Goal: Task Accomplishment & Management: Complete application form

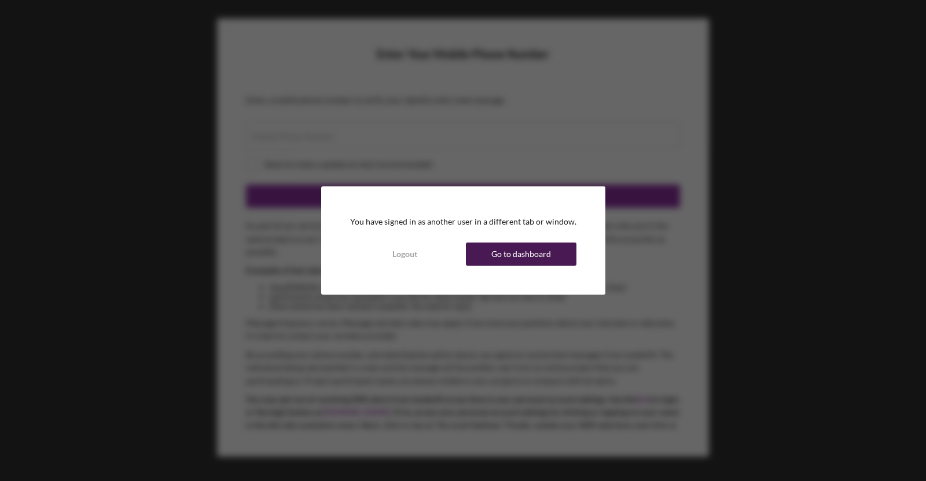
click at [537, 261] on div "Go to dashboard" at bounding box center [521, 253] width 60 height 23
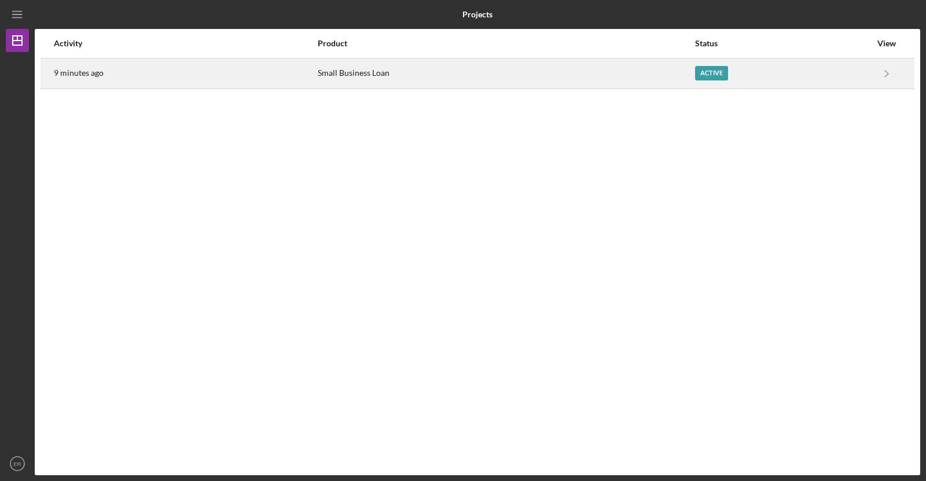
click at [724, 75] on div "Active" at bounding box center [711, 73] width 33 height 14
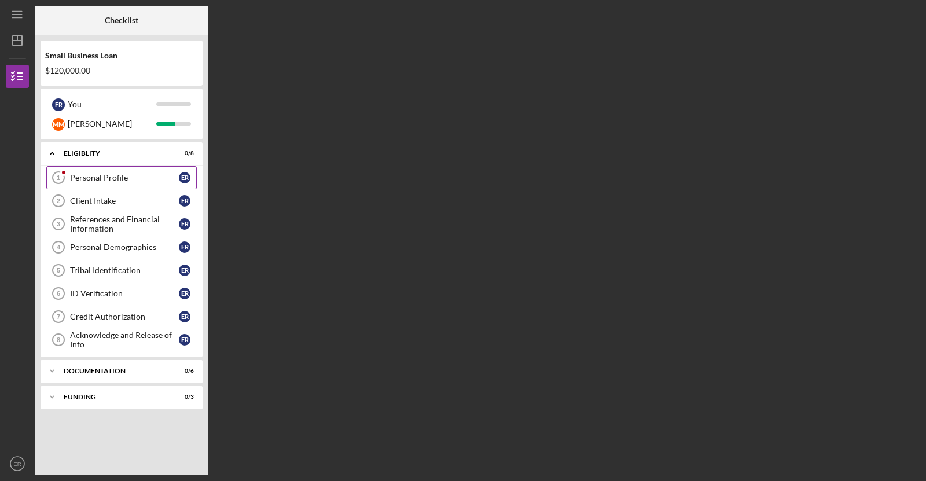
click at [63, 175] on div at bounding box center [63, 172] width 7 height 7
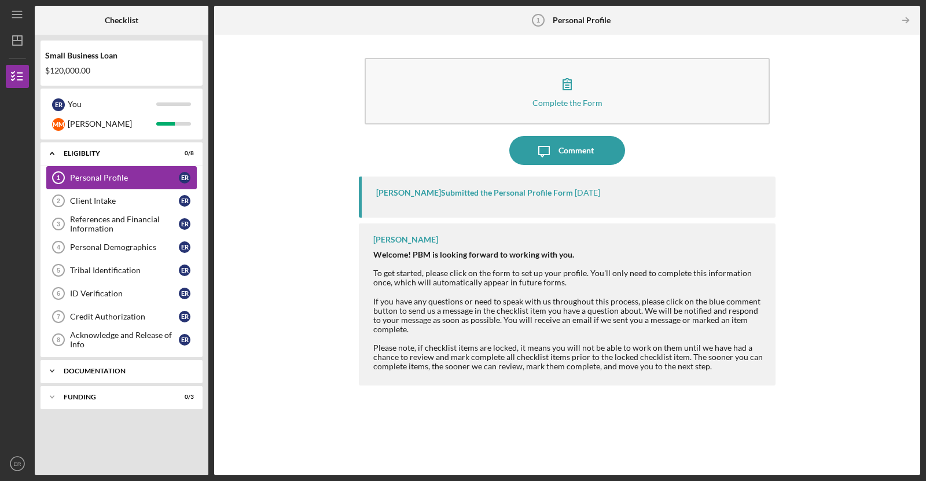
click at [102, 369] on div "Documentation" at bounding box center [126, 370] width 124 height 7
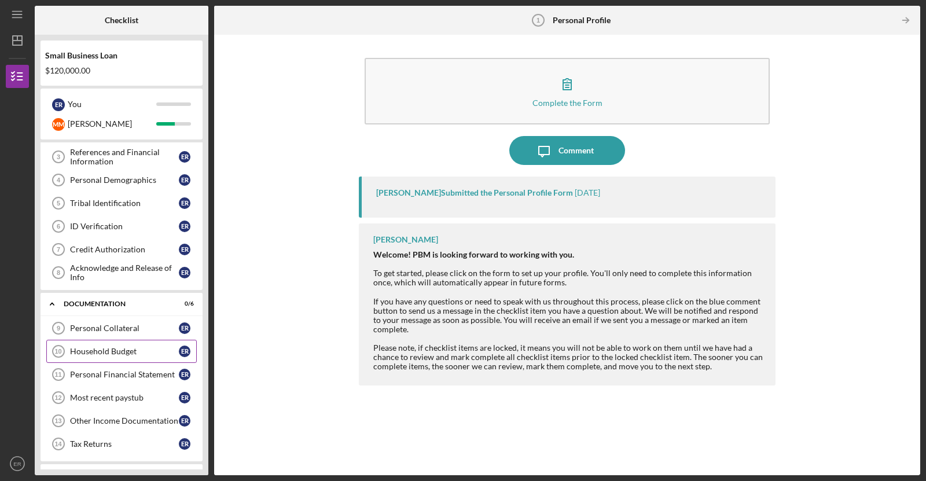
scroll to position [84, 0]
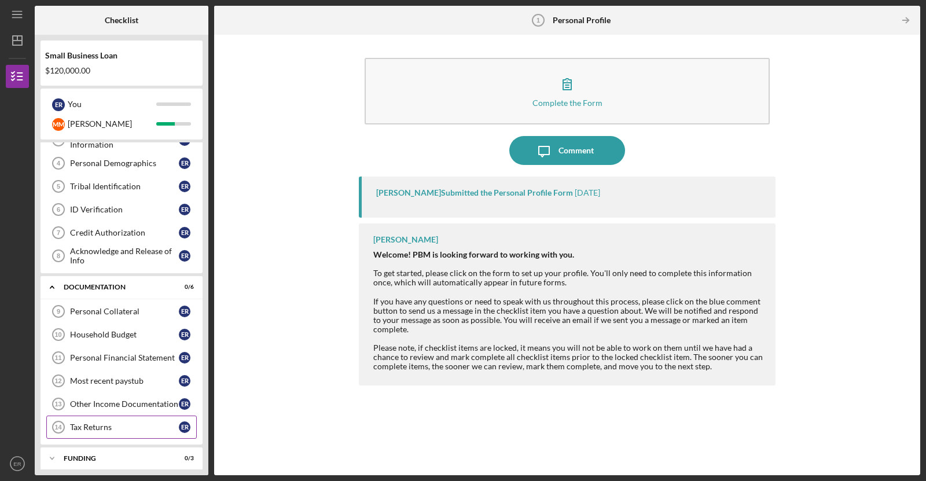
click at [111, 431] on link "Tax Returns 14 Tax Returns E R" at bounding box center [121, 427] width 150 height 23
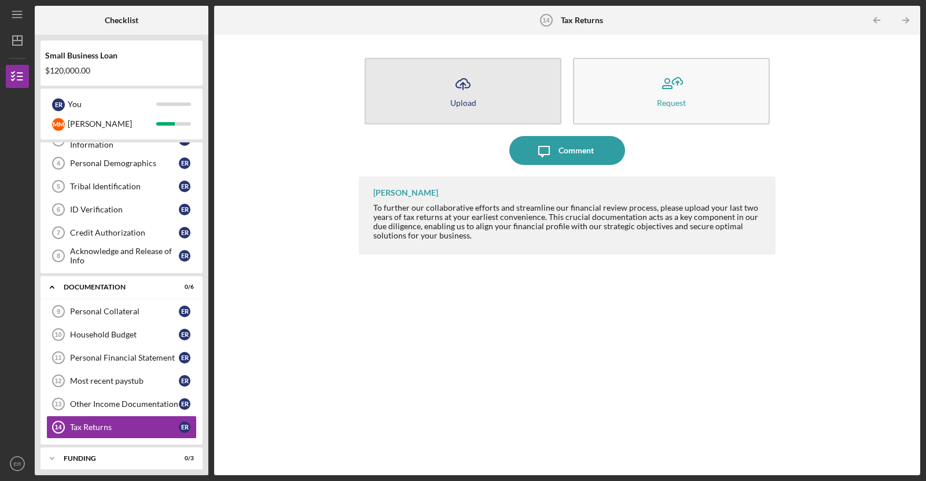
click at [433, 102] on button "Icon/Upload Upload" at bounding box center [463, 91] width 197 height 67
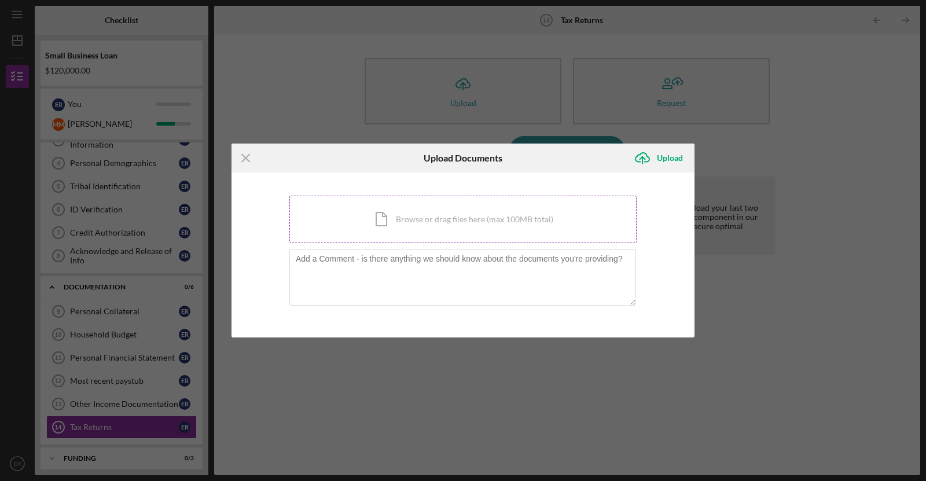
click at [461, 199] on div "Icon/Document Browse or drag files here (max 100MB total) Tap to choose files o…" at bounding box center [462, 219] width 347 height 47
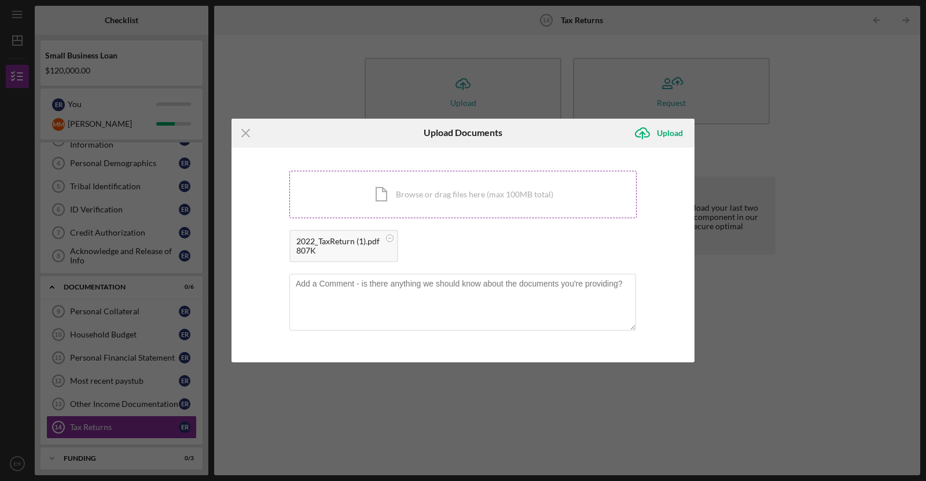
click at [472, 182] on div "Icon/Document Browse or drag files here (max 100MB total) Tap to choose files o…" at bounding box center [462, 194] width 347 height 47
click at [387, 200] on div "Icon/Document Browse or drag files here (max 100MB total) Tap to choose files o…" at bounding box center [462, 194] width 347 height 47
click at [641, 134] on polyline "submit" at bounding box center [641, 132] width 5 height 3
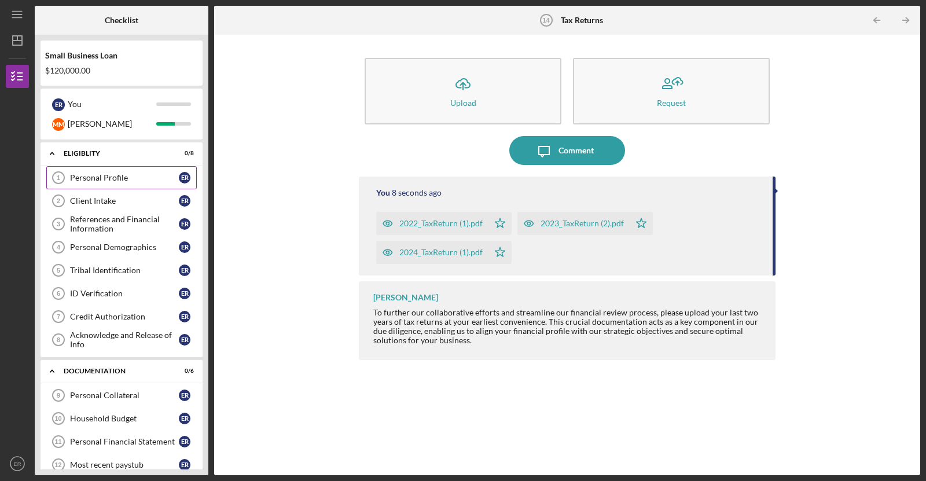
click at [108, 181] on div "Personal Profile" at bounding box center [124, 177] width 109 height 9
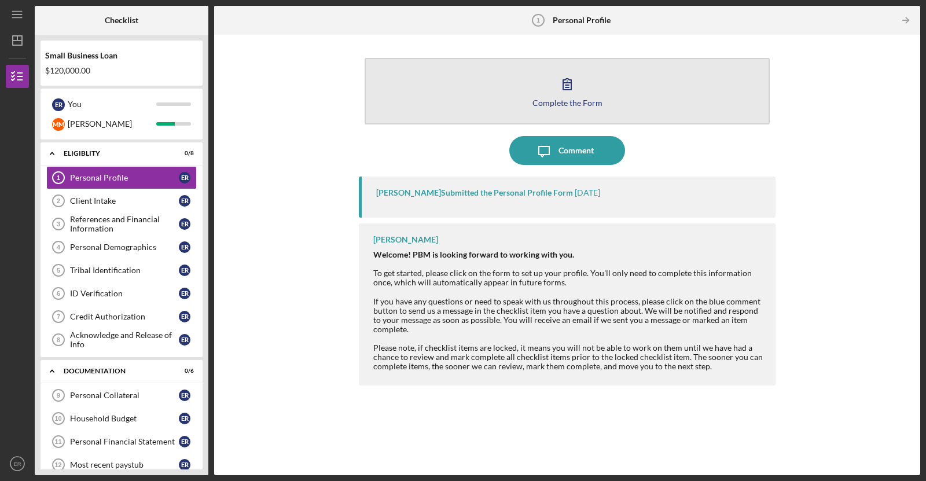
click at [512, 102] on button "Complete the Form Form" at bounding box center [567, 91] width 405 height 67
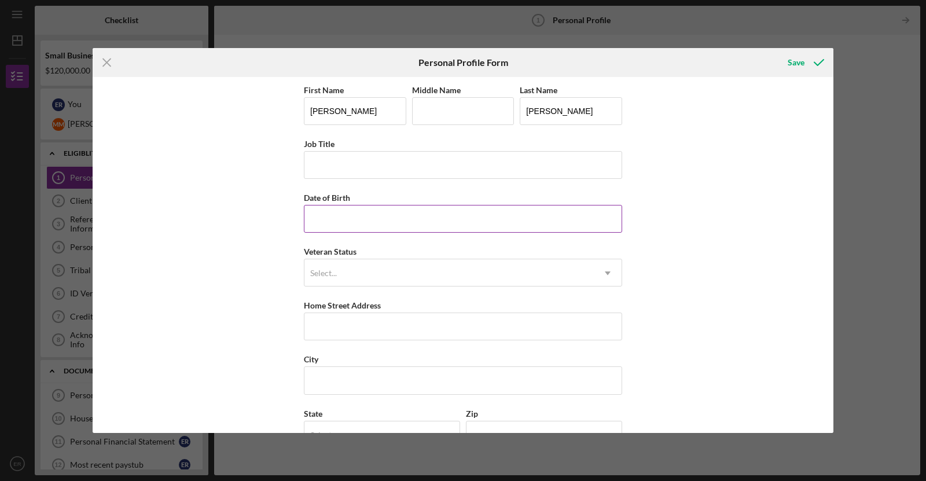
click at [376, 212] on input "Date of Birth" at bounding box center [463, 219] width 318 height 28
type input "[DATE]"
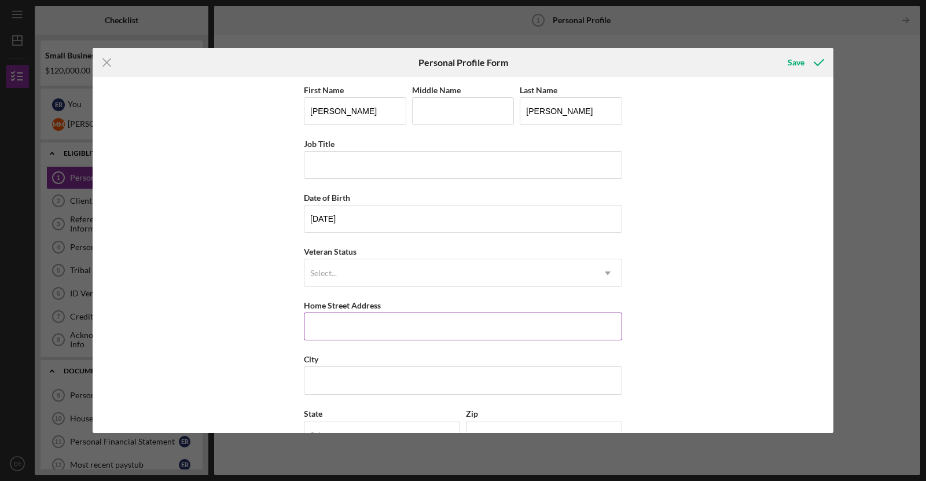
click at [340, 331] on input "Home Street Address" at bounding box center [463, 327] width 318 height 28
type input "[STREET_ADDRESS][PERSON_NAME]"
type input "[PERSON_NAME]"
type input "[GEOGRAPHIC_DATA]"
type input "OK"
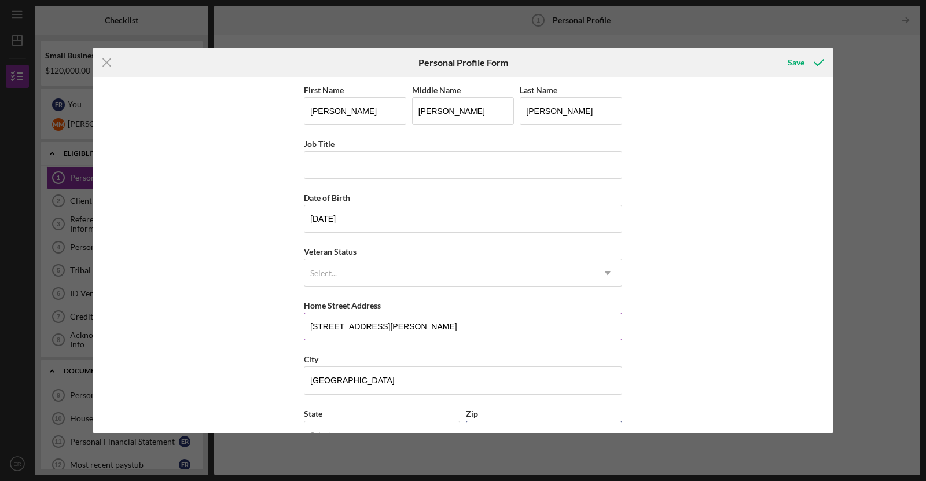
type input "74604"
type input "[GEOGRAPHIC_DATA]"
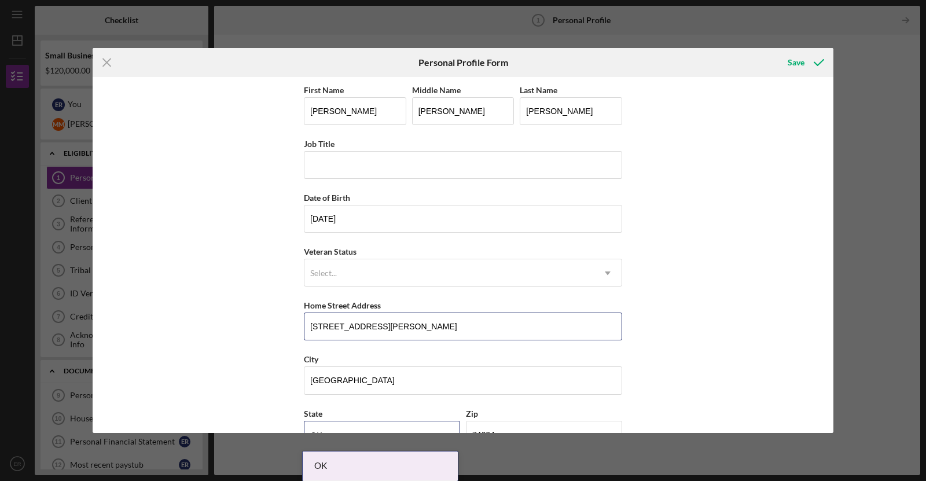
scroll to position [83, 0]
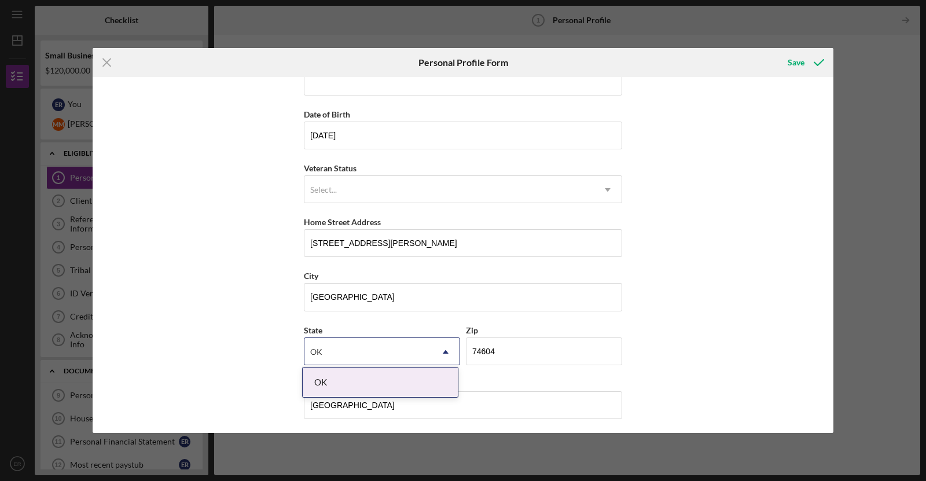
click at [728, 276] on div "First Name [PERSON_NAME] Middle Name [PERSON_NAME] Last Name [PERSON_NAME] Job …" at bounding box center [463, 255] width 741 height 356
click at [218, 299] on div "First Name [PERSON_NAME] Middle Name [PERSON_NAME] Last Name [PERSON_NAME] Job …" at bounding box center [463, 255] width 741 height 356
click at [291, 316] on div "First Name [PERSON_NAME] Middle Name [PERSON_NAME] Last Name [PERSON_NAME] Job …" at bounding box center [463, 255] width 741 height 356
click at [438, 344] on icon "Icon/Dropdown Arrow" at bounding box center [446, 352] width 28 height 28
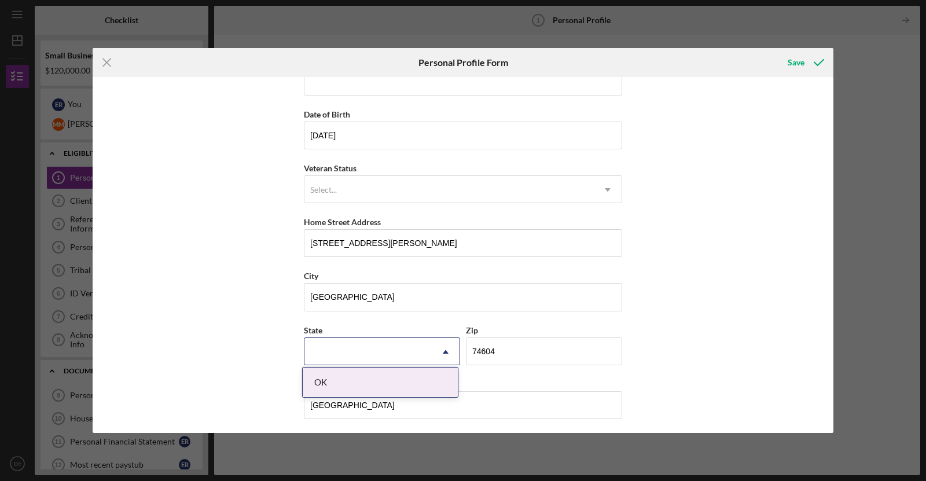
click at [449, 350] on icon "Icon/Dropdown Arrow" at bounding box center [446, 352] width 28 height 28
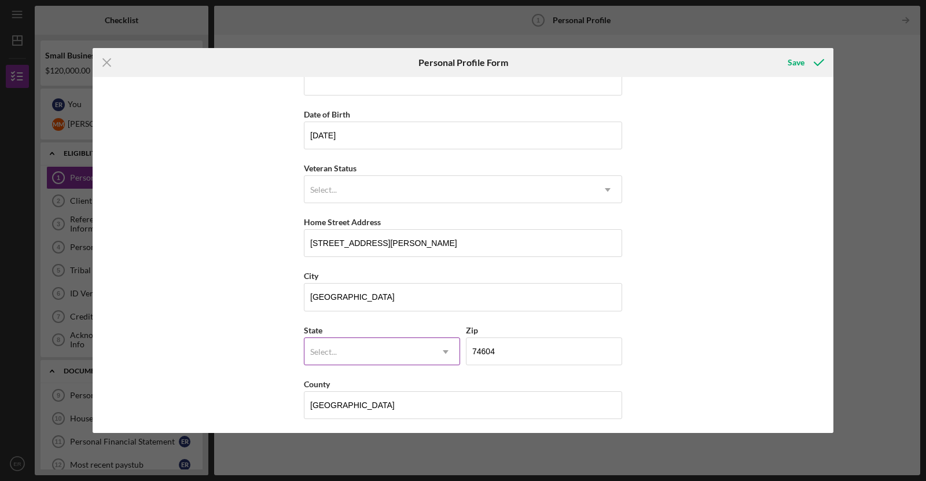
click at [380, 345] on div "Select..." at bounding box center [367, 352] width 127 height 27
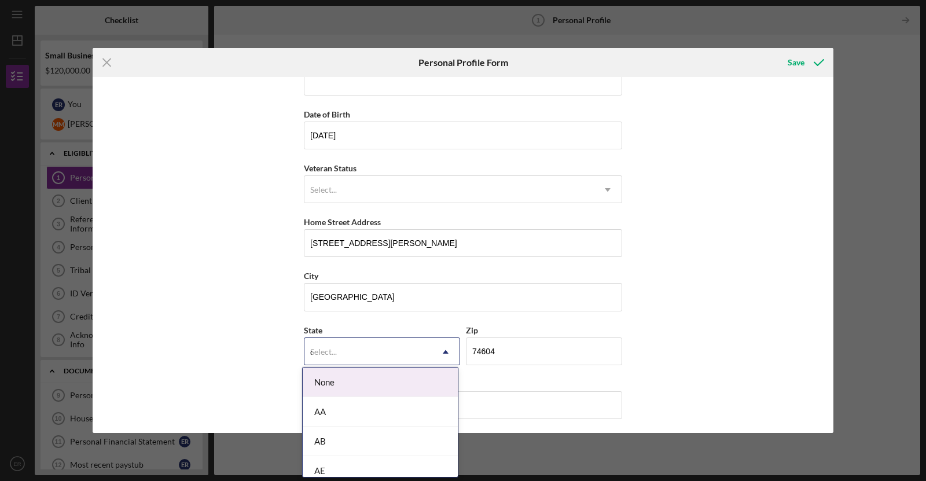
type input "ok"
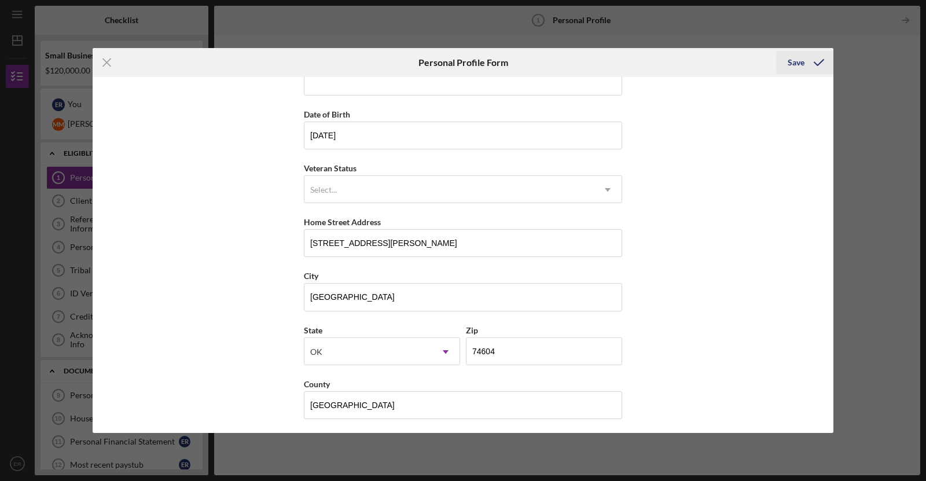
click at [794, 60] on div "Save" at bounding box center [796, 62] width 17 height 23
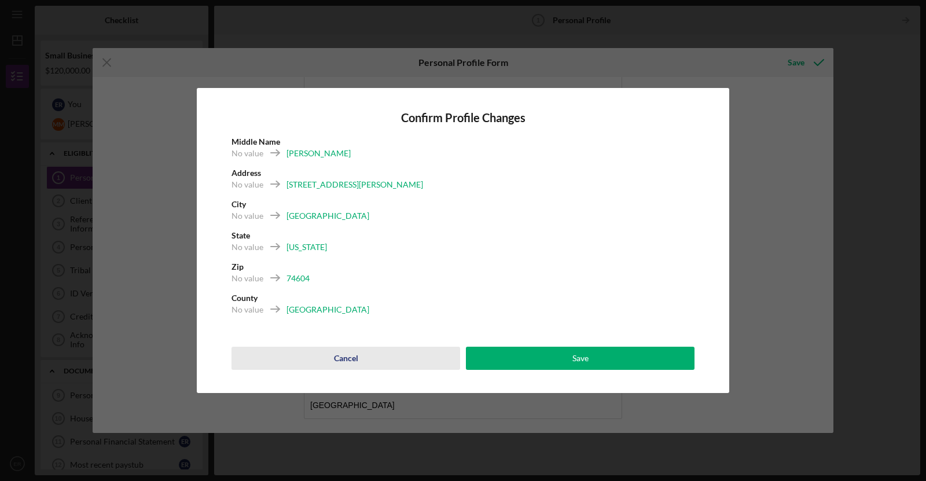
click at [335, 362] on div "Cancel" at bounding box center [346, 358] width 24 height 23
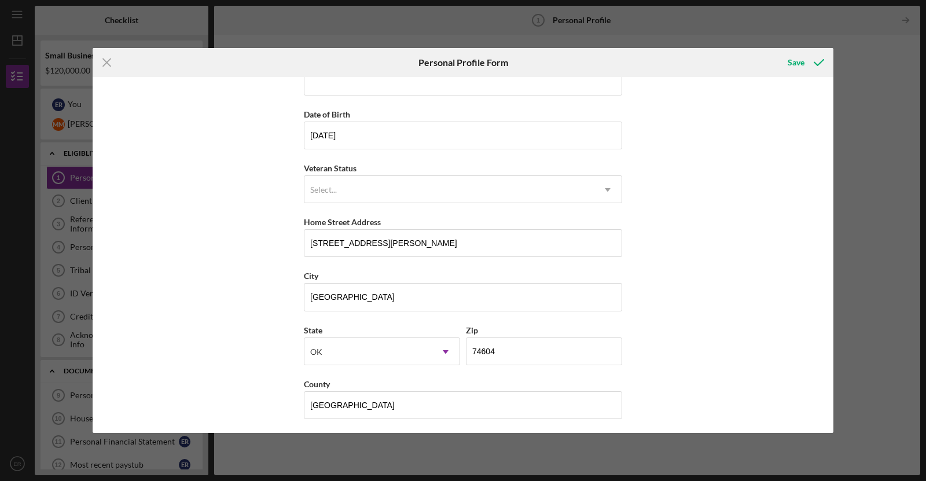
scroll to position [0, 0]
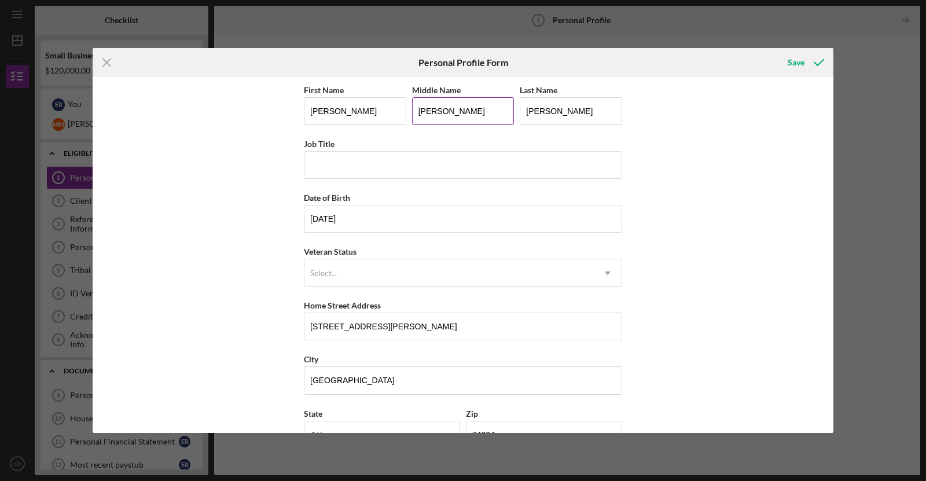
click at [443, 116] on input "[PERSON_NAME]" at bounding box center [463, 111] width 102 height 28
type input "J"
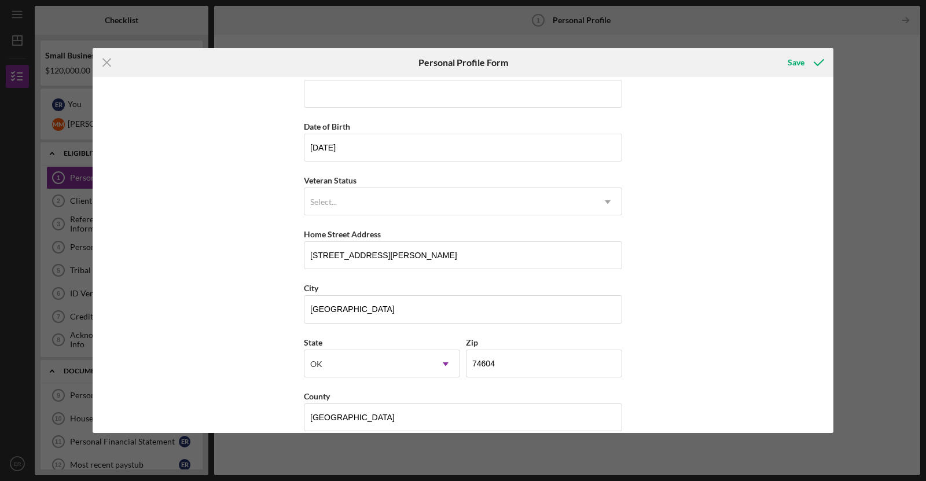
scroll to position [83, 0]
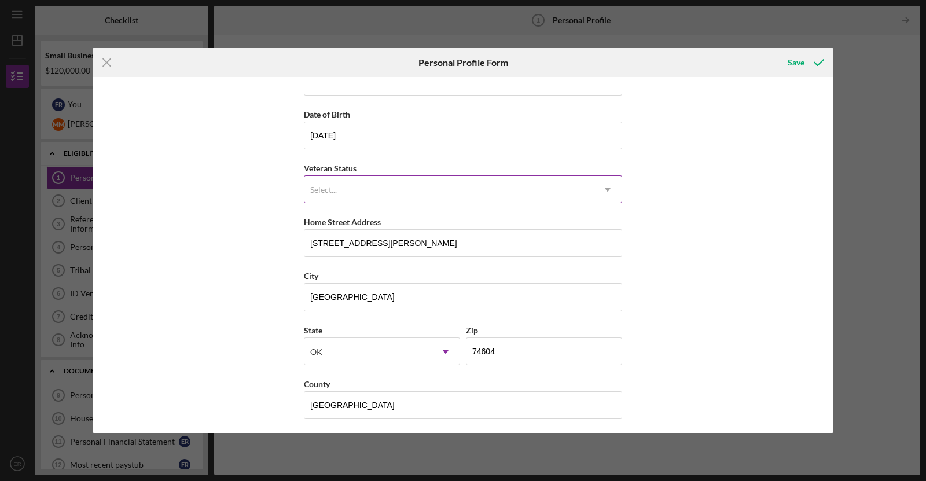
click at [560, 196] on div "Select..." at bounding box center [448, 190] width 289 height 27
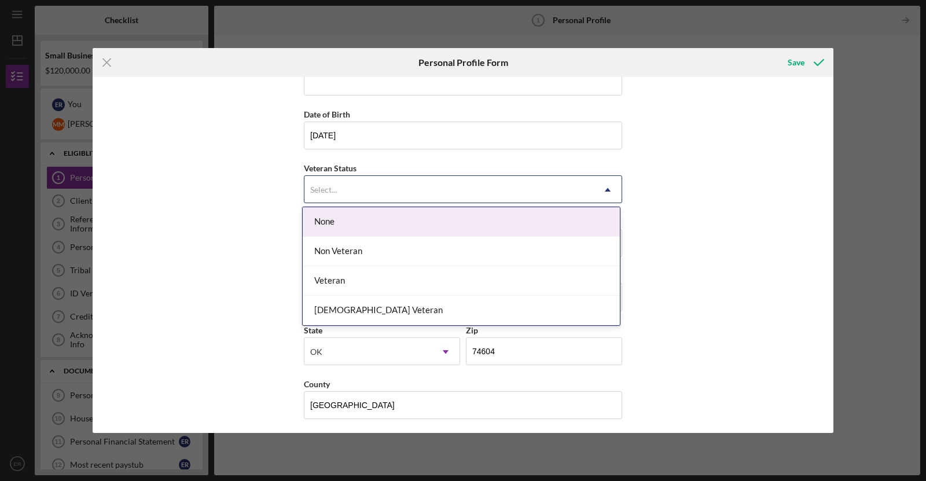
click at [340, 231] on div "None" at bounding box center [461, 222] width 317 height 30
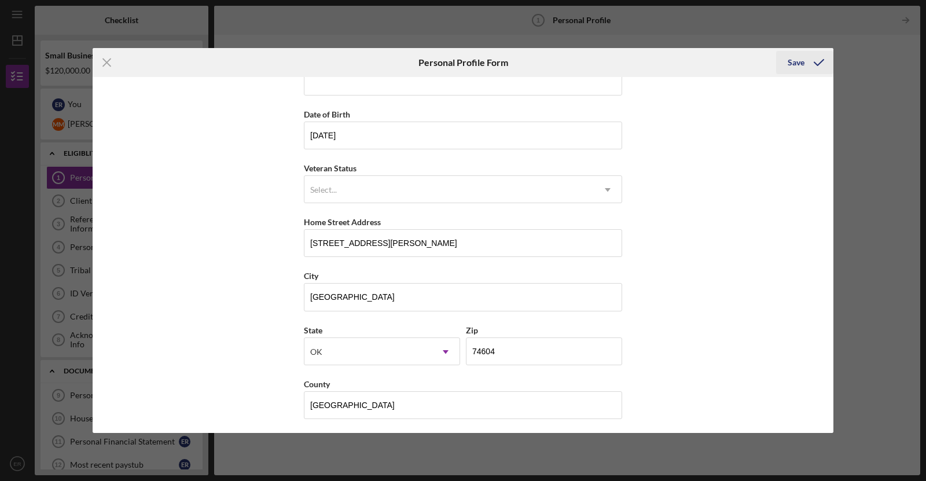
click at [785, 65] on button "Save" at bounding box center [804, 62] width 57 height 23
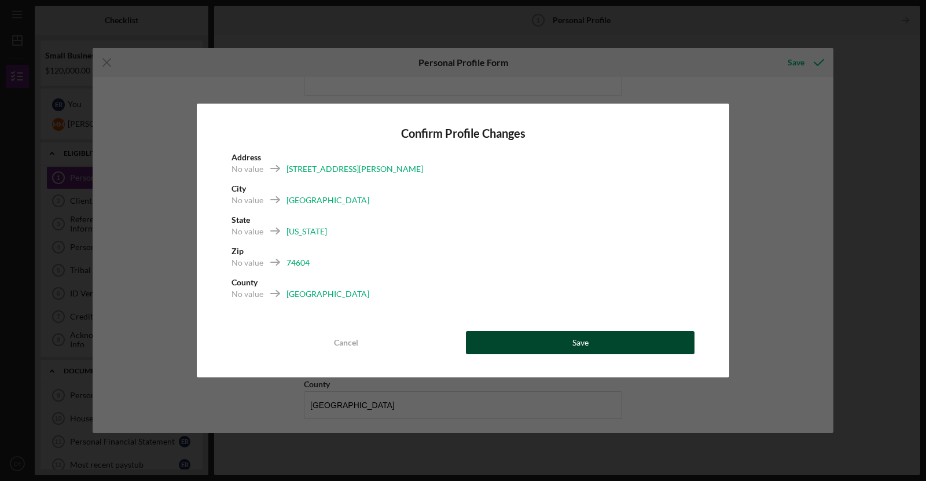
click at [569, 354] on button "Save" at bounding box center [580, 342] width 229 height 23
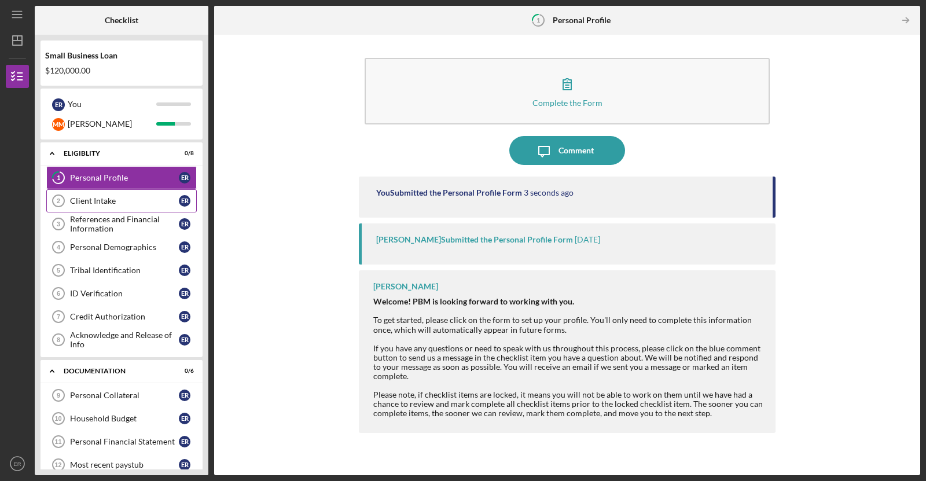
click at [105, 200] on div "Client Intake" at bounding box center [124, 200] width 109 height 9
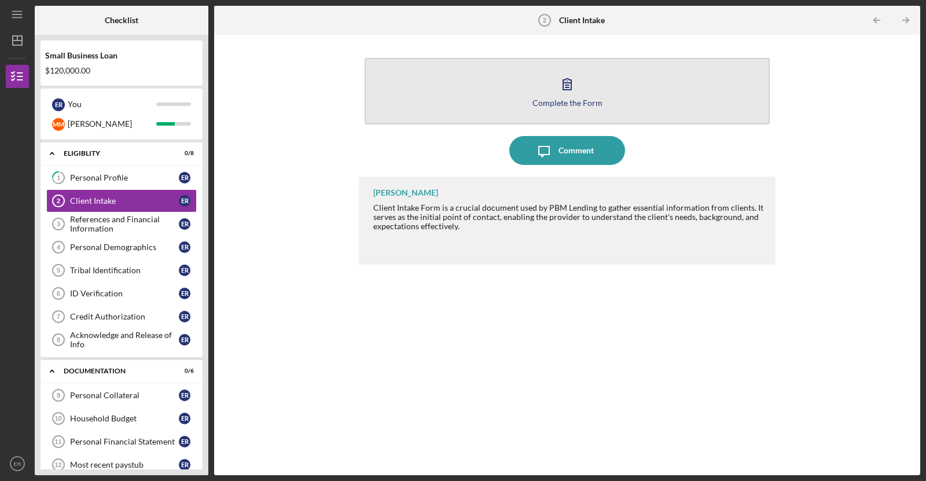
click at [543, 105] on div "Complete the Form" at bounding box center [567, 102] width 70 height 9
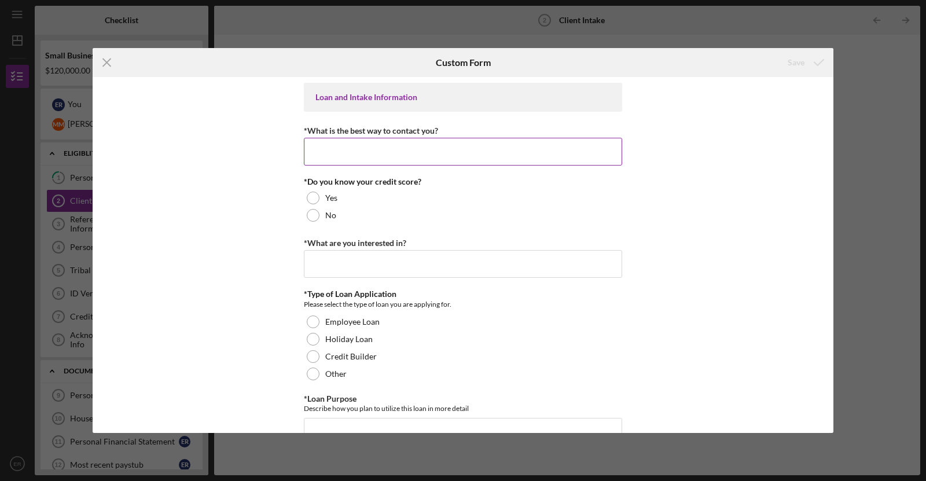
click at [446, 148] on input "*What is the best way to contact you?" at bounding box center [463, 152] width 318 height 28
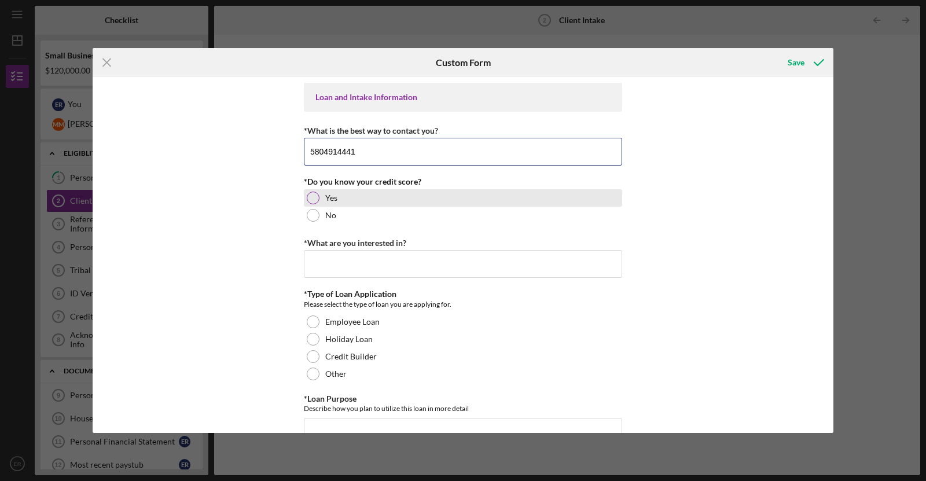
type input "5804914441"
click at [308, 199] on div at bounding box center [313, 198] width 13 height 13
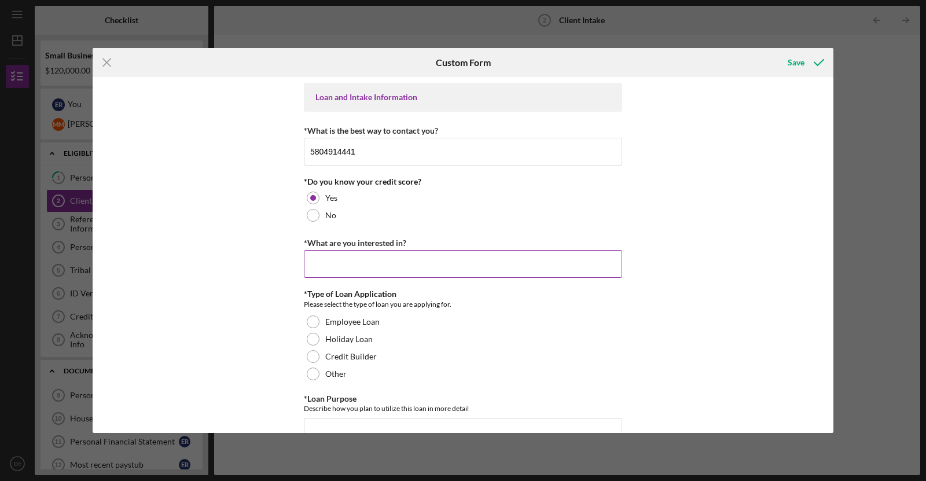
click at [399, 262] on input "*What are you interested in?" at bounding box center [463, 264] width 318 height 28
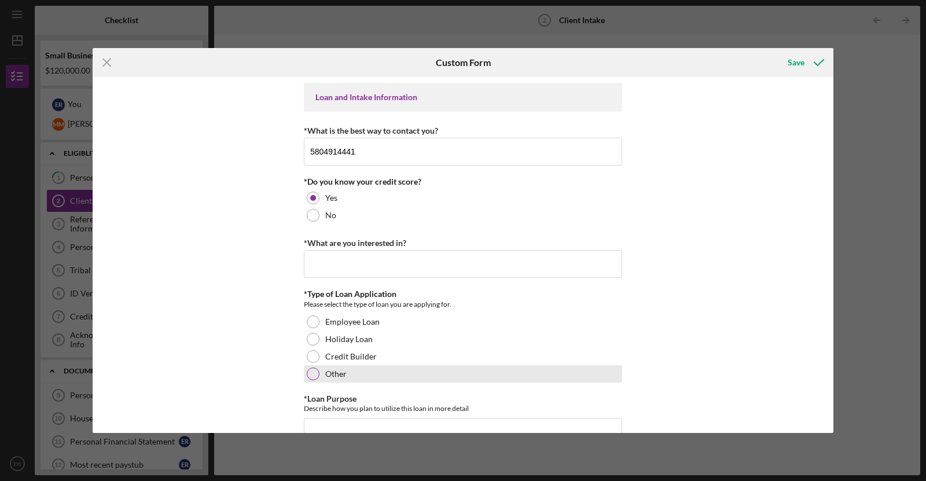
click at [311, 379] on div "Other" at bounding box center [463, 373] width 318 height 17
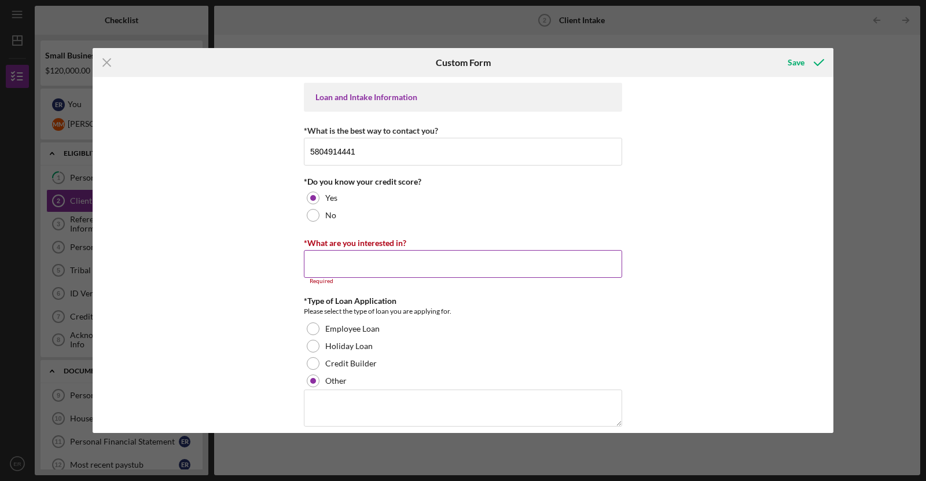
click at [380, 269] on input "*What are you interested in?" at bounding box center [463, 264] width 318 height 28
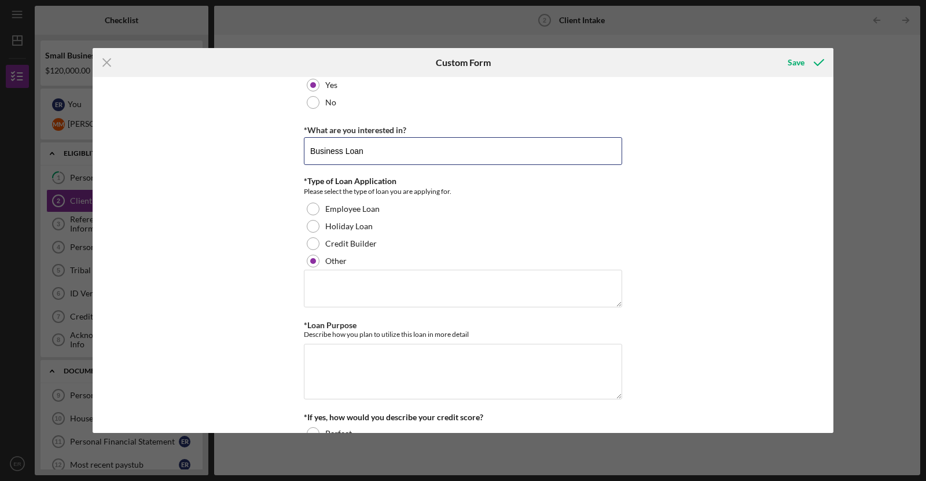
scroll to position [113, 0]
type input "Business Loan"
click at [407, 286] on textarea at bounding box center [463, 287] width 318 height 37
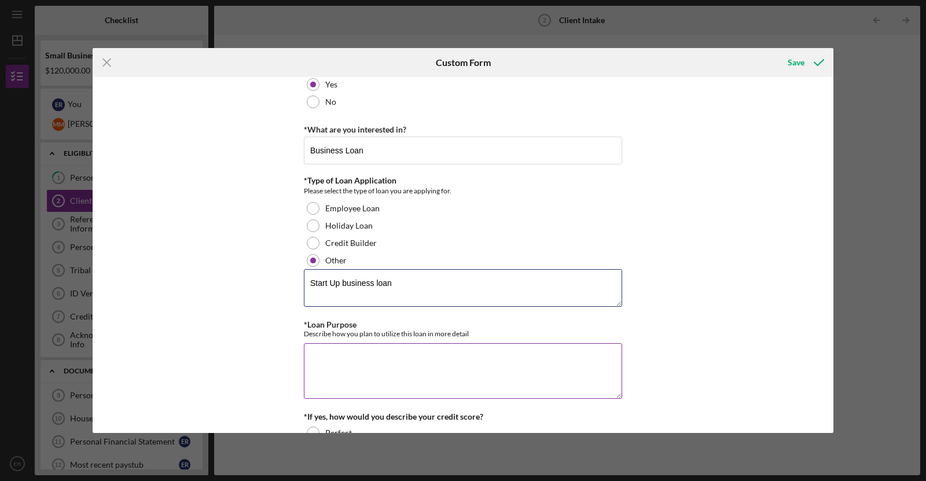
type textarea "Start Up business loan"
click at [464, 339] on div "*Loan Purpose Describe how you plan to utilize this loan in more detail Required" at bounding box center [463, 360] width 318 height 81
click at [450, 361] on textarea "*Loan Purpose" at bounding box center [463, 371] width 318 height 56
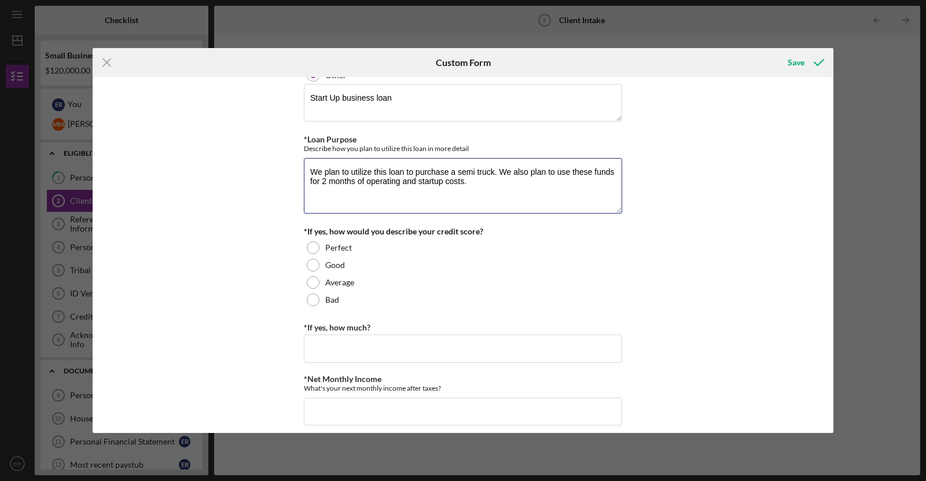
scroll to position [304, 0]
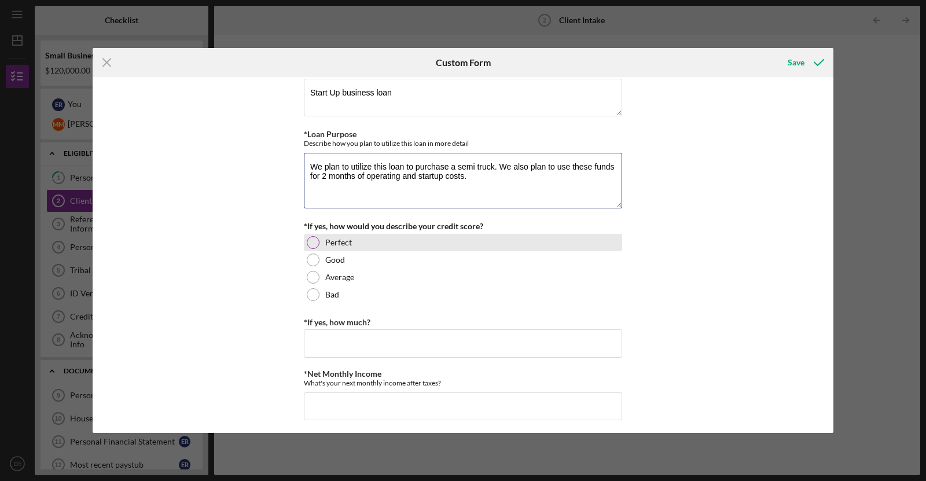
type textarea "We plan to utilize this loan to purchase a semi truck. We also plan to use thes…"
click at [307, 241] on div at bounding box center [313, 242] width 13 height 13
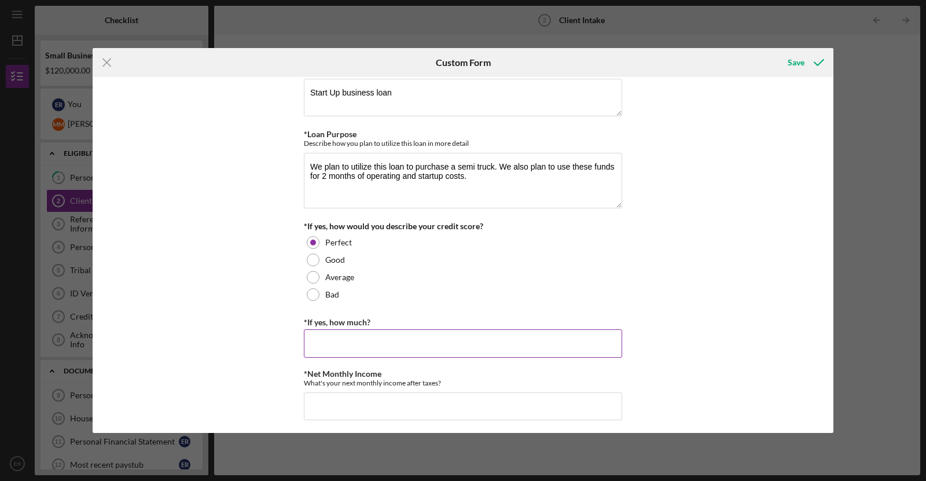
click at [334, 337] on input "*If yes, how much?" at bounding box center [463, 343] width 318 height 28
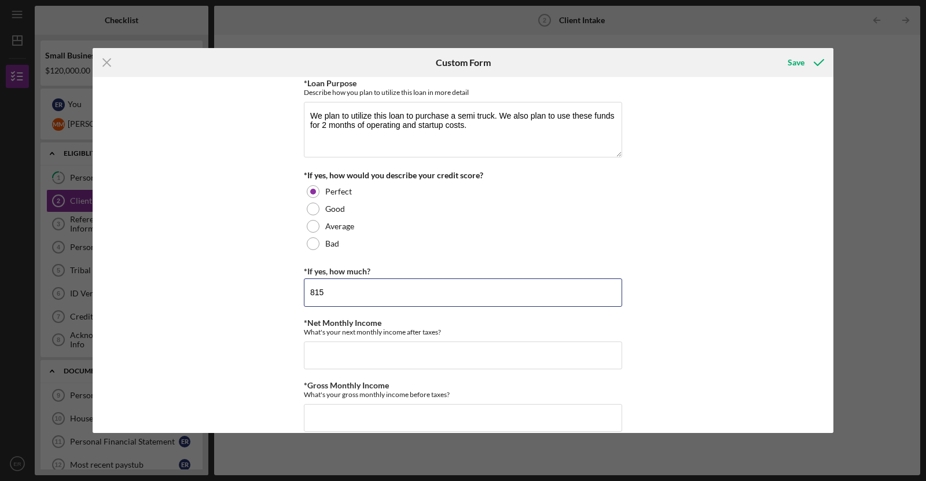
scroll to position [358, 0]
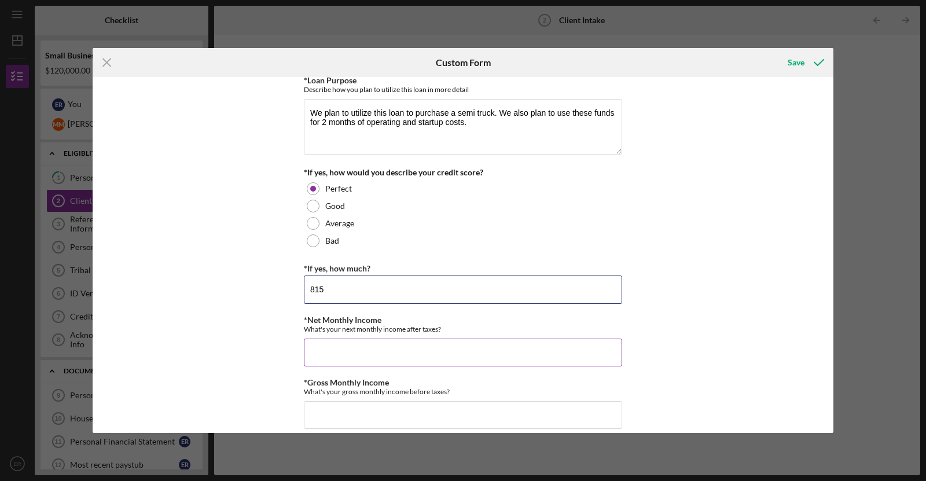
type input "815"
click at [420, 352] on input "*Net Monthly Income" at bounding box center [463, 353] width 318 height 28
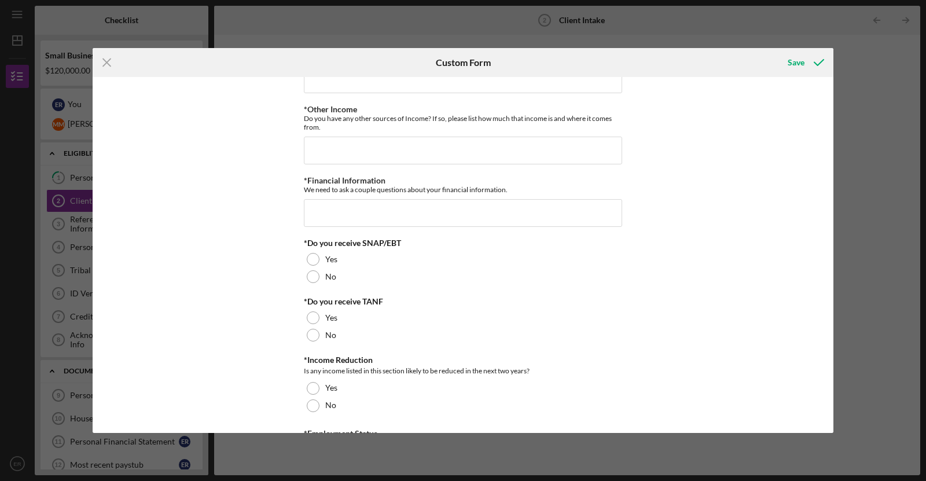
scroll to position [696, 0]
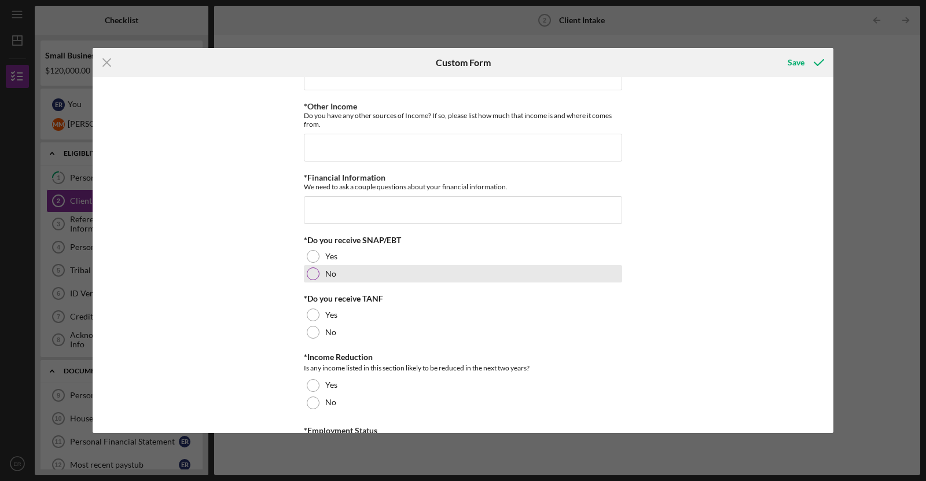
click at [307, 273] on div at bounding box center [313, 273] width 13 height 13
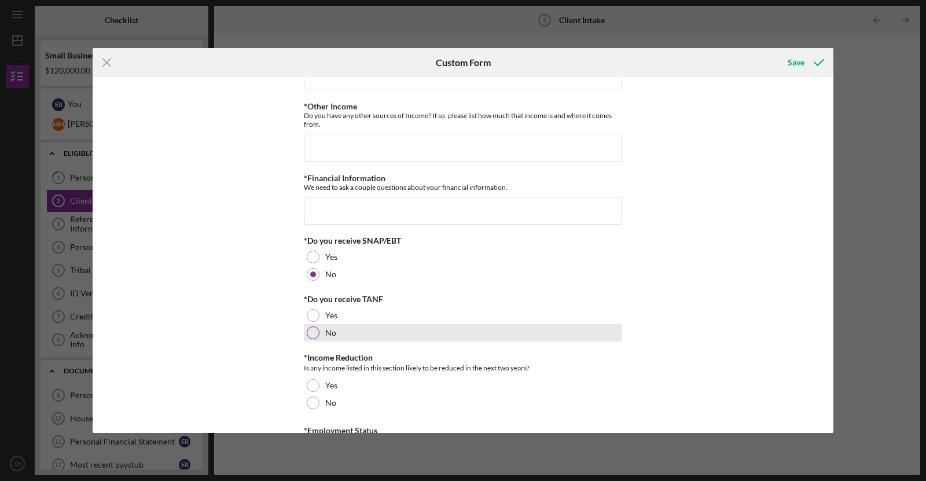
click at [312, 330] on div at bounding box center [313, 332] width 13 height 13
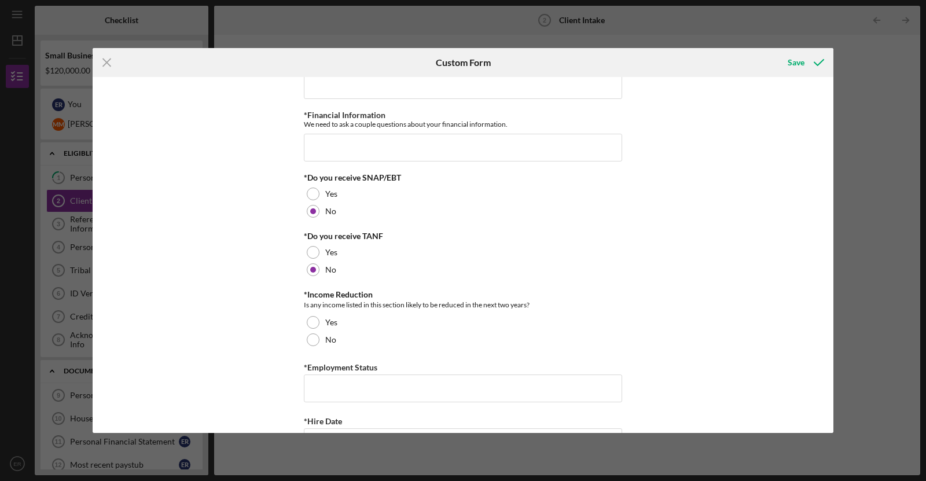
scroll to position [767, 0]
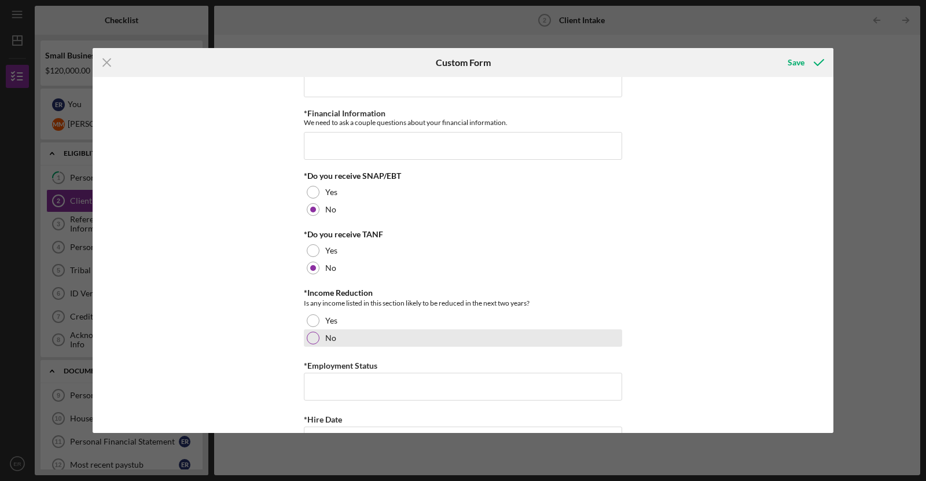
click at [310, 335] on div at bounding box center [313, 338] width 13 height 13
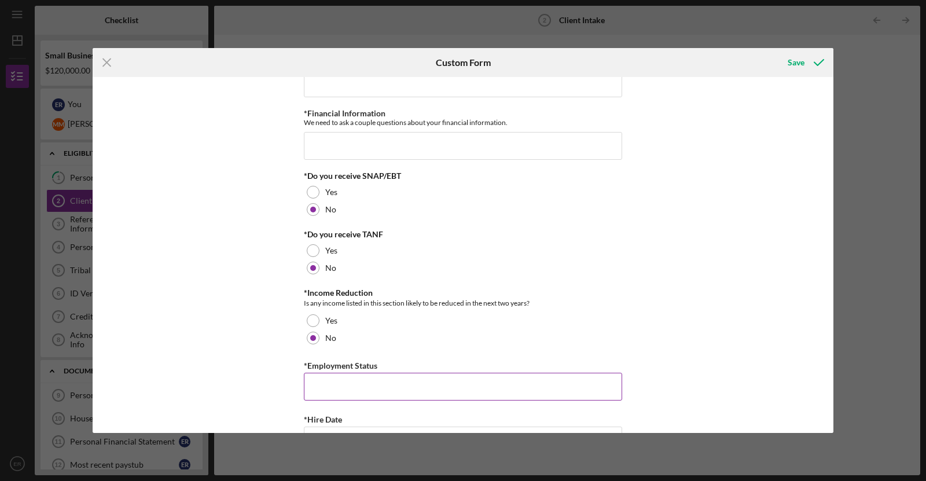
click at [406, 380] on input "*Employment Status" at bounding box center [463, 387] width 318 height 28
type input "self employed/ owner of Appliance Fix, LLC"
click at [621, 345] on div "Loan and Intake Information *What is the best way to contact you? [PHONE_NUMBER…" at bounding box center [463, 255] width 741 height 356
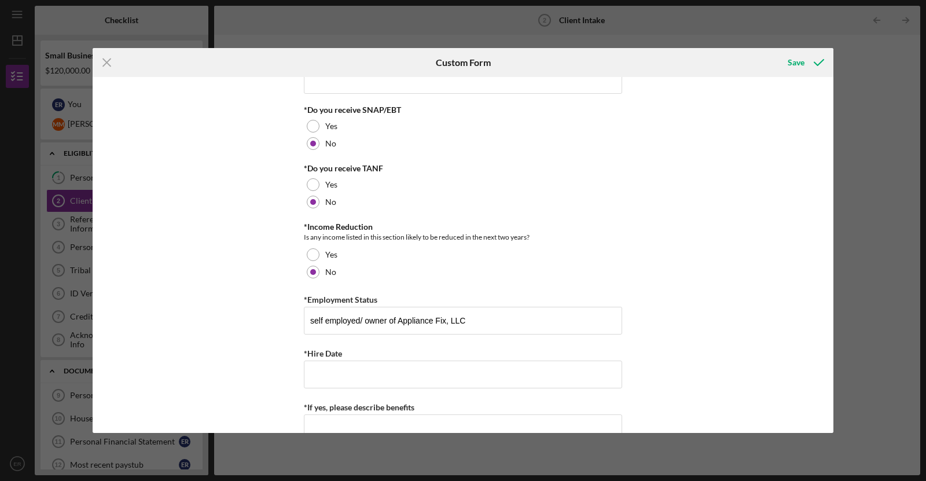
scroll to position [835, 0]
click at [478, 369] on input "*Hire Date" at bounding box center [463, 373] width 318 height 28
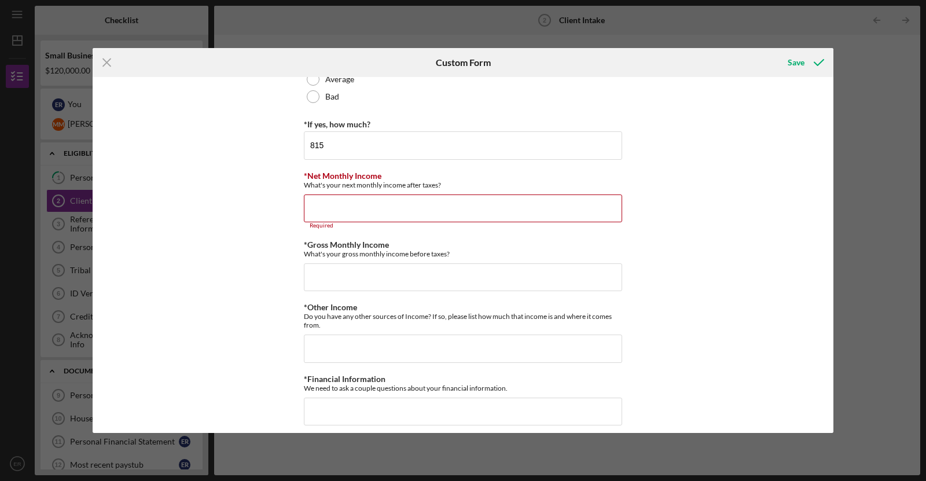
scroll to position [498, 0]
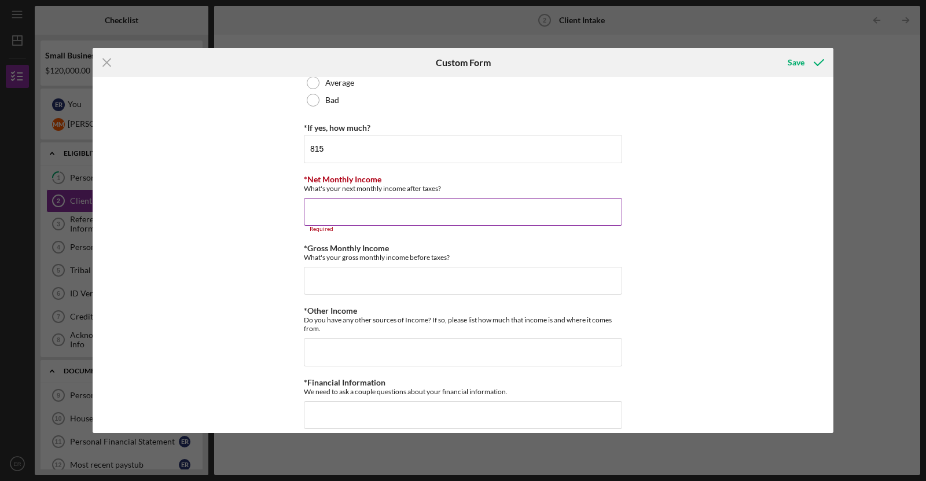
type input "Started my business in [DATE]"
click at [371, 200] on input "*Net Monthly Income" at bounding box center [463, 212] width 318 height 28
type input "$3"
click at [357, 202] on input "*Net Monthly Income" at bounding box center [463, 212] width 318 height 28
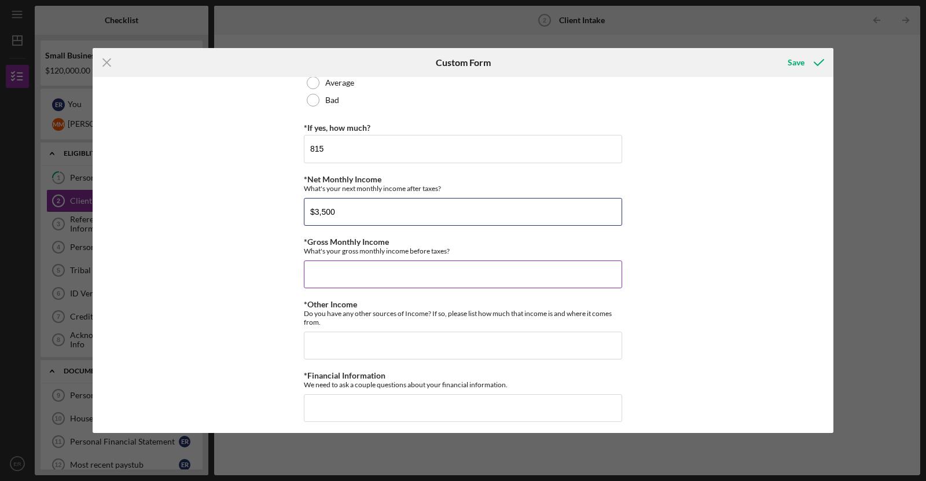
type input "$3,500"
click at [337, 273] on input "*Gross Monthly Income" at bounding box center [463, 274] width 318 height 28
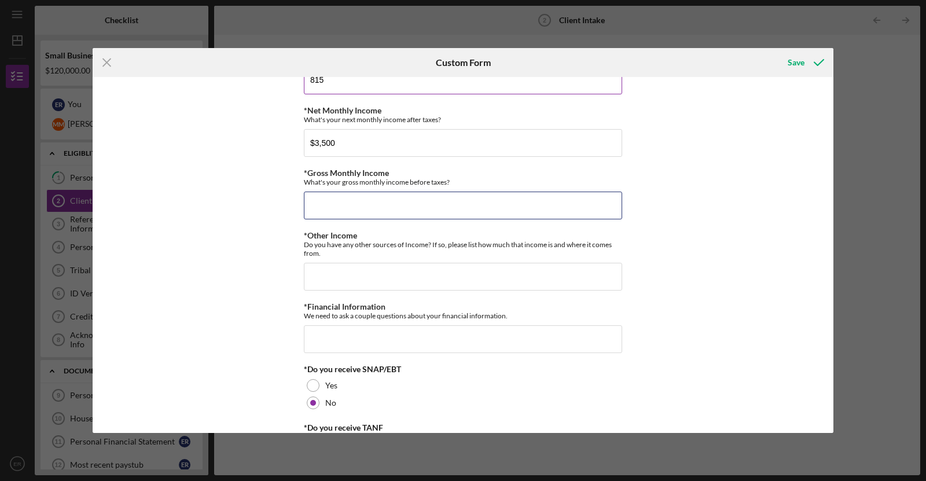
scroll to position [571, 0]
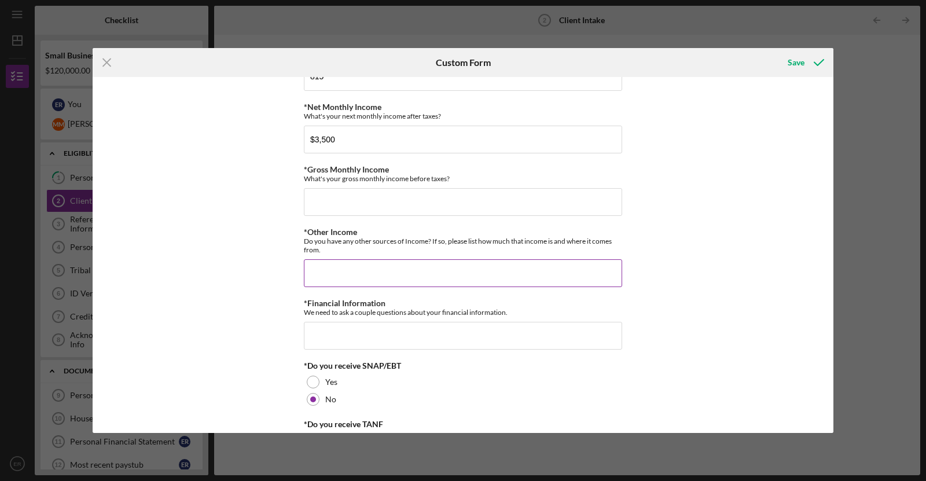
click at [410, 275] on input "*Other Income" at bounding box center [463, 273] width 318 height 28
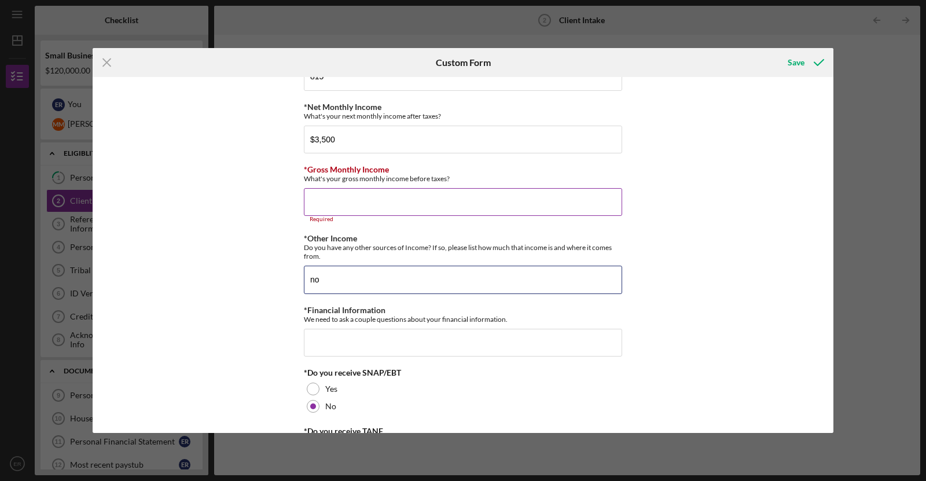
type input "no"
click at [443, 201] on input "*Gross Monthly Income" at bounding box center [463, 202] width 318 height 28
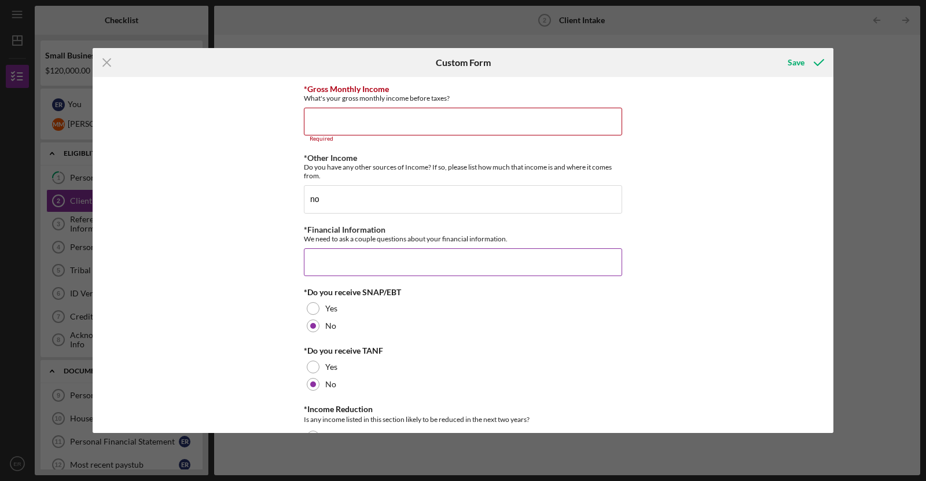
scroll to position [665, 0]
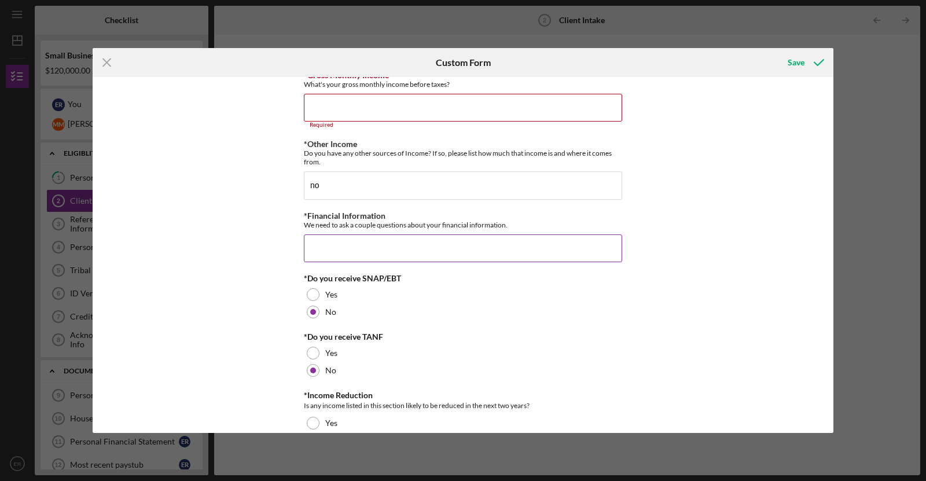
click at [411, 234] on input "*Financial Information" at bounding box center [463, 248] width 318 height 28
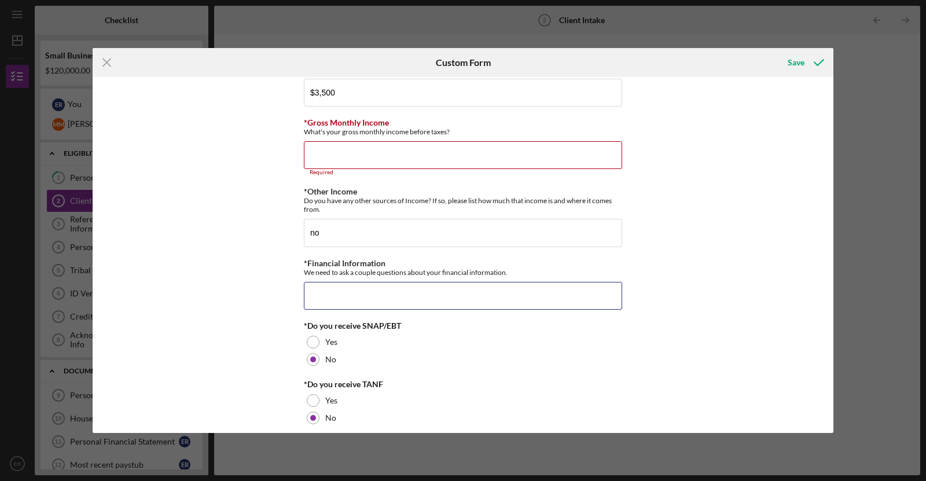
scroll to position [615, 0]
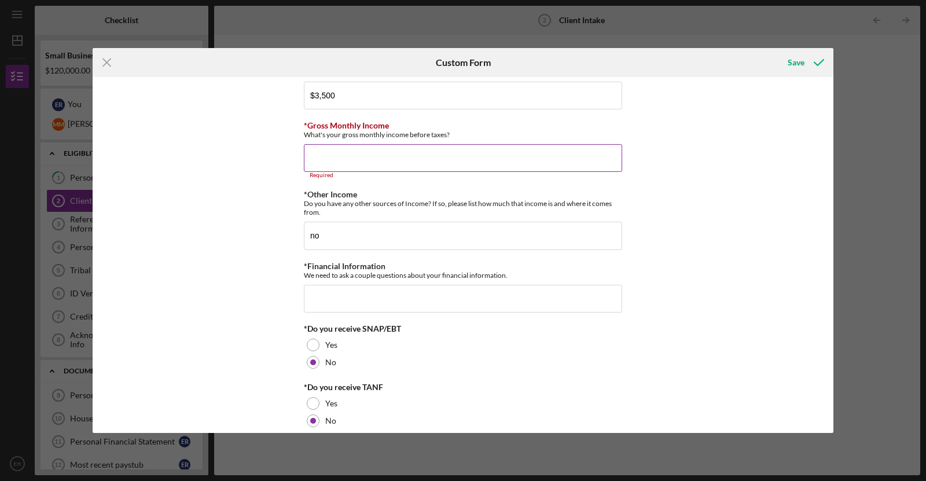
click at [411, 160] on input "*Gross Monthly Income" at bounding box center [463, 158] width 318 height 28
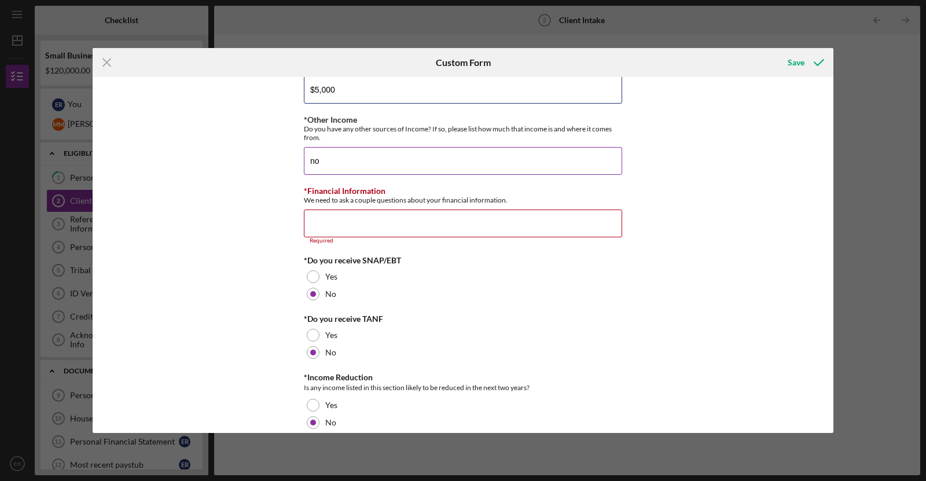
scroll to position [685, 0]
type input "$5,000"
click at [432, 229] on input "*Financial Information" at bounding box center [463, 222] width 318 height 28
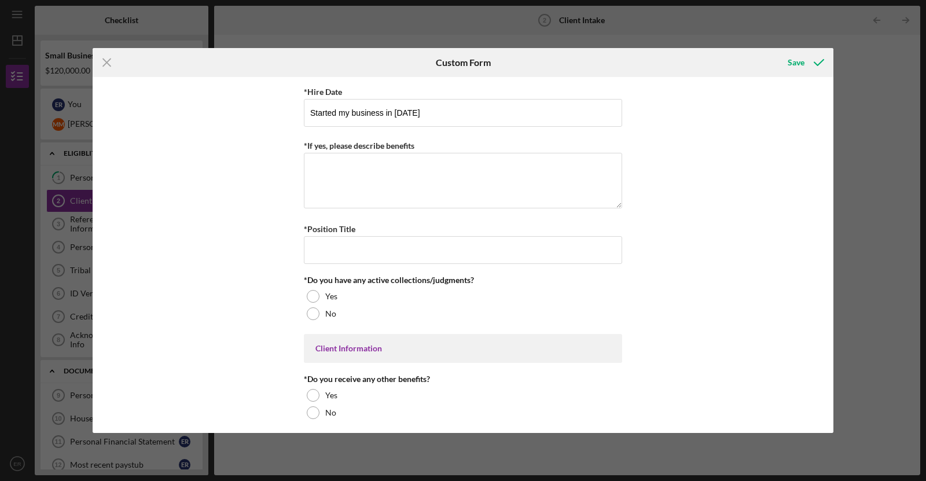
scroll to position [1090, 0]
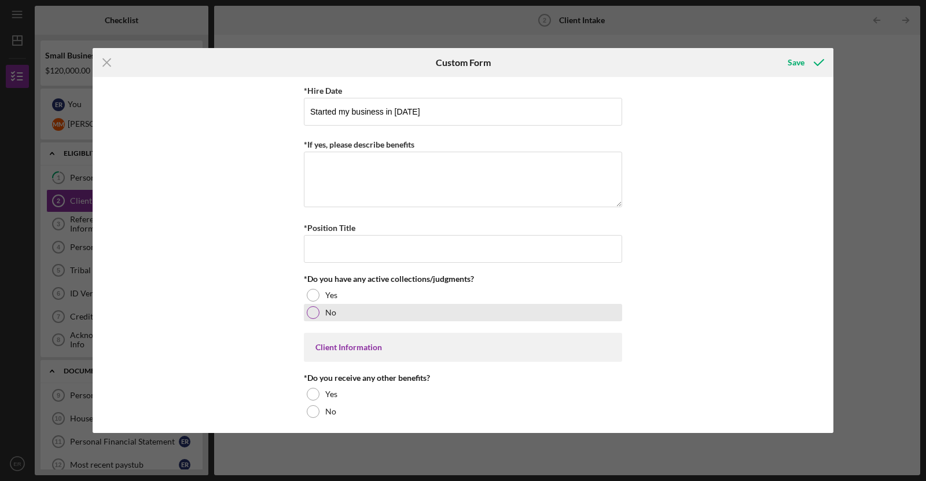
type input "yes"
click at [311, 306] on div at bounding box center [313, 312] width 13 height 13
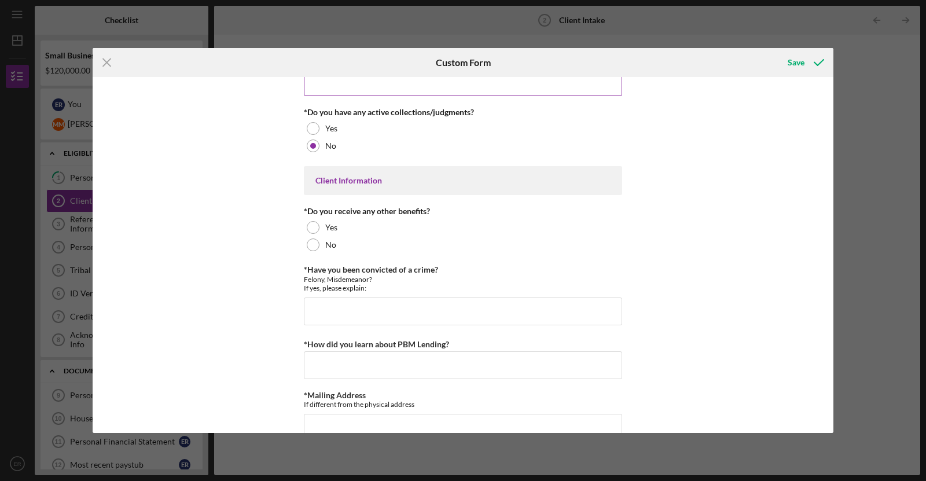
scroll to position [1256, 0]
click at [351, 298] on input "*Have you been convicted of a crime?" at bounding box center [463, 312] width 318 height 28
type input "no"
click at [383, 363] on input "*How did you learn about PBM Lending?" at bounding box center [463, 366] width 318 height 28
type input "o"
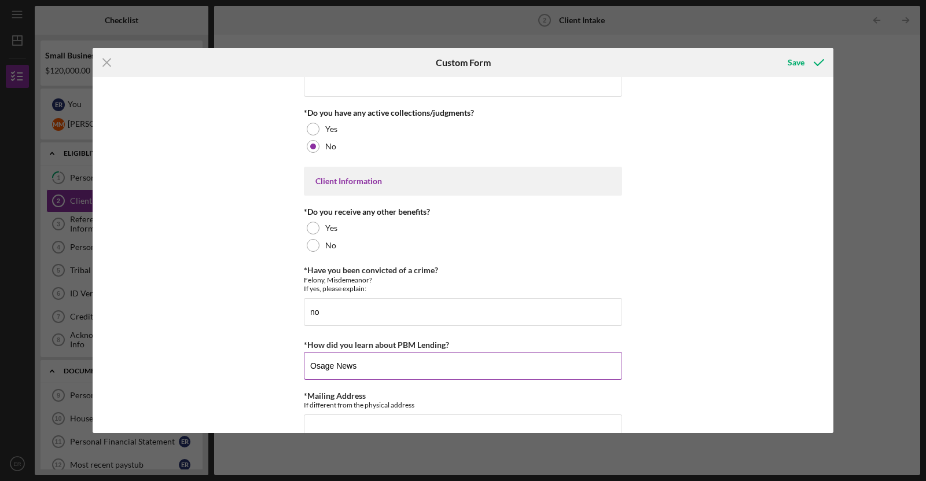
type input "Osage News"
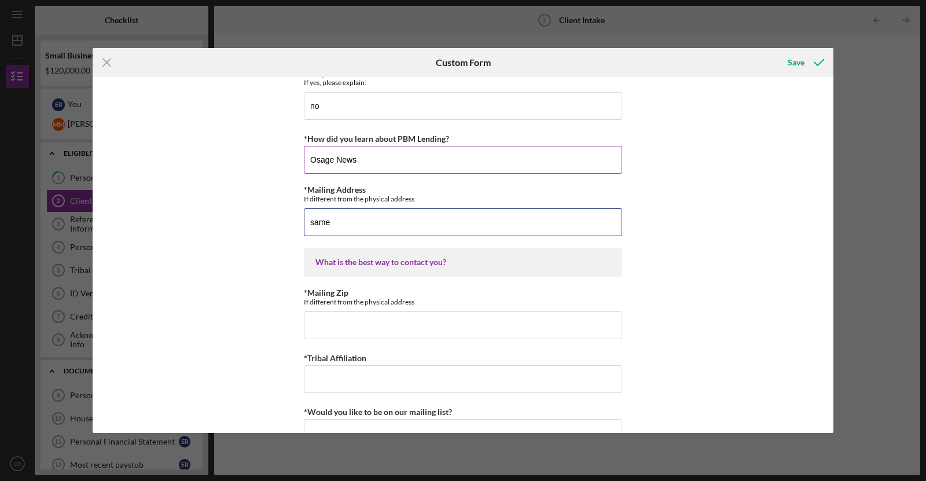
scroll to position [1463, 0]
type input "same"
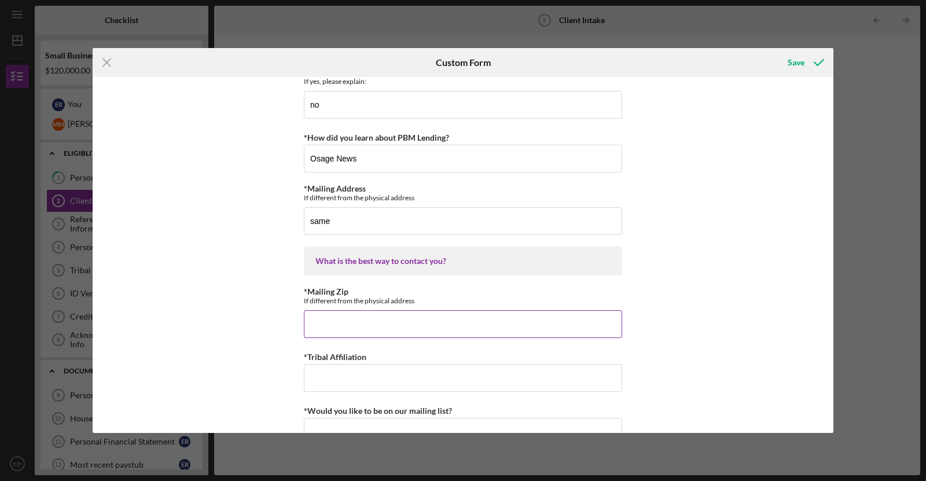
click at [336, 315] on input "*Mailing Zip" at bounding box center [463, 324] width 318 height 28
type input "74604"
click at [312, 376] on input "*Tribal Affiliation" at bounding box center [463, 378] width 318 height 28
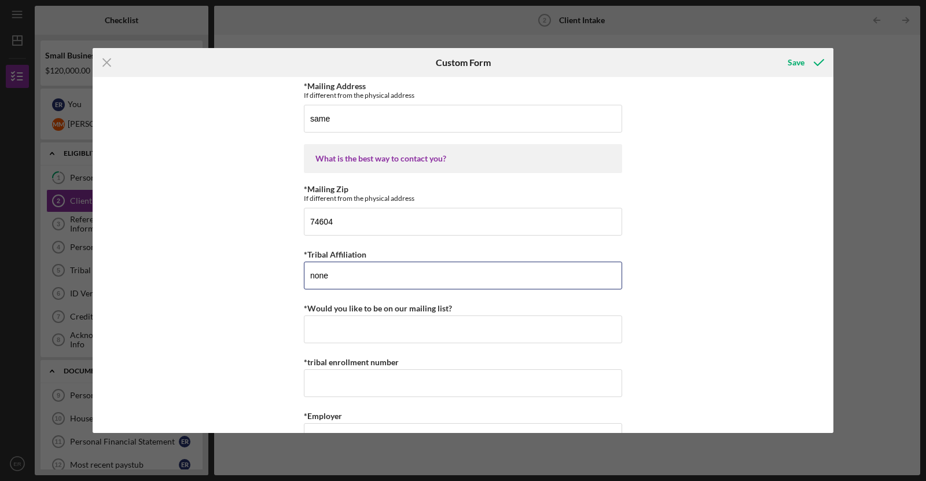
scroll to position [1608, 0]
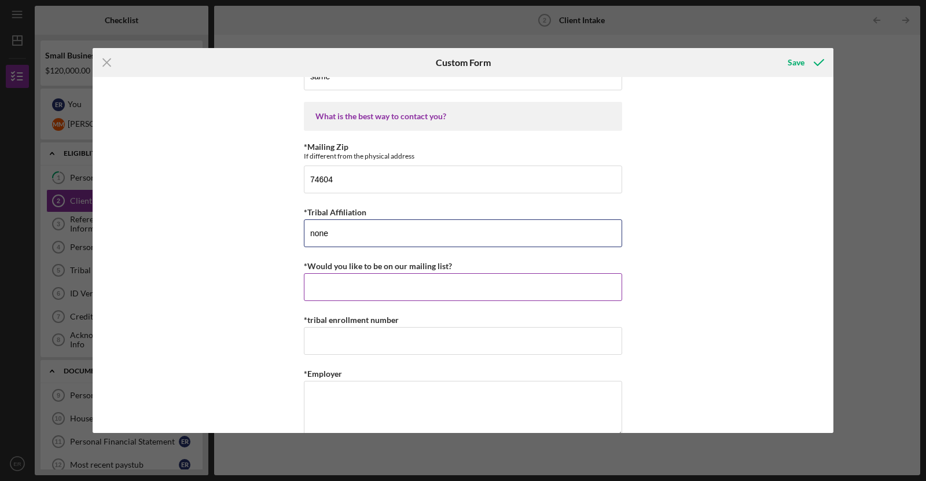
type input "none"
click at [365, 282] on input "*Would you like to be on our mailing list?" at bounding box center [463, 287] width 318 height 28
type input "yes"
click at [347, 335] on input "*tribal enrollment number" at bounding box center [463, 341] width 318 height 28
click at [357, 381] on textarea "*Employer" at bounding box center [463, 409] width 318 height 56
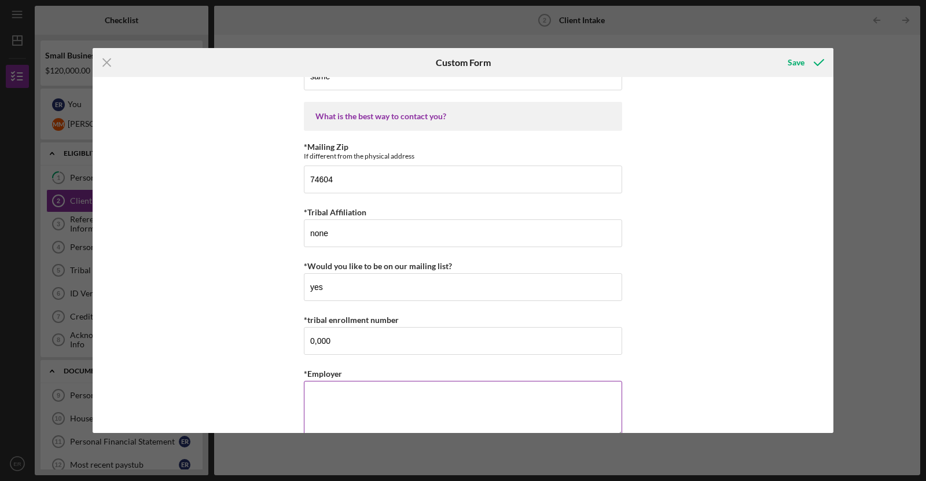
type input "0"
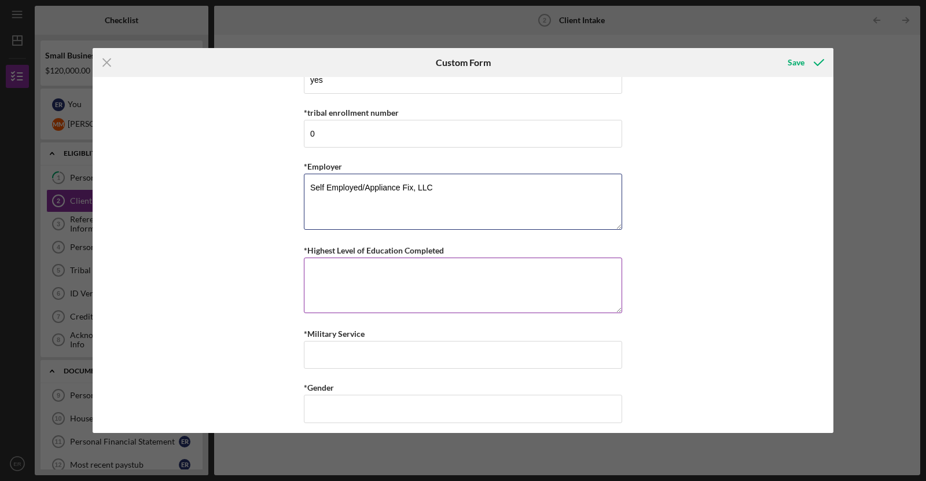
scroll to position [1817, 0]
type textarea "Self Employed/Appliance Fix, LLC"
click at [389, 286] on textarea "*Highest Level of Education Completed" at bounding box center [463, 283] width 318 height 56
type textarea "High School"
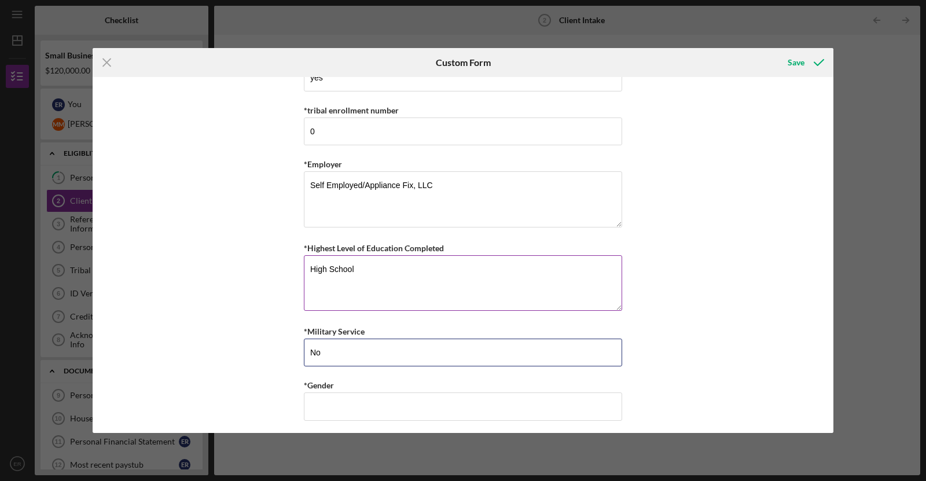
type input "No"
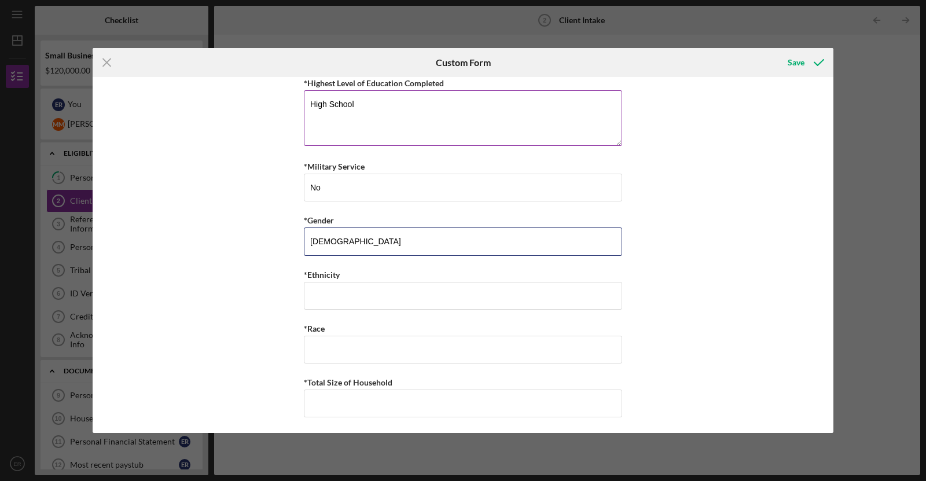
scroll to position [2005, 0]
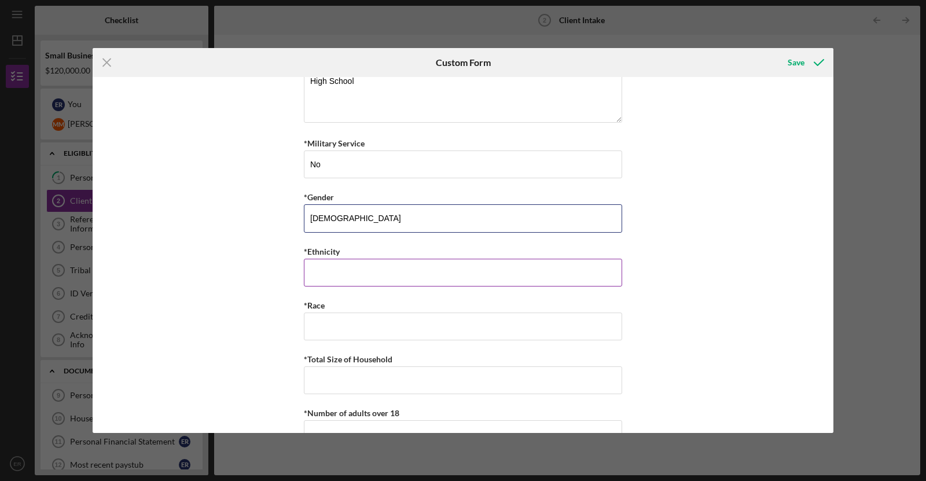
type input "[DEMOGRAPHIC_DATA]"
click at [330, 266] on input "*Ethnicity" at bounding box center [463, 273] width 318 height 28
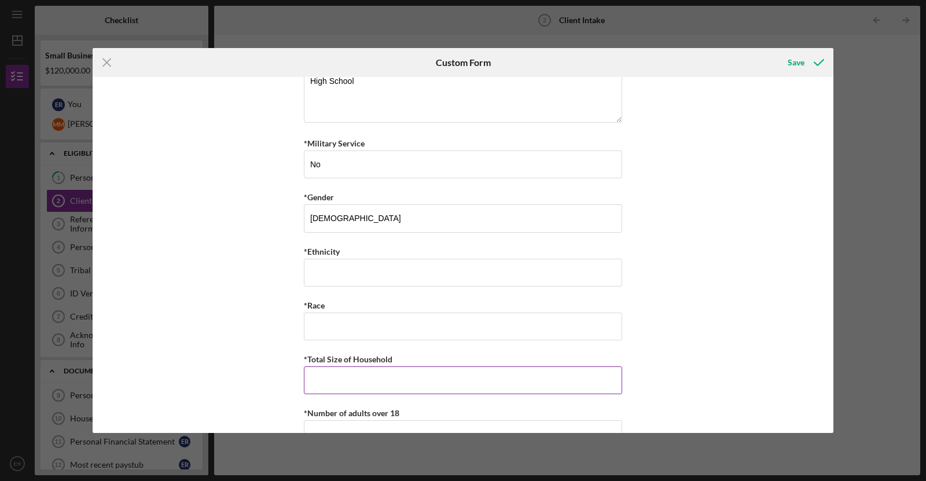
click at [372, 370] on input "*Total Size of Household" at bounding box center [463, 380] width 318 height 28
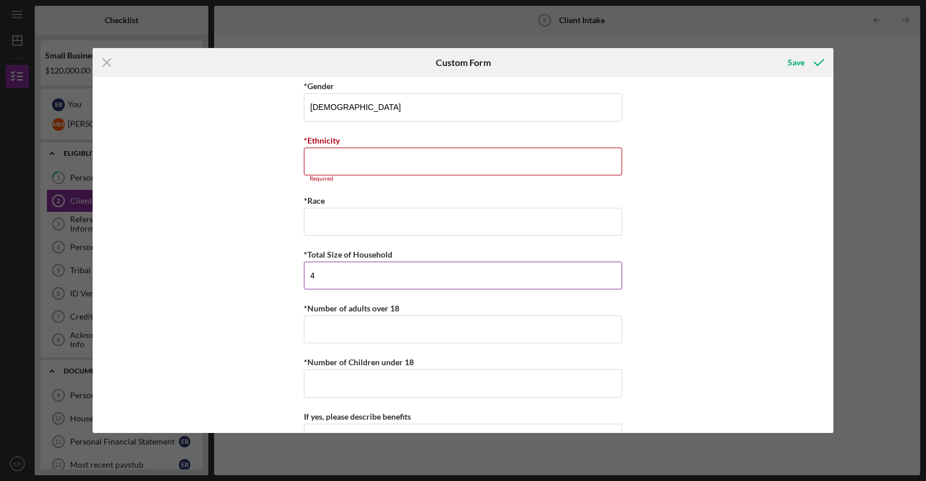
scroll to position [2126, 0]
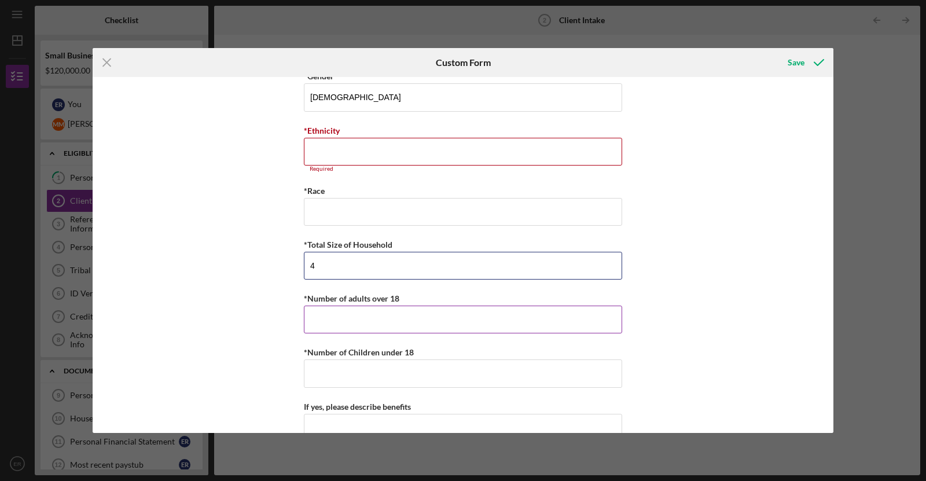
type input "4"
click at [338, 306] on input "*Number of adults over 18" at bounding box center [463, 320] width 318 height 28
type input "2"
click at [443, 365] on input "*Number of Children under 18" at bounding box center [463, 373] width 318 height 28
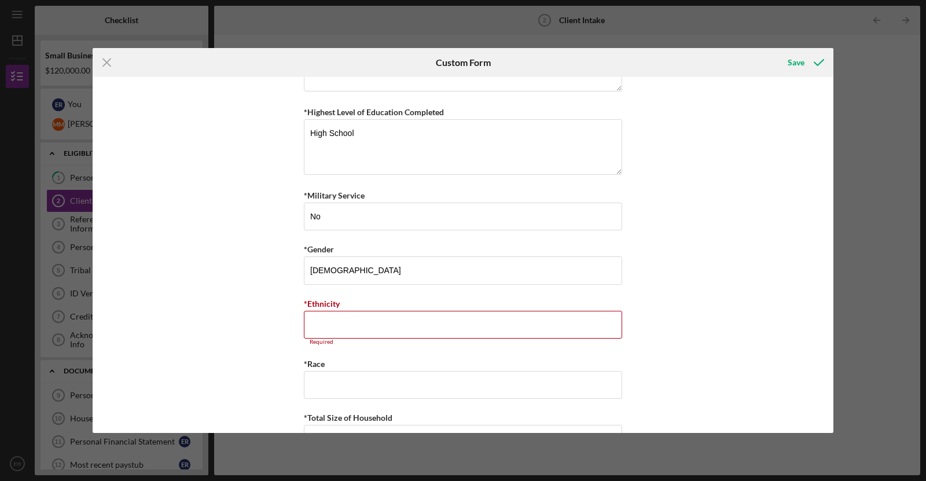
scroll to position [1953, 0]
type input "2"
click at [373, 315] on input "*Ethnicity" at bounding box center [463, 325] width 318 height 28
type input "C"
type input "N"
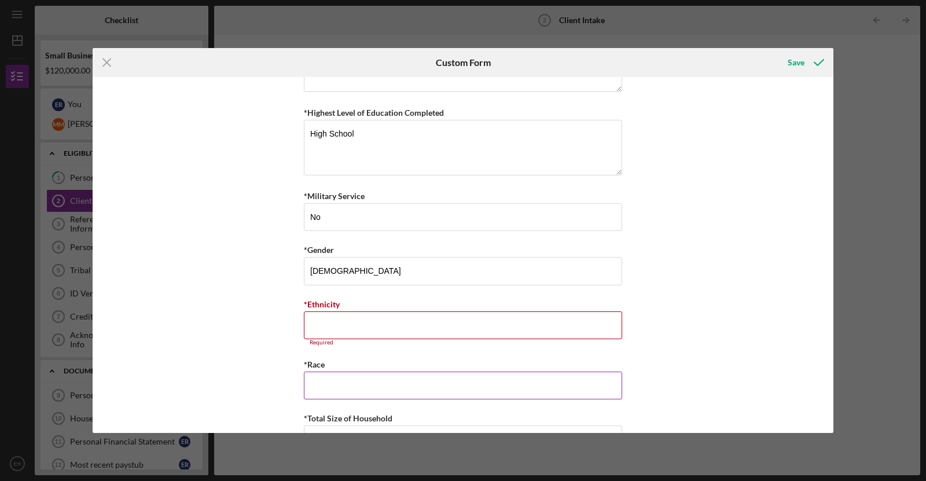
click at [366, 376] on input "*Race" at bounding box center [463, 386] width 318 height 28
type input "[DEMOGRAPHIC_DATA]"
click at [401, 319] on input "*Ethnicity" at bounding box center [463, 325] width 318 height 28
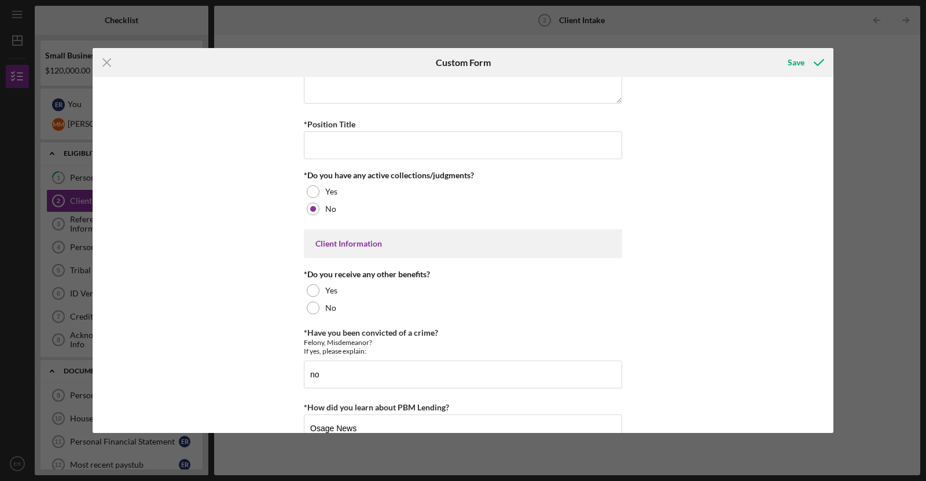
scroll to position [1192, 0]
type input "na"
click at [307, 303] on div at bounding box center [313, 309] width 13 height 13
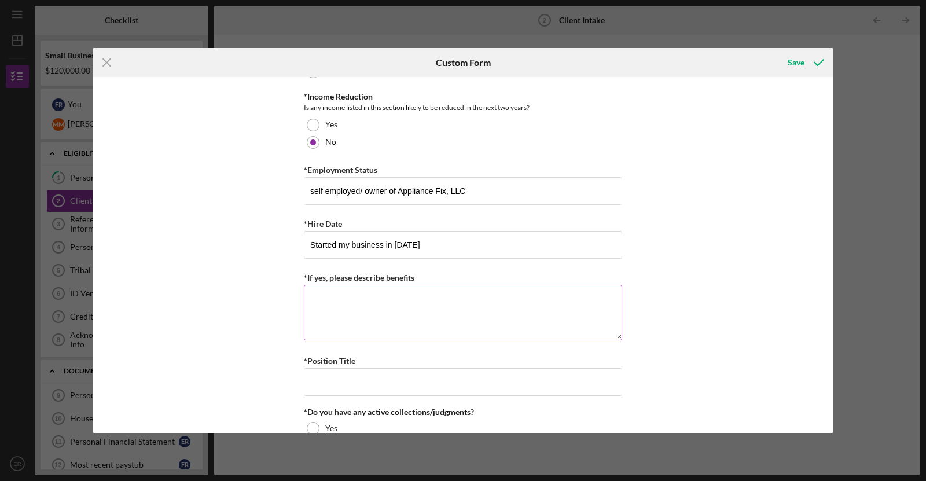
scroll to position [954, 0]
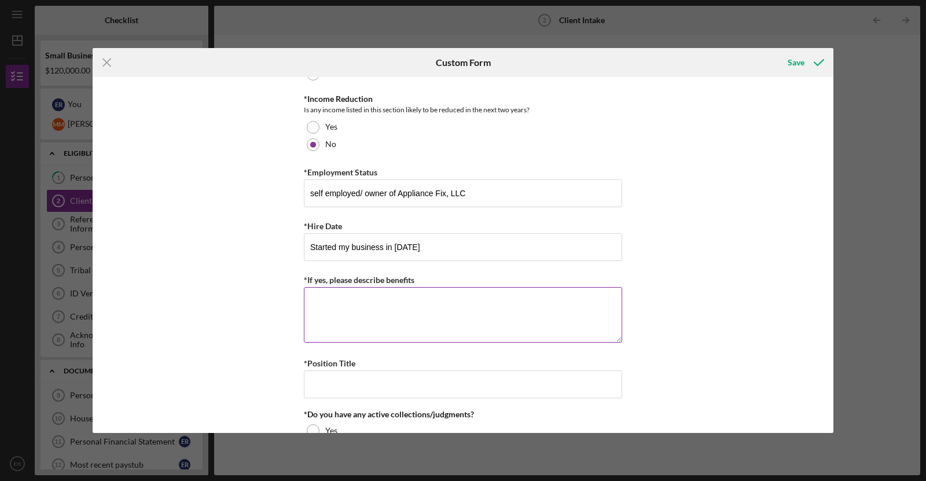
click at [375, 304] on textarea "*If yes, please describe benefits" at bounding box center [463, 315] width 318 height 56
type textarea "na"
click at [370, 385] on input "*Position Title" at bounding box center [463, 384] width 318 height 28
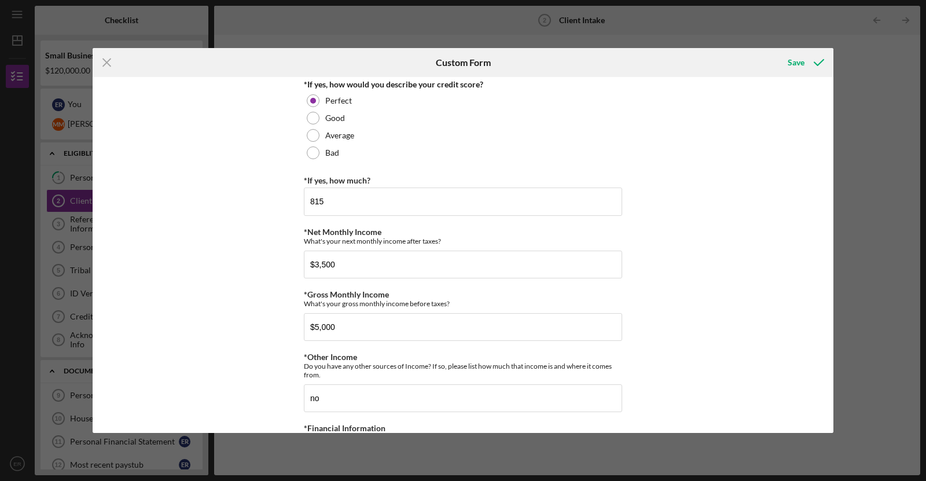
scroll to position [443, 0]
type input "na"
click at [424, 240] on div "What's your next monthly income after taxes?" at bounding box center [463, 243] width 318 height 9
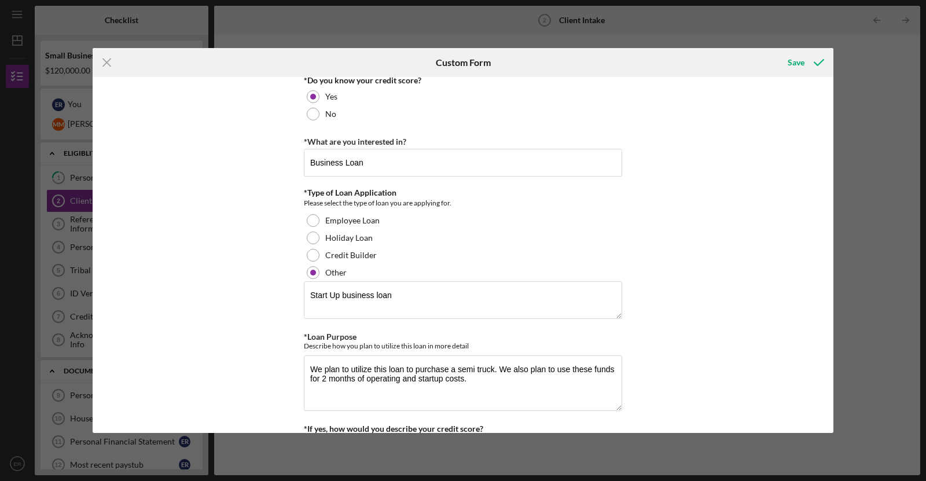
scroll to position [2131, 0]
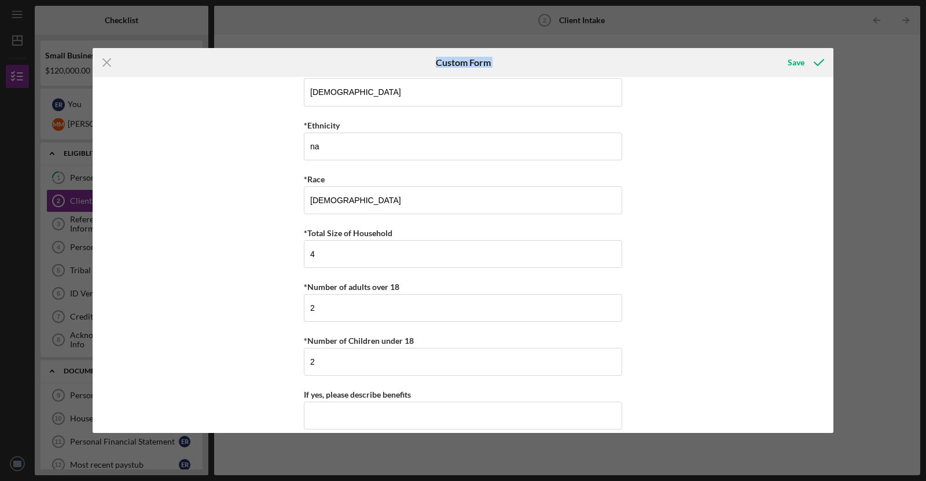
drag, startPoint x: 635, startPoint y: 59, endPoint x: 635, endPoint y: -13, distance: 72.3
click at [635, 0] on html "Icon/Menu Client Intake 2 Client Intake Checklist Small Business Loan $120,000.…" at bounding box center [463, 240] width 926 height 481
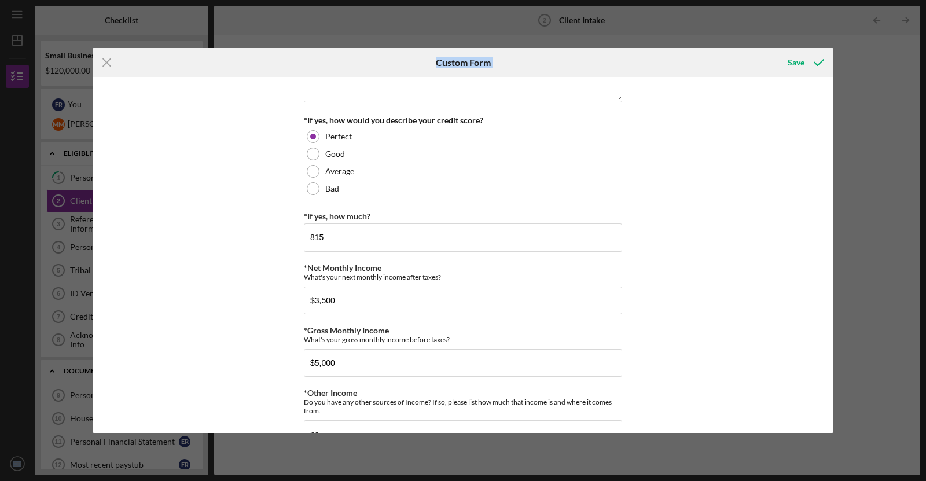
scroll to position [0, 0]
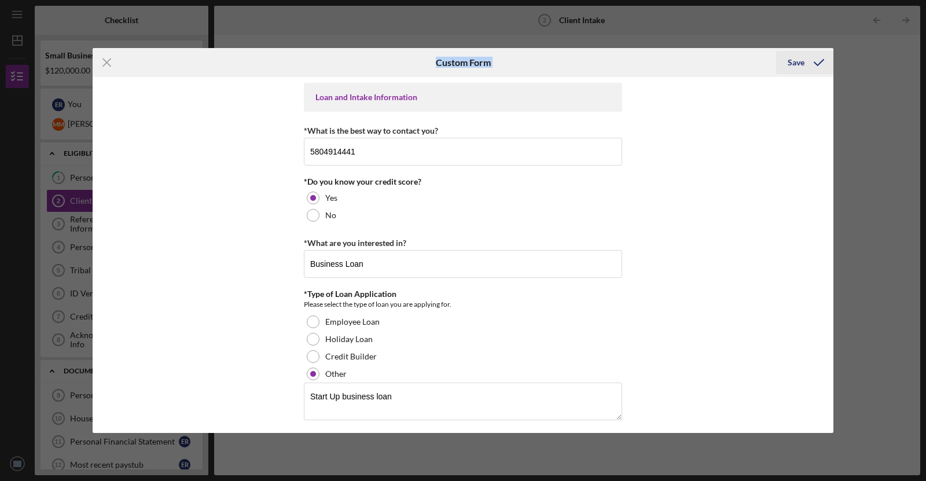
click at [829, 64] on icon "submit" at bounding box center [818, 62] width 29 height 29
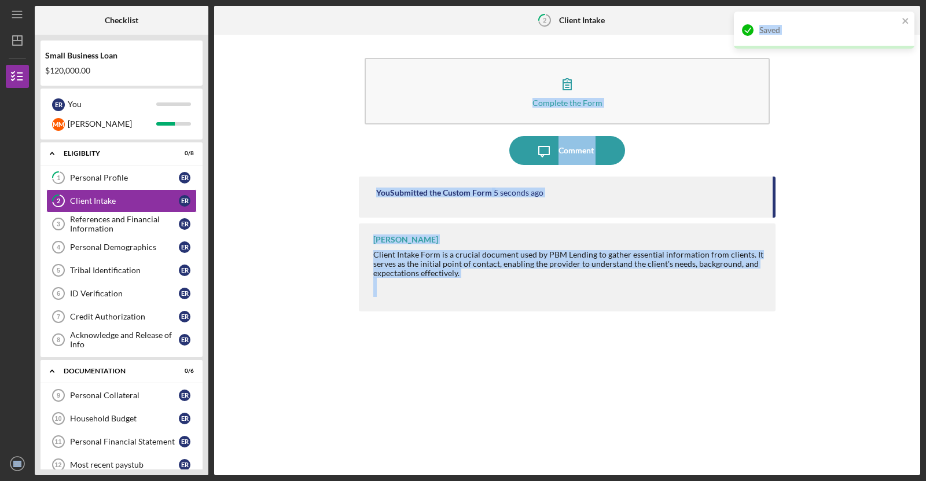
click at [837, 139] on div "Complete the Form Form Icon/Message Comment You Submitted the Custom Form 5 sec…" at bounding box center [567, 255] width 694 height 429
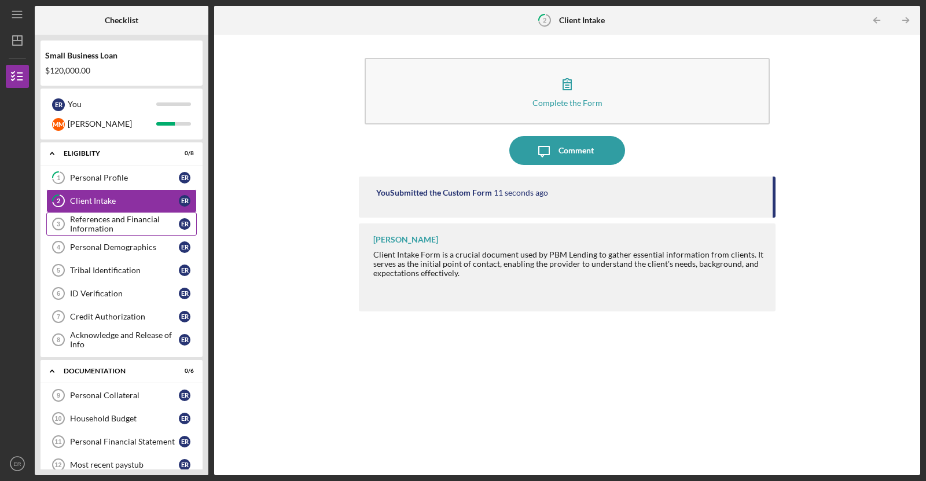
click at [86, 227] on div "References and Financial Information" at bounding box center [124, 224] width 109 height 19
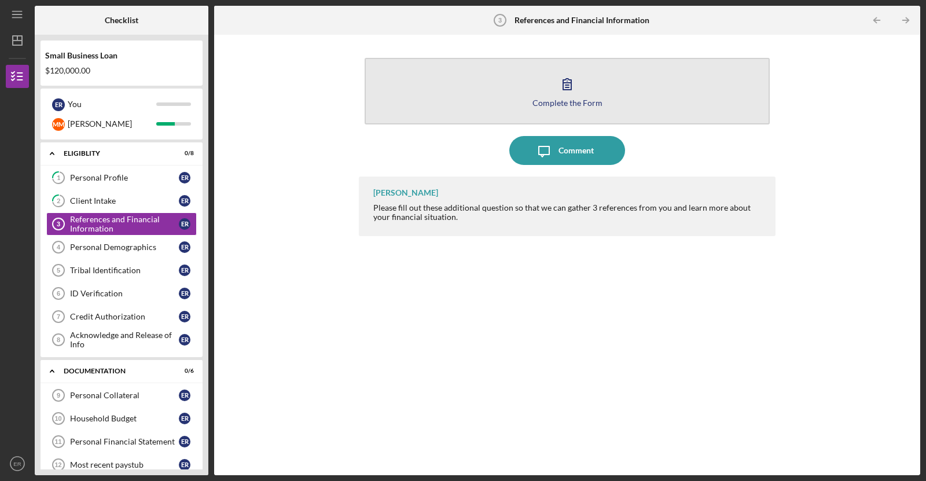
click at [591, 82] on button "Complete the Form Form" at bounding box center [567, 91] width 405 height 67
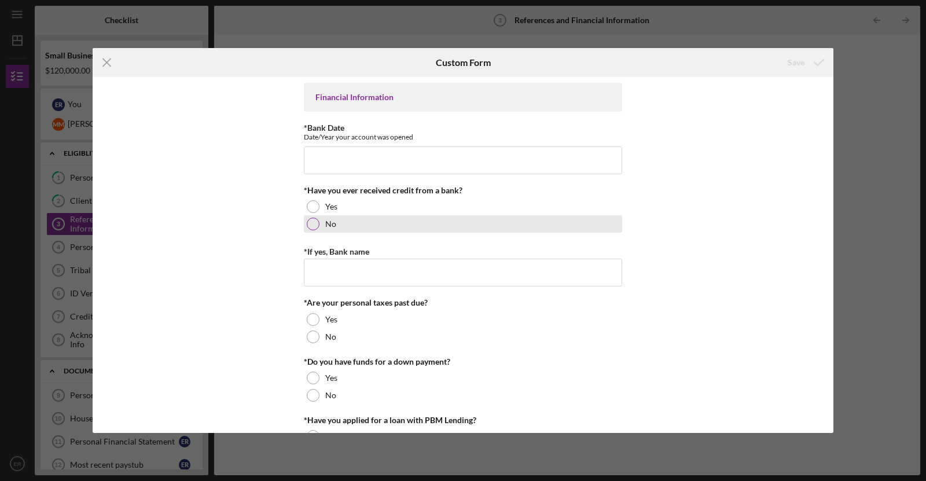
click at [311, 222] on div at bounding box center [313, 224] width 13 height 13
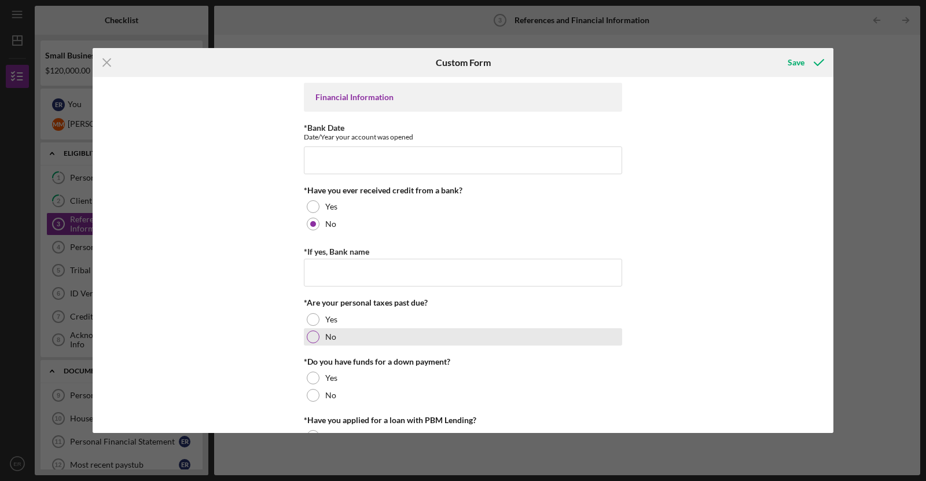
click at [309, 337] on div at bounding box center [313, 336] width 13 height 13
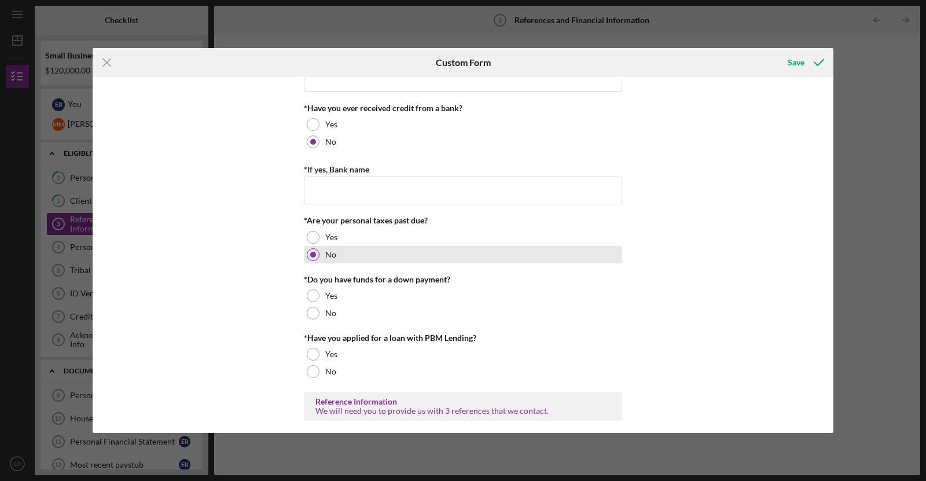
scroll to position [84, 0]
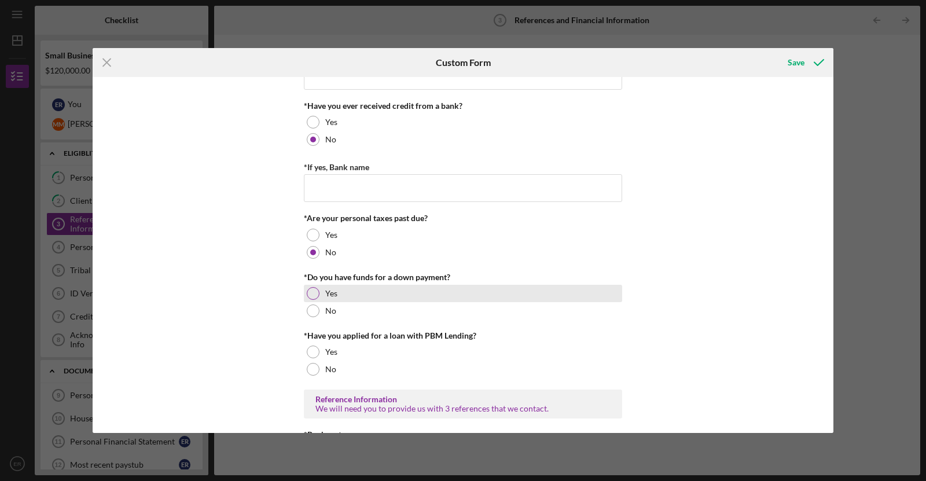
click at [311, 291] on div at bounding box center [313, 293] width 13 height 13
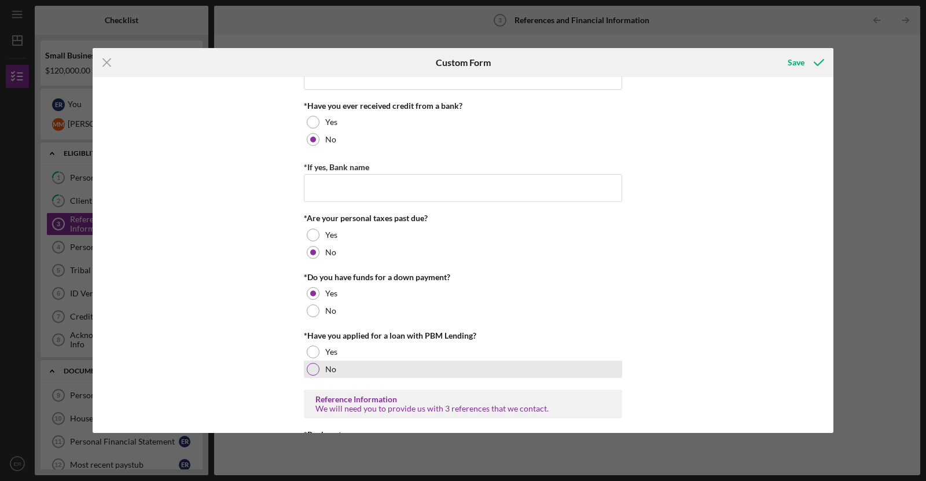
click at [314, 367] on div at bounding box center [313, 369] width 13 height 13
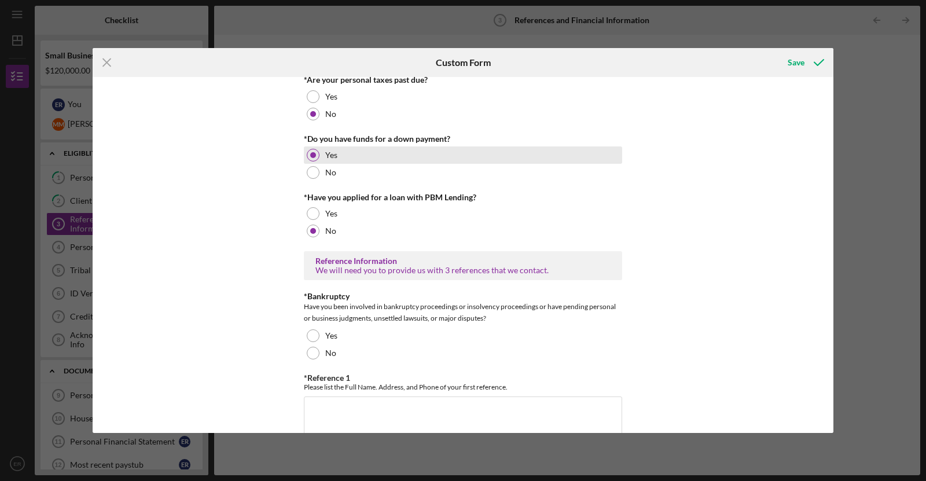
scroll to position [223, 0]
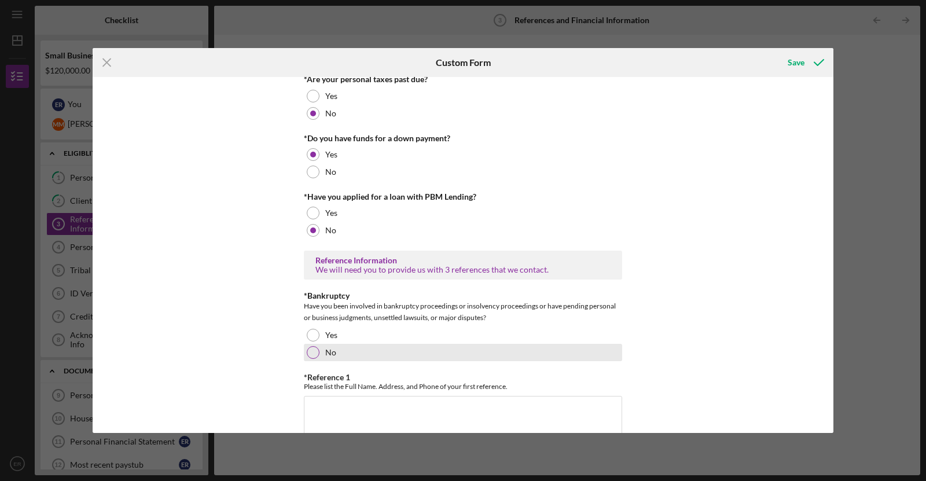
click at [315, 358] on div "No" at bounding box center [463, 352] width 318 height 17
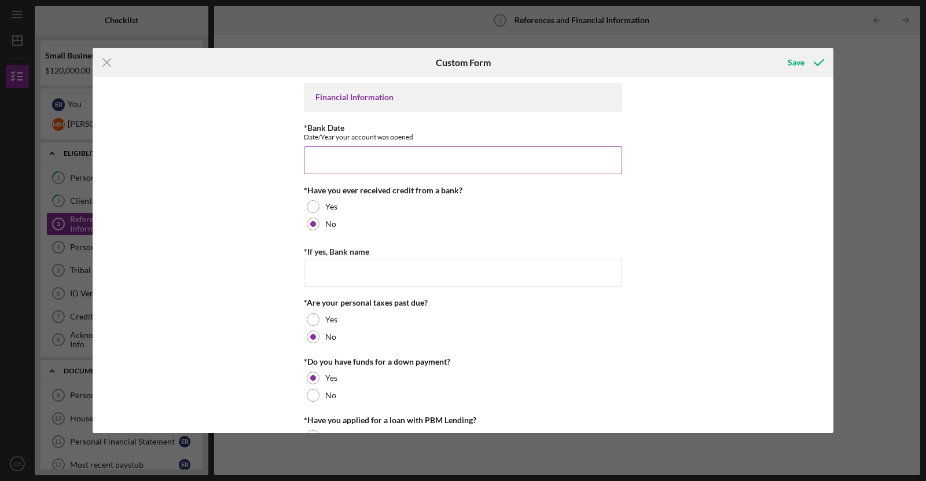
click at [374, 160] on input "*Bank Date" at bounding box center [463, 160] width 318 height 28
type input "[DATE]"
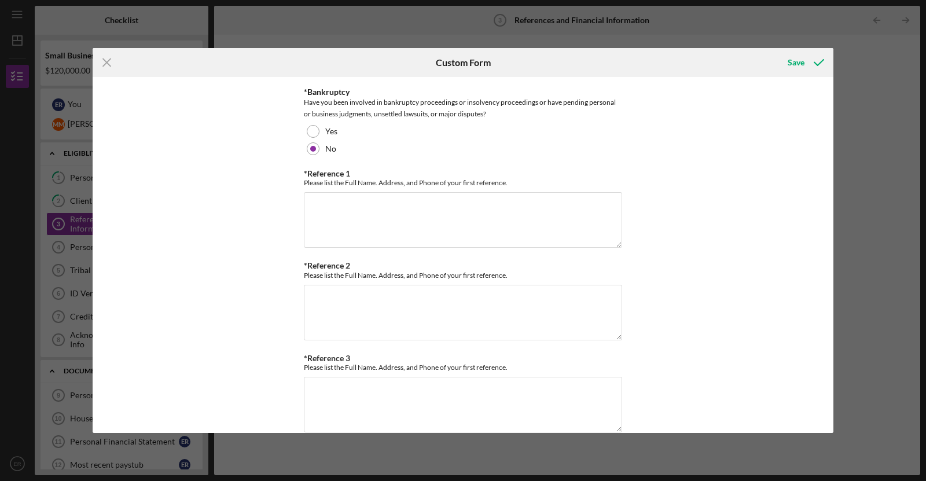
scroll to position [443, 0]
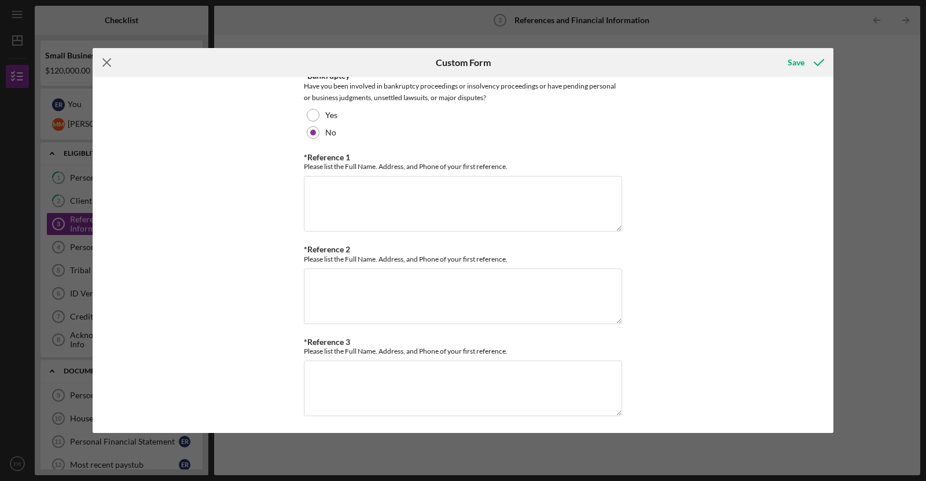
click at [107, 64] on line at bounding box center [107, 63] width 8 height 8
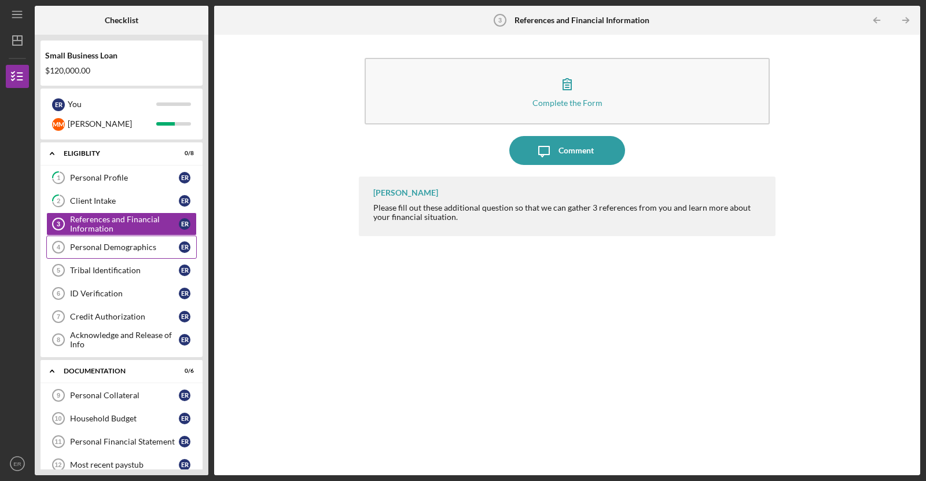
click at [139, 251] on link "Personal Demographics 4 Personal Demographics E R" at bounding box center [121, 247] width 150 height 23
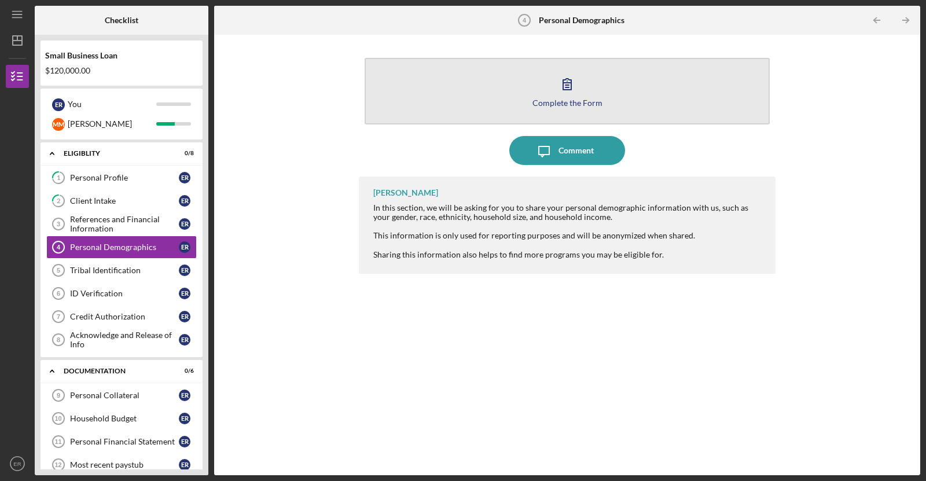
click at [547, 95] on button "Complete the Form Form" at bounding box center [567, 91] width 405 height 67
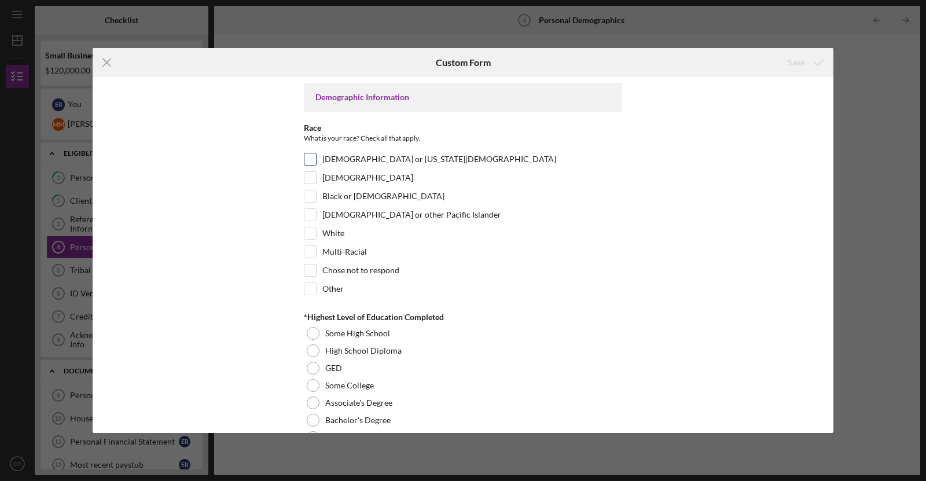
click at [310, 162] on input "[DEMOGRAPHIC_DATA] or [US_STATE][DEMOGRAPHIC_DATA]" at bounding box center [310, 159] width 12 height 12
checkbox input "true"
click at [109, 57] on icon "Icon/Menu Close" at bounding box center [107, 62] width 29 height 29
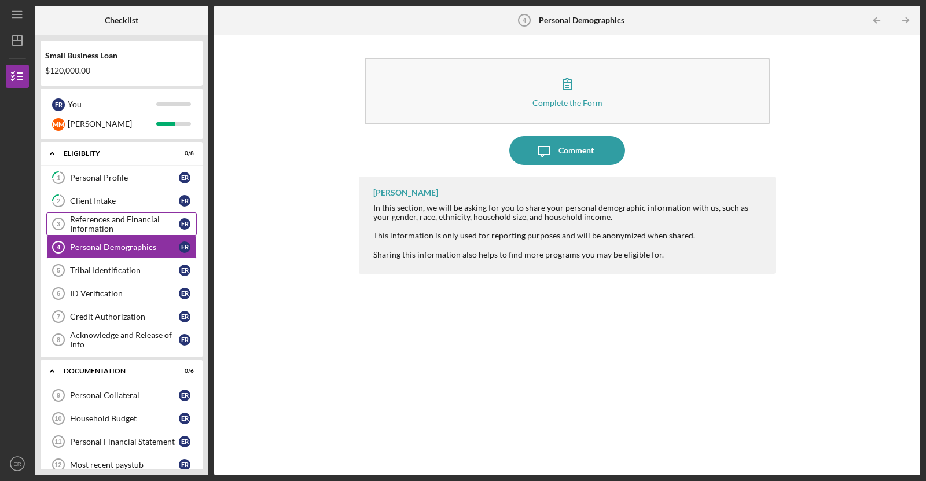
click at [123, 226] on div "References and Financial Information" at bounding box center [124, 224] width 109 height 19
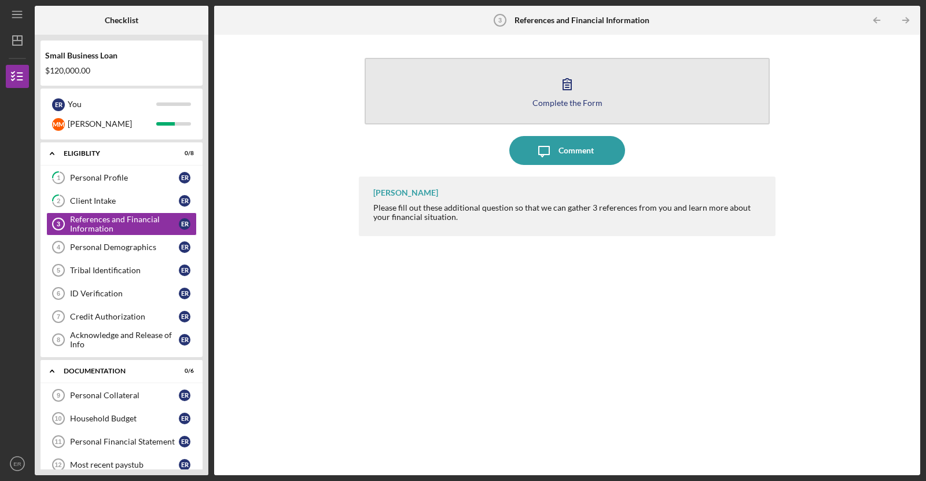
click at [567, 83] on icon "button" at bounding box center [567, 83] width 29 height 29
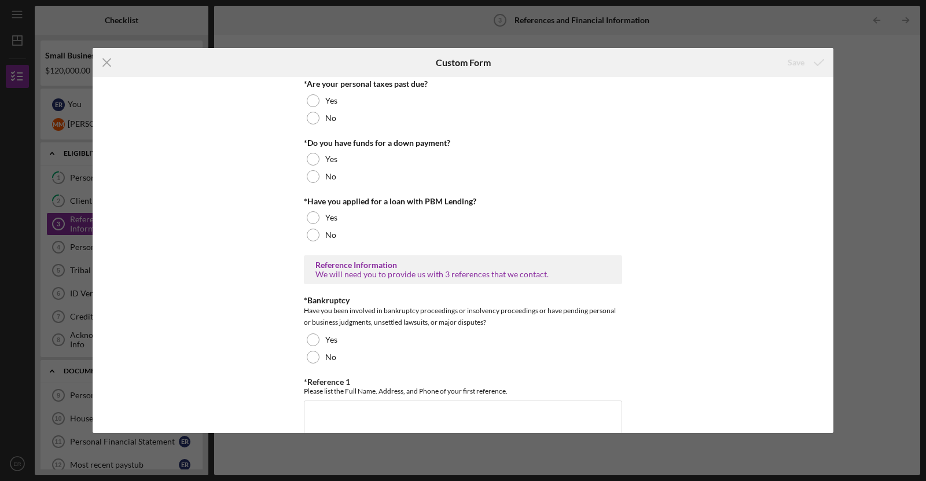
scroll to position [443, 0]
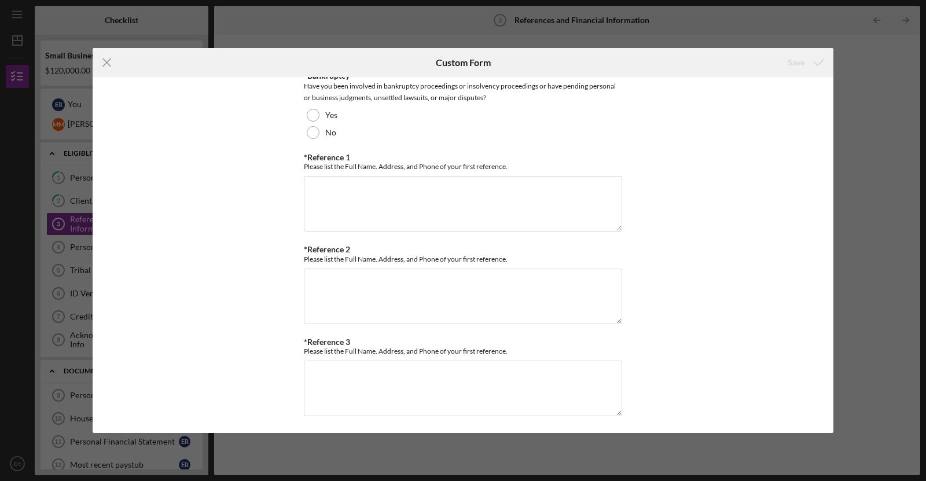
click at [579, 4] on div "Icon/Menu Close Custom Form Save Financial Information *Bank Date Date/Year you…" at bounding box center [463, 240] width 926 height 481
click at [102, 55] on icon "Icon/Menu Close" at bounding box center [107, 62] width 29 height 29
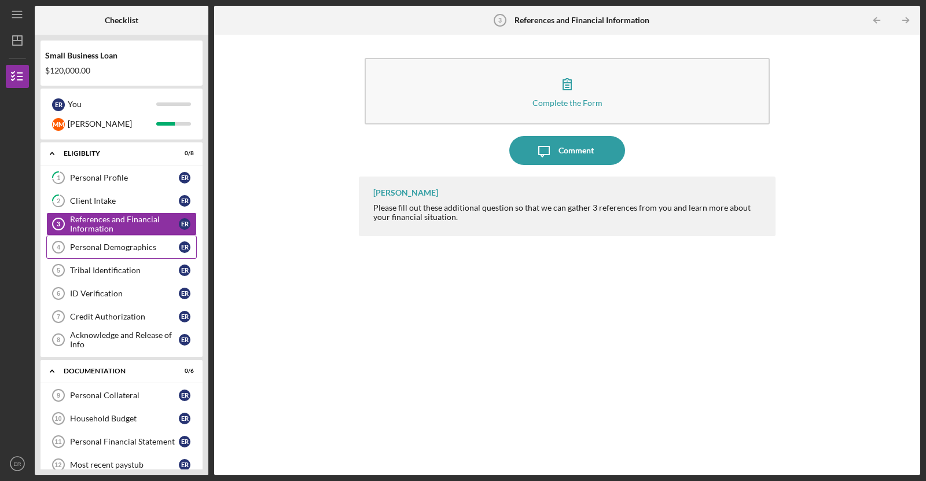
click at [166, 248] on div "Personal Demographics" at bounding box center [124, 246] width 109 height 9
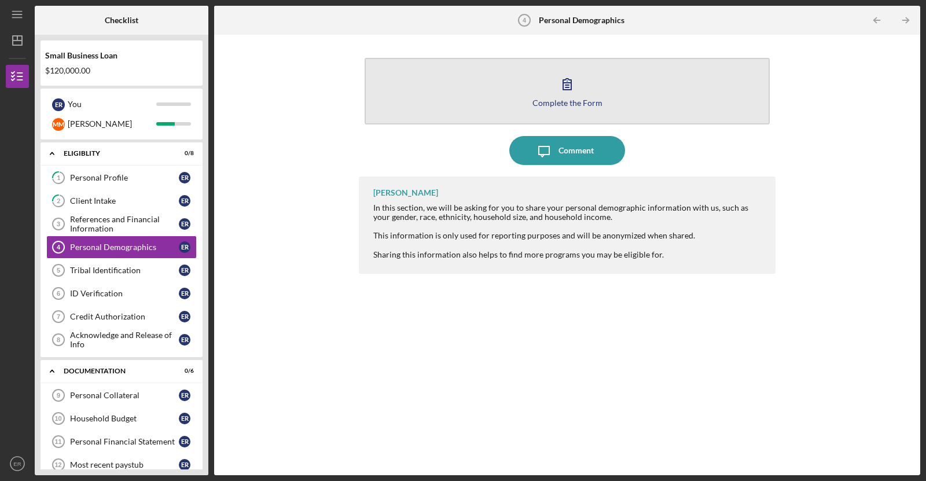
click at [623, 104] on button "Complete the Form Form" at bounding box center [567, 91] width 405 height 67
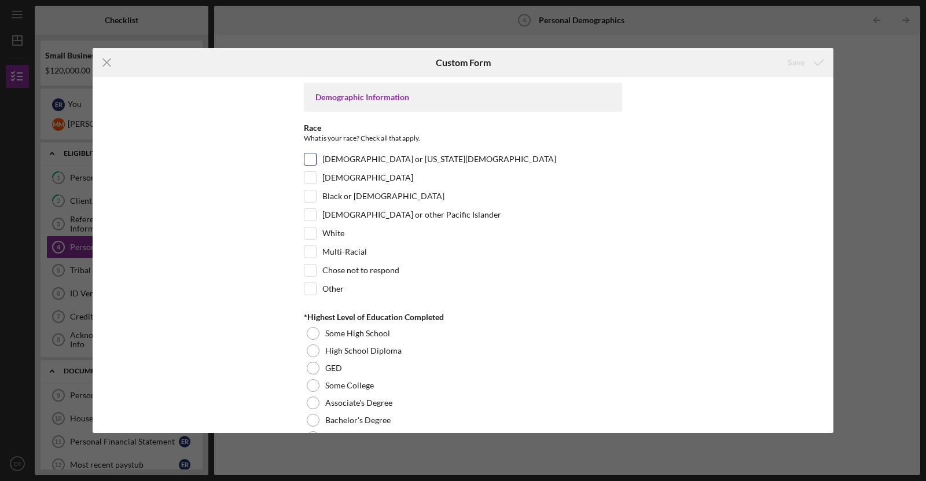
click at [309, 153] on input "[DEMOGRAPHIC_DATA] or [US_STATE][DEMOGRAPHIC_DATA]" at bounding box center [310, 159] width 12 height 12
checkbox input "true"
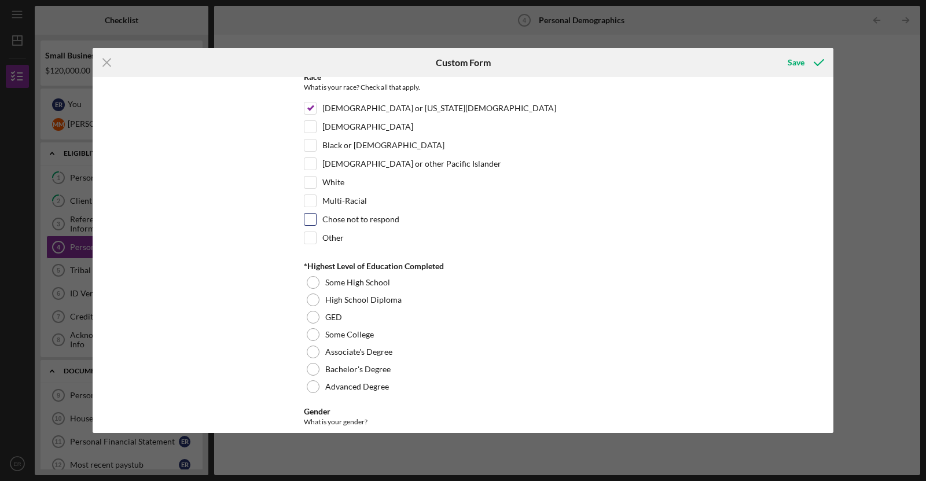
scroll to position [53, 0]
click at [321, 296] on div "High School Diploma" at bounding box center [463, 297] width 318 height 17
click at [353, 334] on div "Some College" at bounding box center [463, 332] width 318 height 17
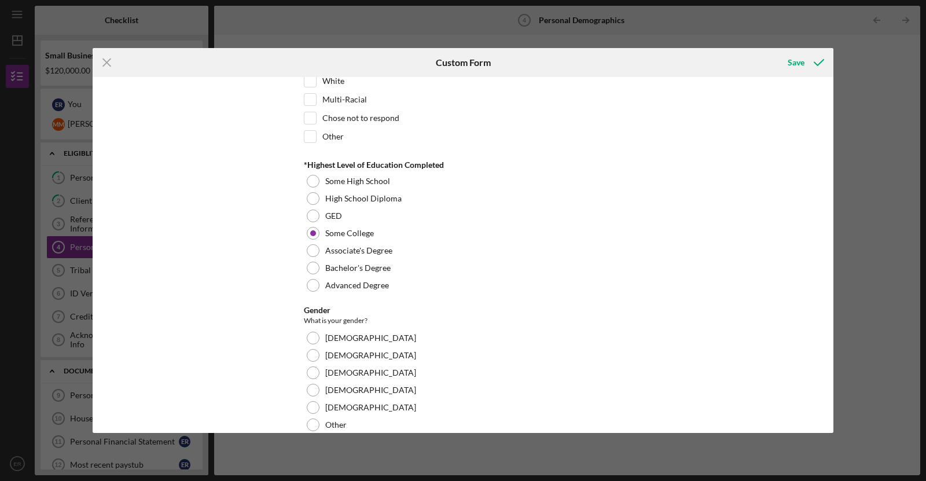
scroll to position [162, 0]
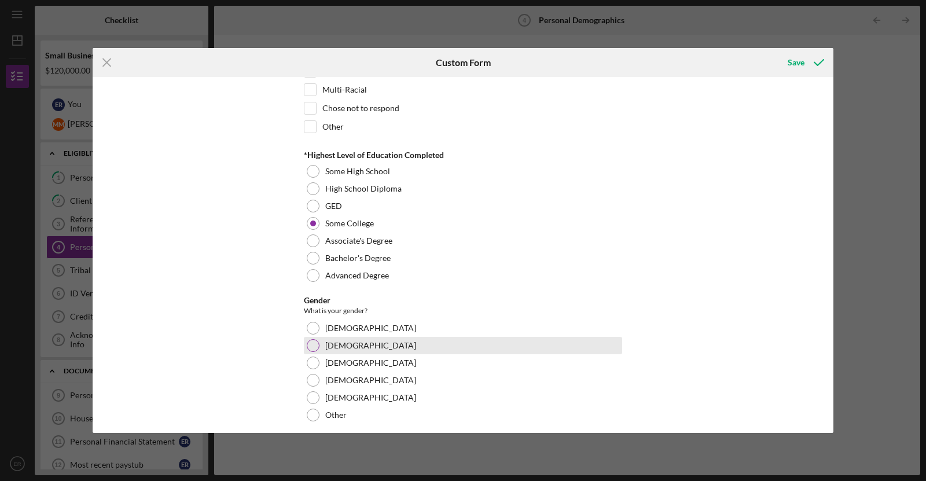
click at [341, 340] on div "[DEMOGRAPHIC_DATA]" at bounding box center [463, 345] width 318 height 17
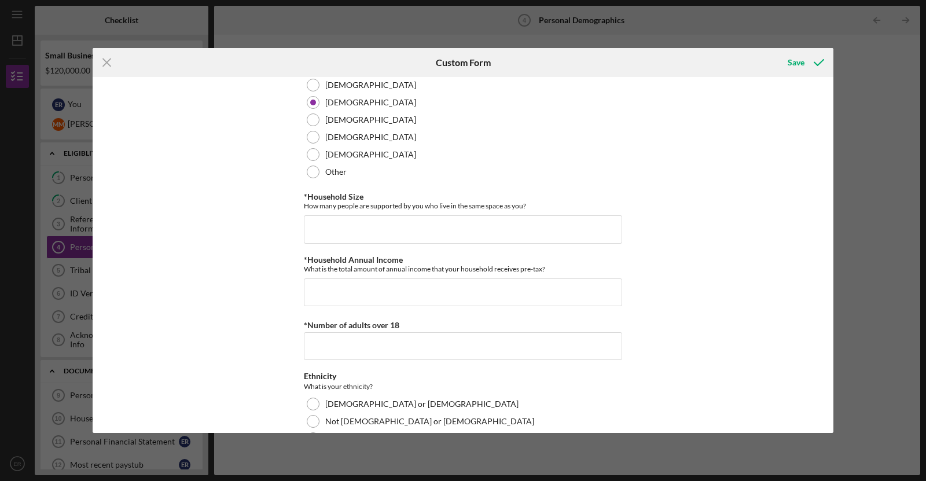
scroll to position [407, 0]
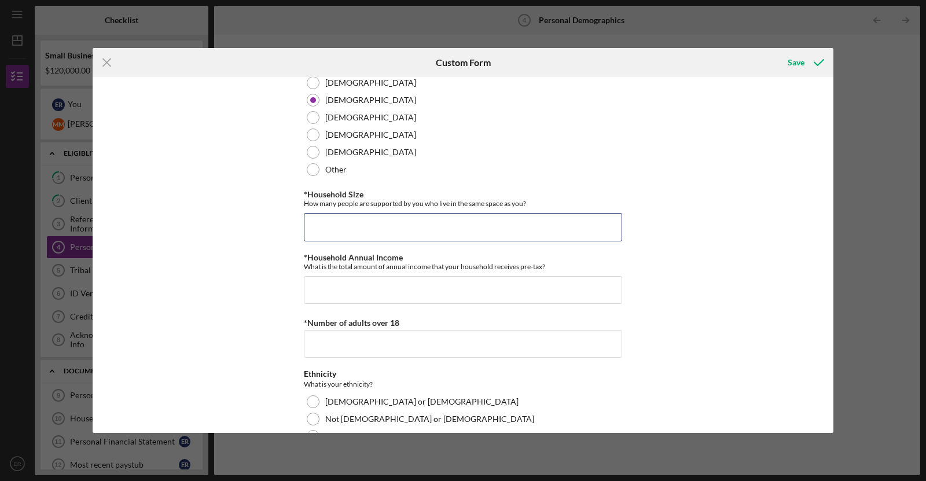
click at [535, 215] on input "*Household Size" at bounding box center [463, 227] width 318 height 28
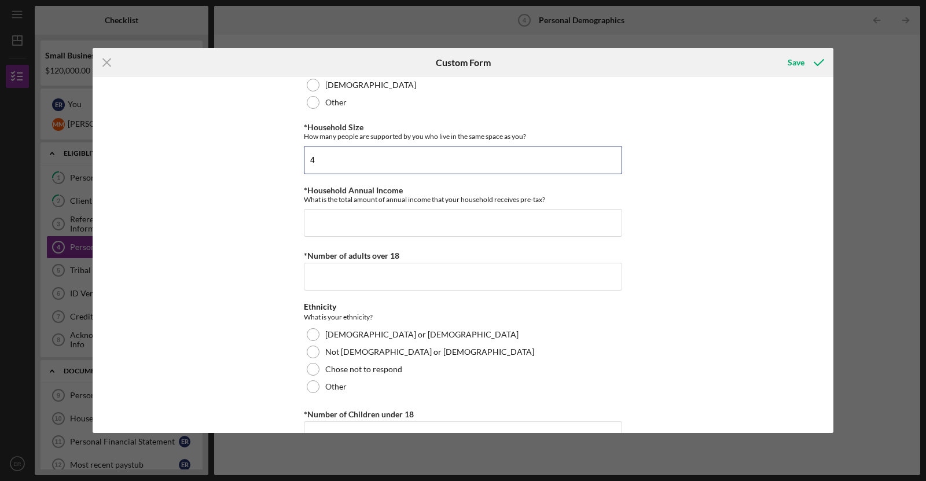
scroll to position [475, 0]
type input "4"
click at [413, 215] on input "*Household Annual Income" at bounding box center [463, 222] width 318 height 28
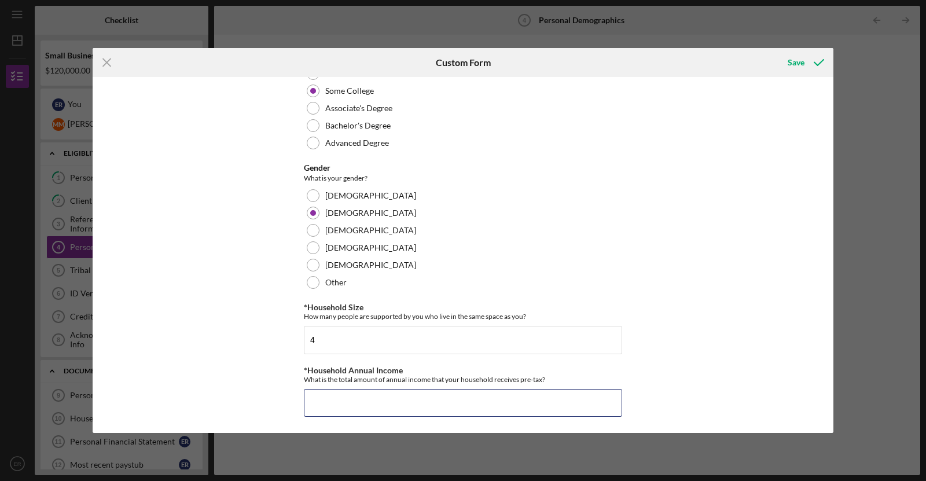
scroll to position [294, 0]
click at [811, 159] on div "Demographic Information Race What is your race? Check all that apply. [DEMOGRAP…" at bounding box center [463, 255] width 741 height 356
click at [438, 395] on input "*Household Annual Income" at bounding box center [463, 403] width 318 height 28
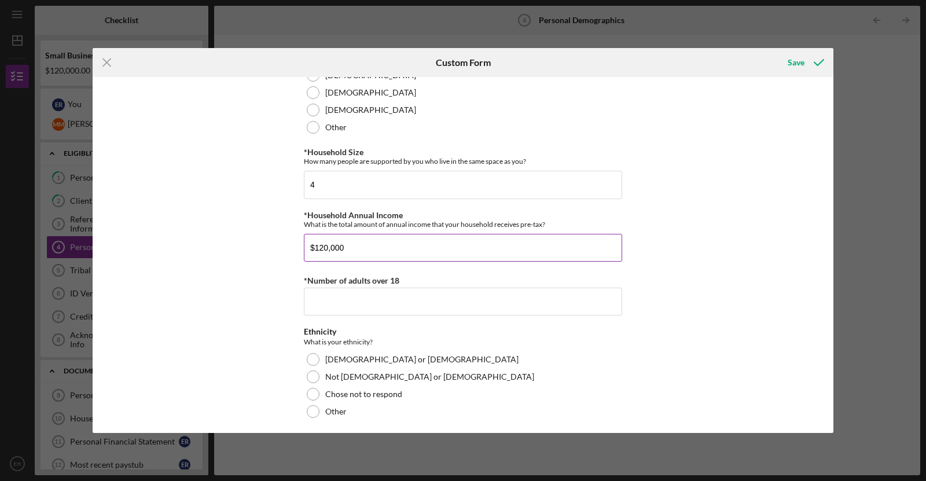
scroll to position [450, 0]
type input "$120,000"
click at [358, 303] on input "*Number of adults over 18" at bounding box center [463, 301] width 318 height 28
type input "0"
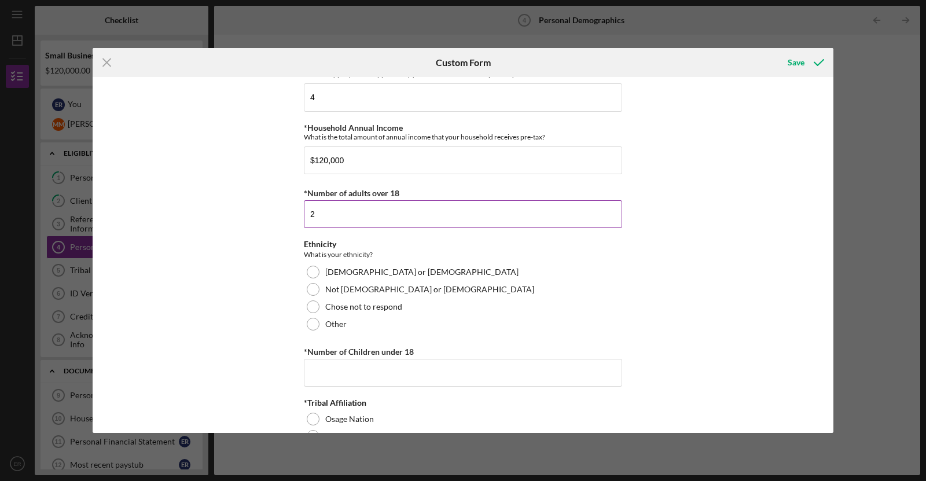
scroll to position [545, 0]
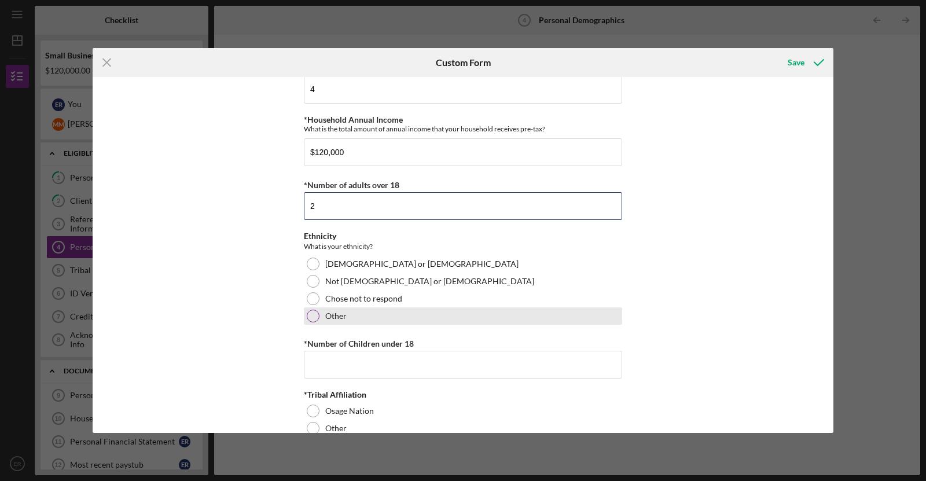
type input "2"
click at [322, 317] on div "Other" at bounding box center [463, 315] width 318 height 17
click at [321, 314] on div "Other" at bounding box center [463, 315] width 318 height 17
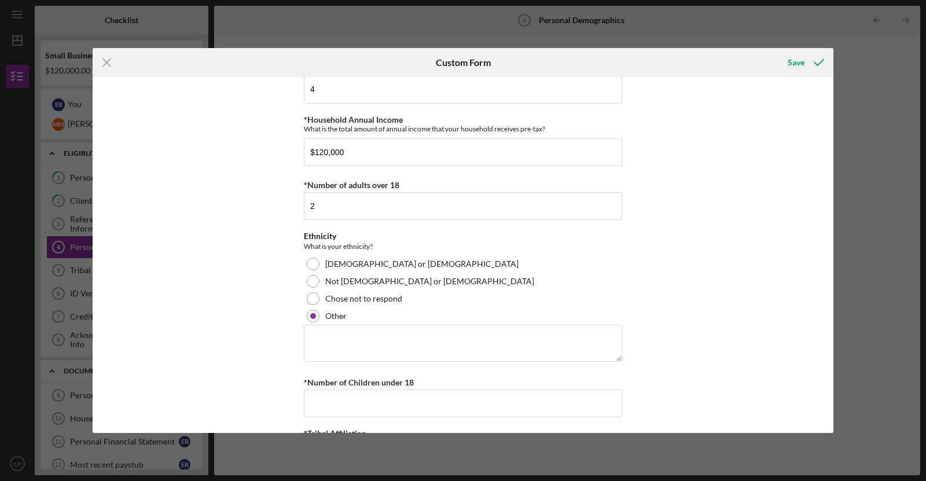
click at [287, 305] on div "Demographic Information Race What is your race? Check all that apply. [DEMOGRAP…" at bounding box center [463, 255] width 741 height 356
click at [326, 277] on label "Not [DEMOGRAPHIC_DATA] or [DEMOGRAPHIC_DATA]" at bounding box center [429, 281] width 209 height 9
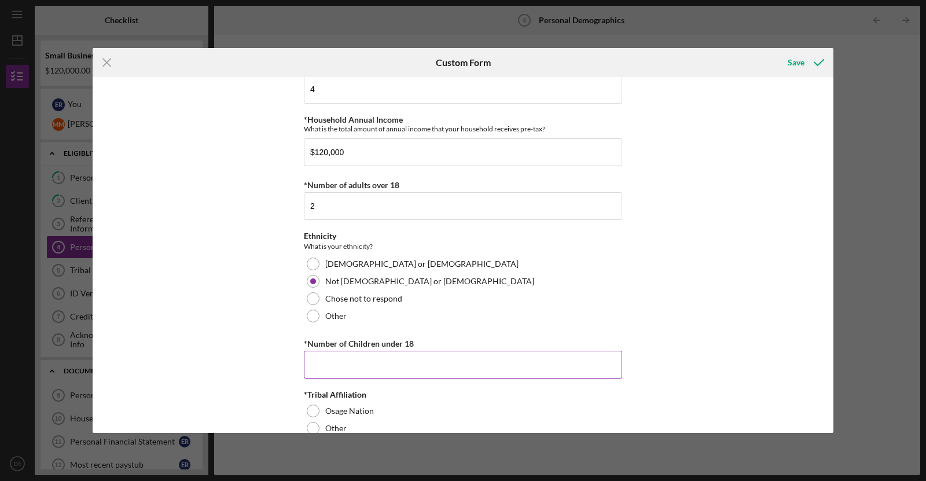
click at [457, 362] on input "*Number of Children under 18" at bounding box center [463, 365] width 318 height 28
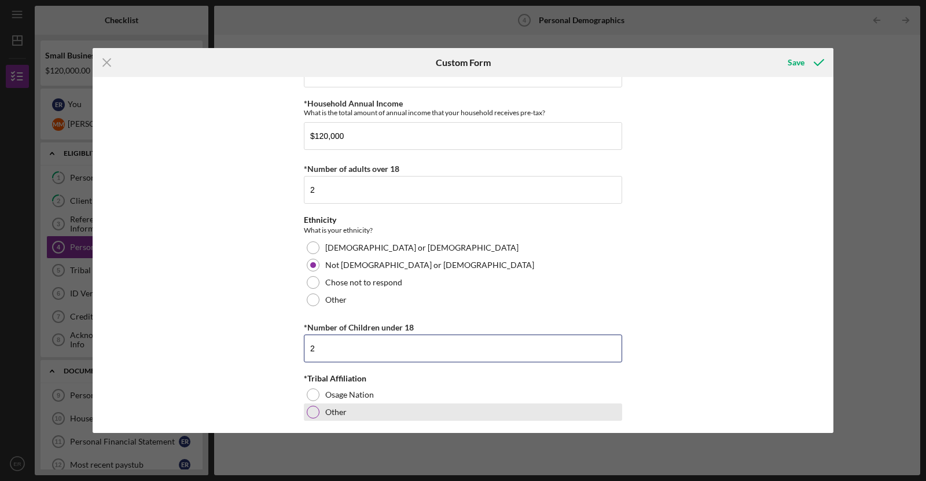
type input "2"
click at [338, 407] on label "Other" at bounding box center [335, 411] width 21 height 9
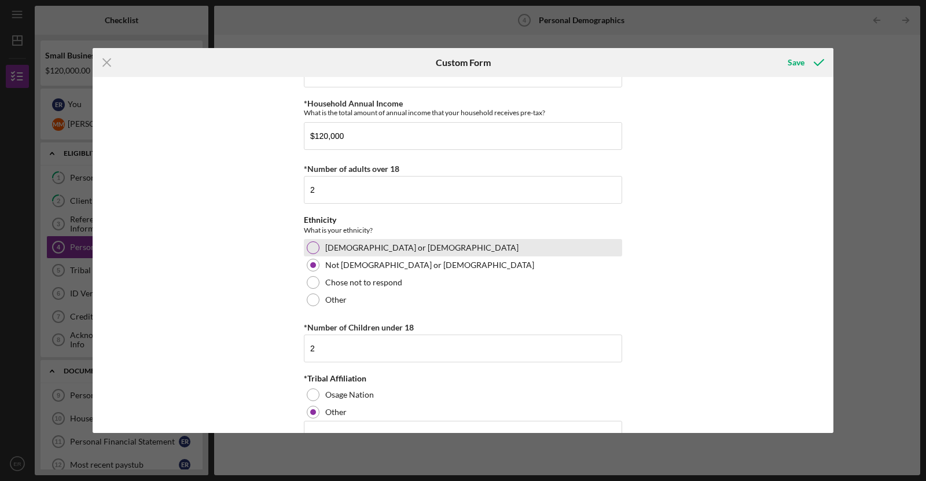
scroll to position [600, 0]
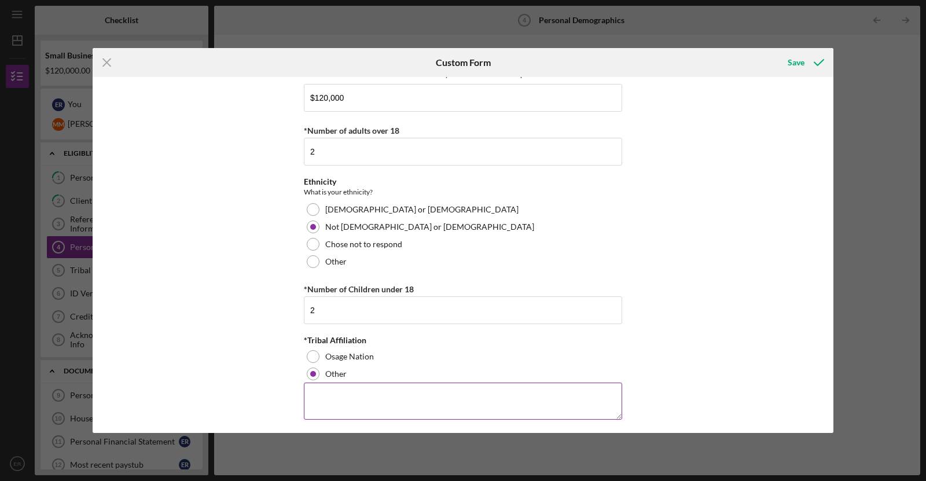
click at [377, 413] on textarea at bounding box center [463, 401] width 318 height 37
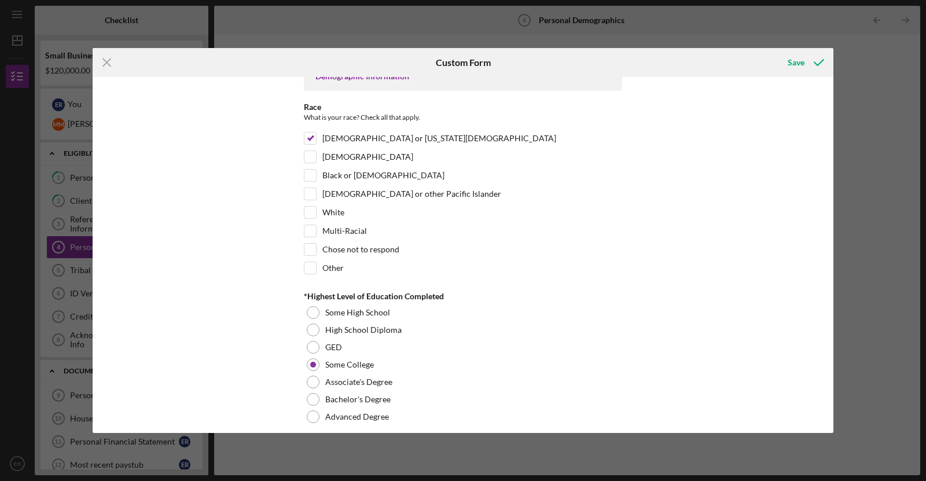
scroll to position [0, 0]
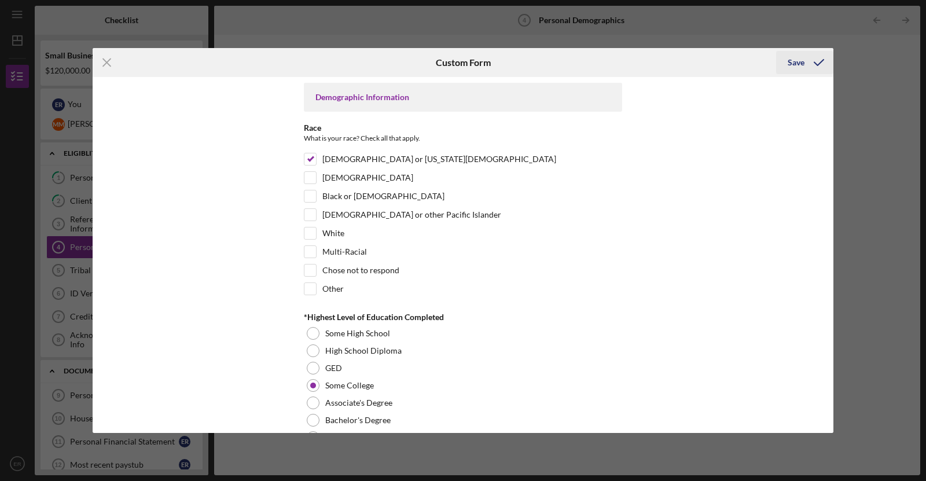
type textarea "na"
click at [803, 52] on div "Save" at bounding box center [796, 62] width 17 height 23
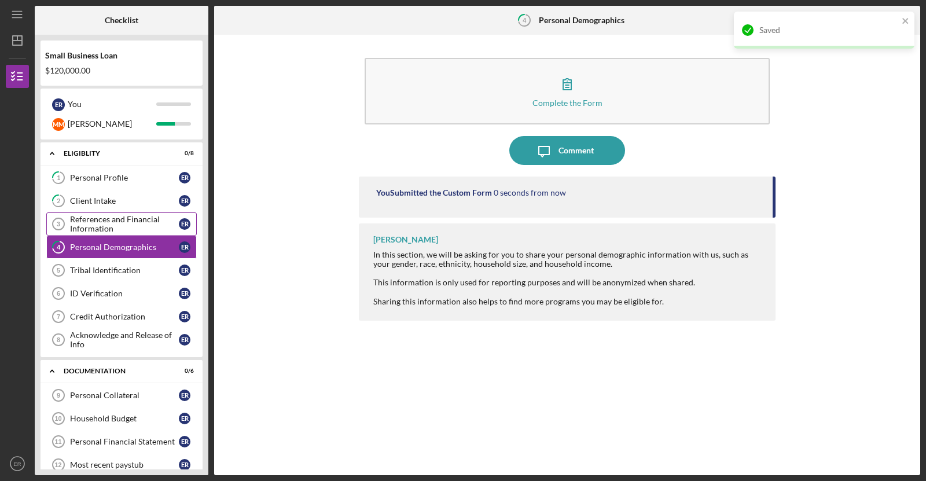
click at [100, 215] on div "References and Financial Information" at bounding box center [124, 224] width 109 height 19
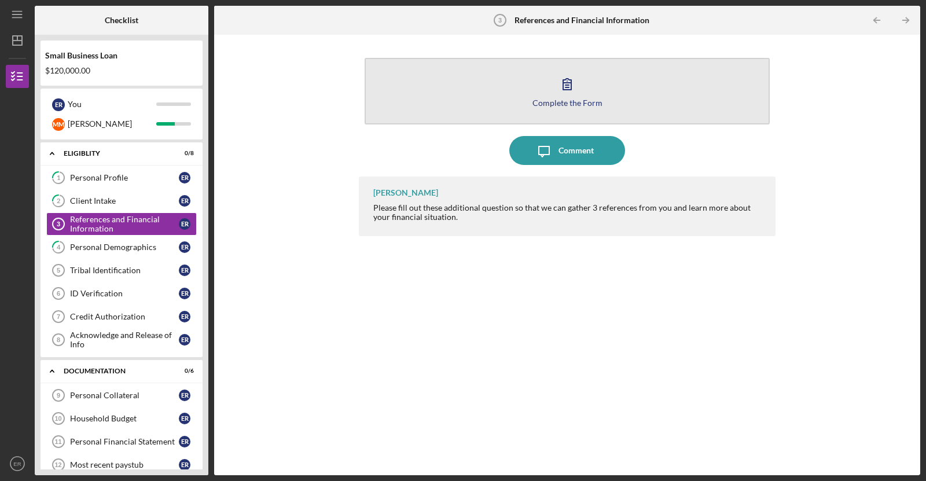
click at [558, 112] on button "Complete the Form Form" at bounding box center [567, 91] width 405 height 67
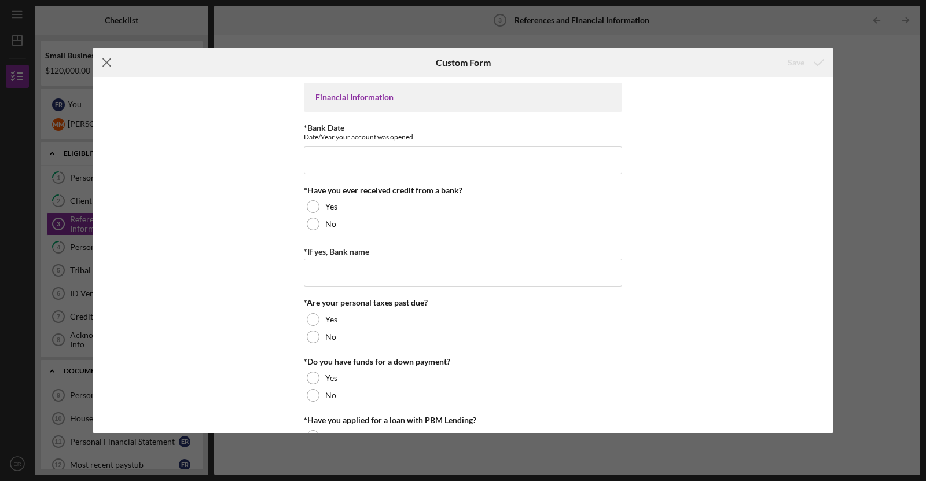
click at [105, 57] on icon "Icon/Menu Close" at bounding box center [107, 62] width 29 height 29
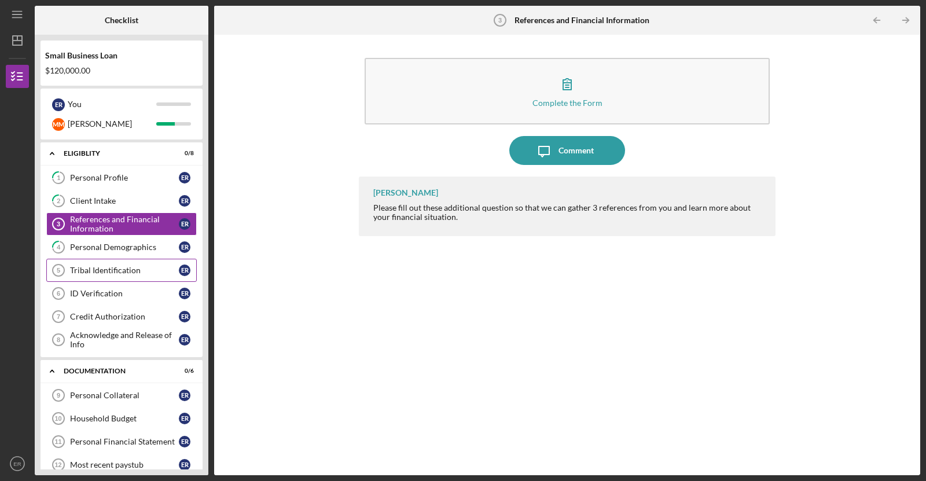
click at [131, 271] on div "Tribal Identification" at bounding box center [124, 270] width 109 height 9
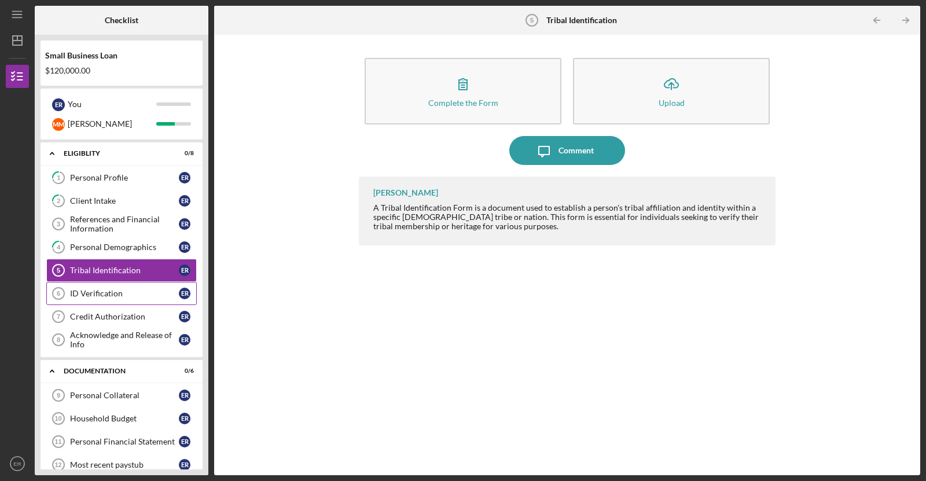
click at [134, 292] on div "ID Verification" at bounding box center [124, 293] width 109 height 9
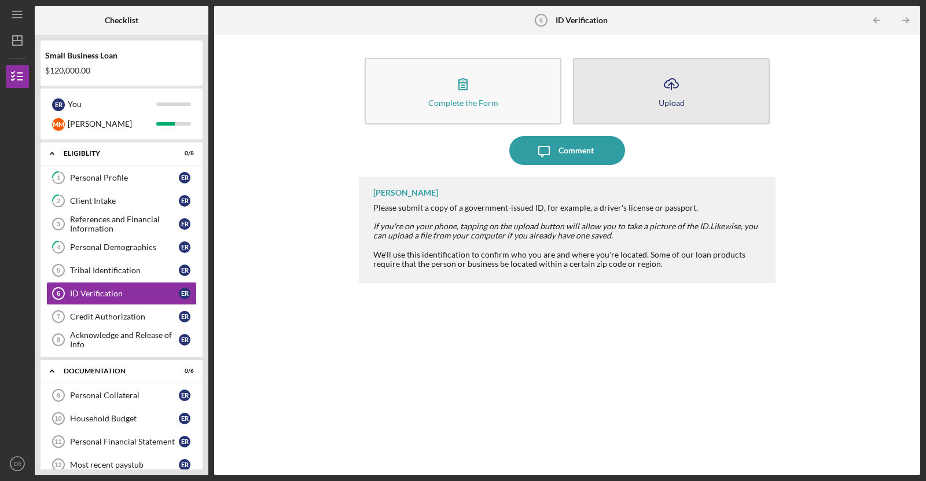
click at [638, 79] on button "Icon/Upload Upload" at bounding box center [671, 91] width 197 height 67
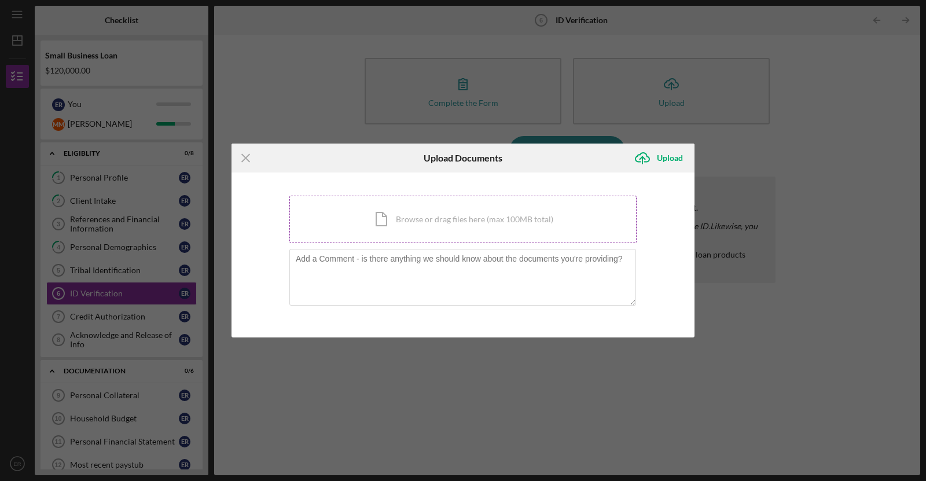
click at [489, 206] on div "Icon/Document Browse or drag files here (max 100MB total) Tap to choose files o…" at bounding box center [462, 219] width 347 height 47
click at [389, 220] on div "Icon/Document Browse or drag files here (max 100MB total) Tap to choose files o…" at bounding box center [462, 219] width 347 height 47
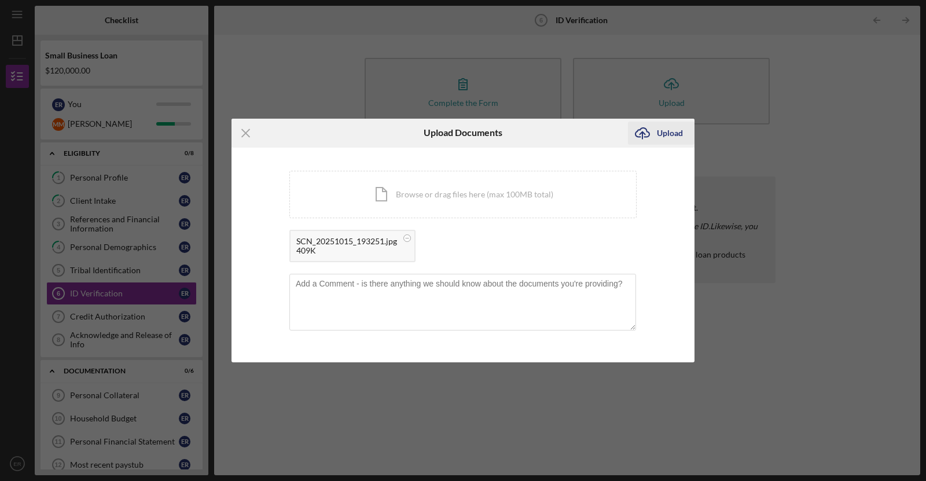
click at [669, 134] on div "Upload" at bounding box center [670, 133] width 26 height 23
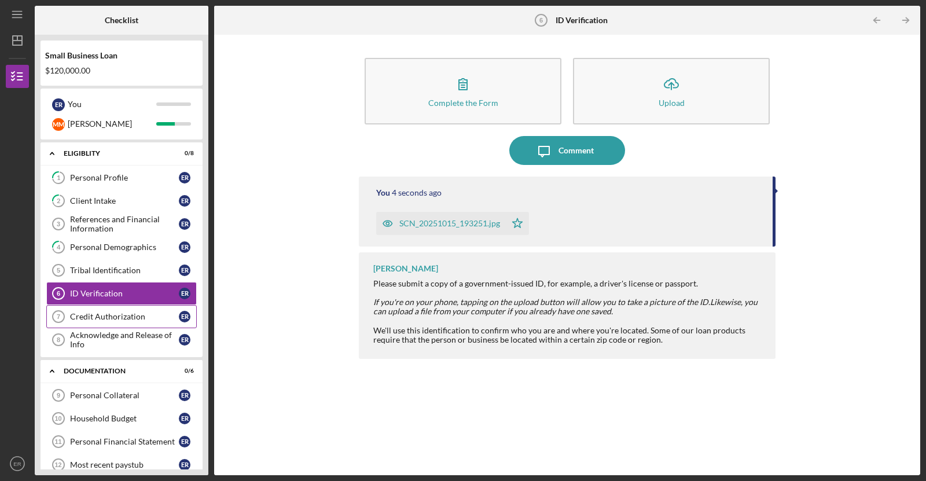
click at [128, 318] on link "Credit Authorization 7 Credit Authorization E R" at bounding box center [121, 316] width 150 height 23
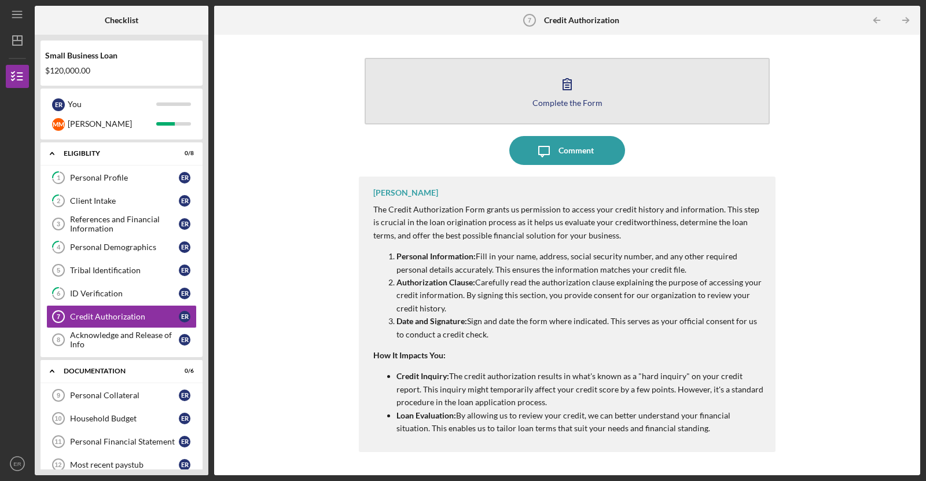
click at [542, 73] on button "Complete the Form Form" at bounding box center [567, 91] width 405 height 67
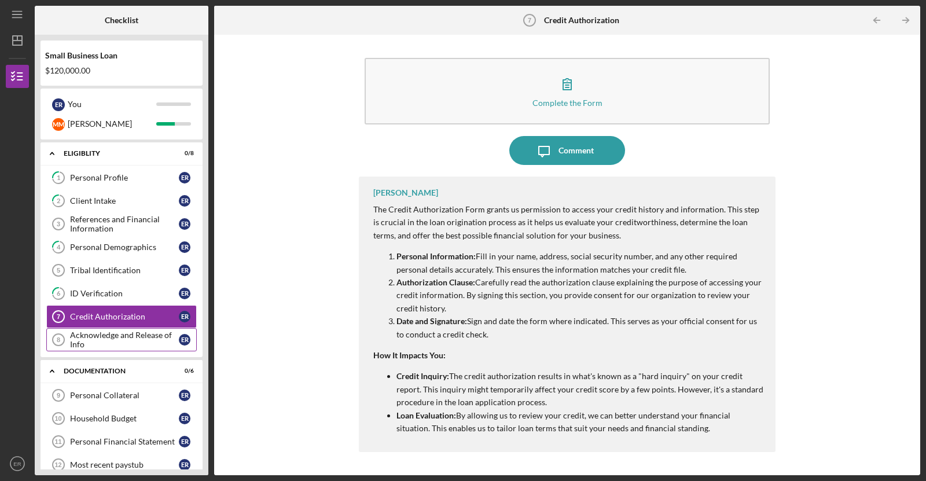
click at [125, 328] on link "Acknowledge and Release of Info 8 Acknowledge and Release of Info E R" at bounding box center [121, 339] width 150 height 23
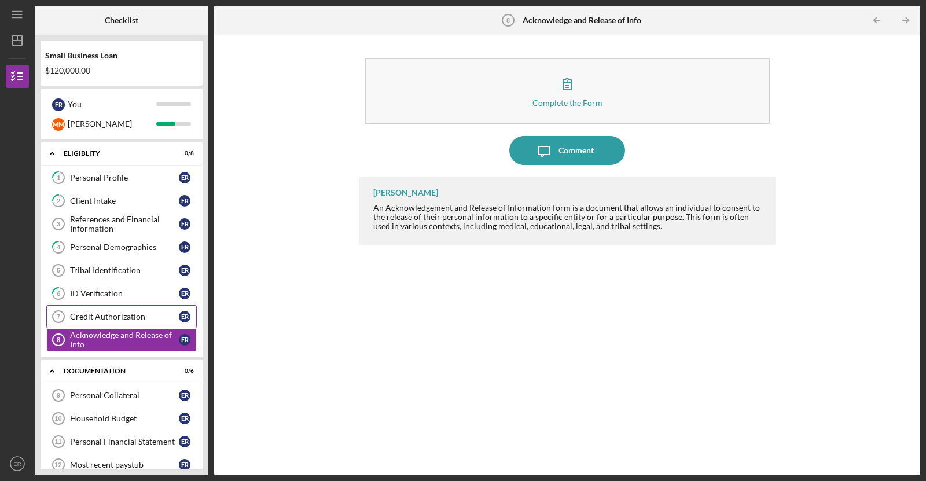
click at [100, 320] on link "Credit Authorization 7 Credit Authorization E R" at bounding box center [121, 316] width 150 height 23
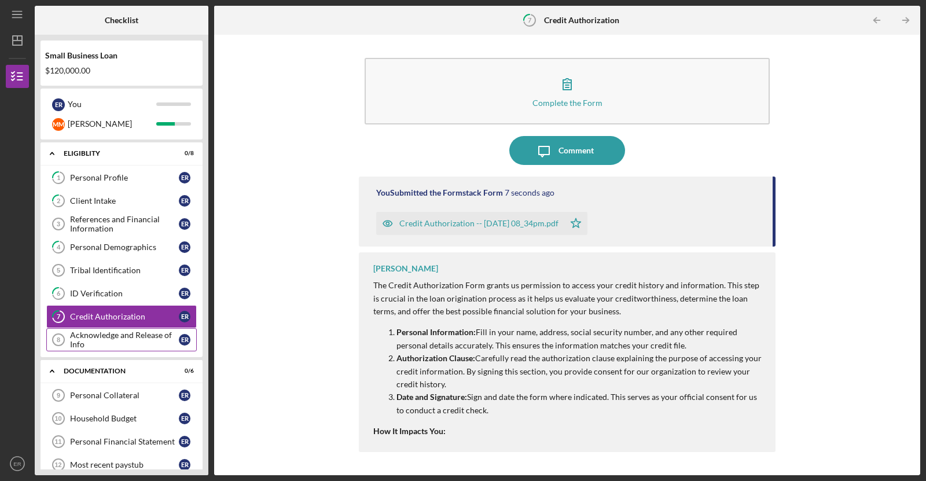
click at [72, 339] on div "Acknowledge and Release of Info" at bounding box center [124, 339] width 109 height 19
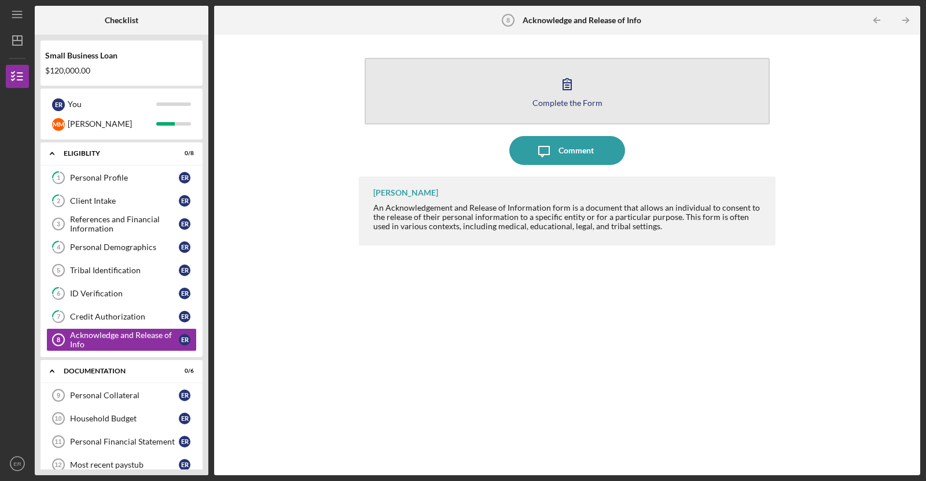
click at [558, 91] on icon "button" at bounding box center [567, 83] width 29 height 29
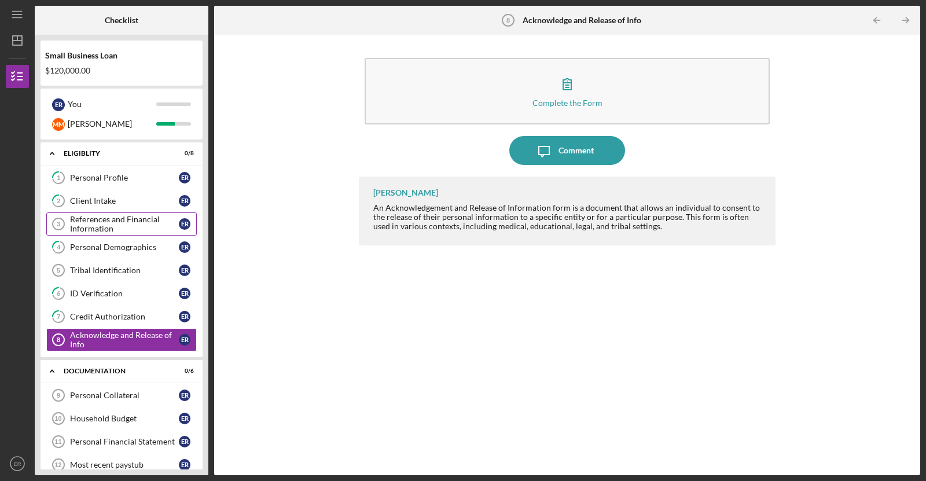
click at [105, 225] on div "References and Financial Information" at bounding box center [124, 224] width 109 height 19
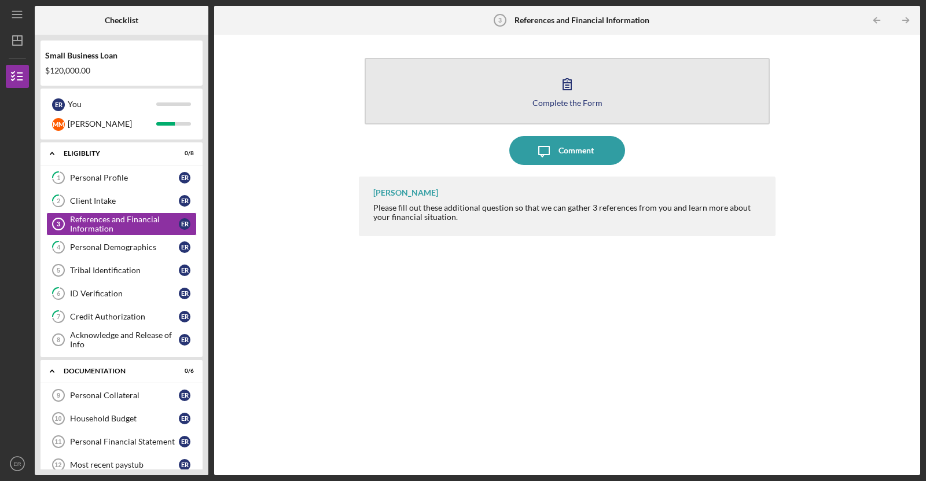
click at [487, 109] on button "Complete the Form Form" at bounding box center [567, 91] width 405 height 67
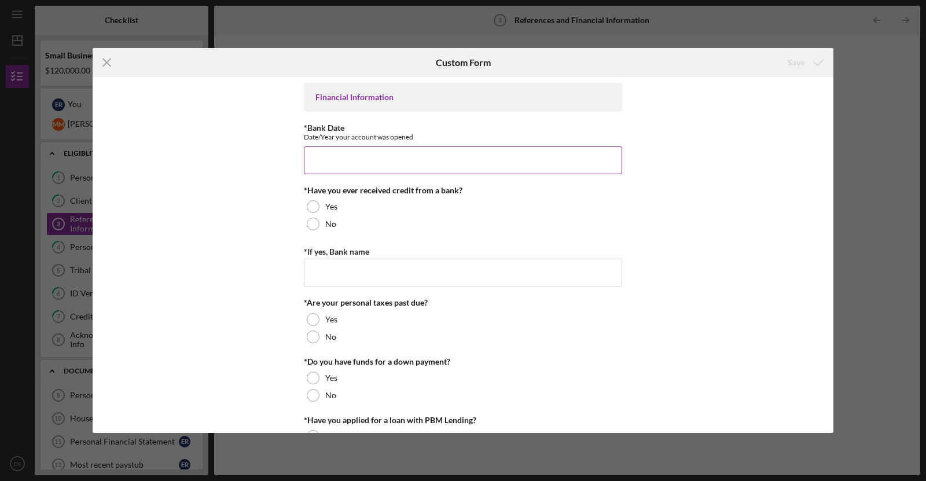
click at [428, 163] on input "*Bank Date" at bounding box center [463, 160] width 318 height 28
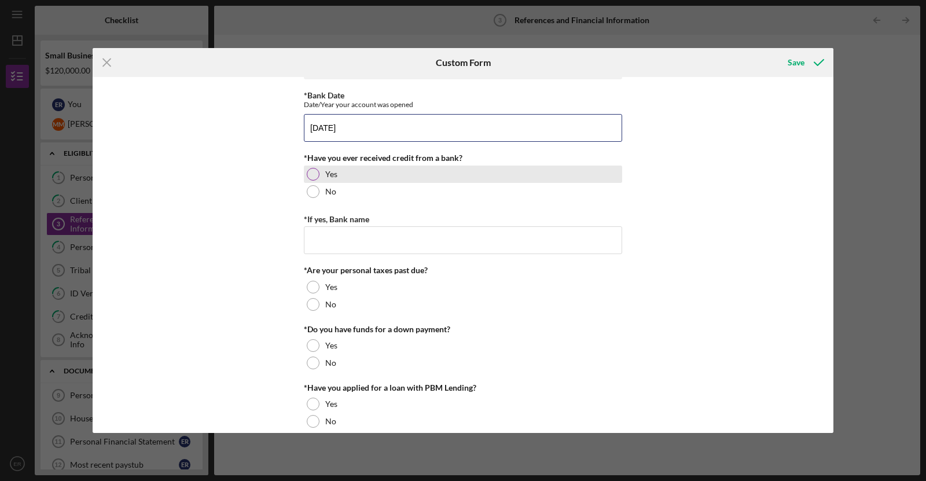
scroll to position [38, 0]
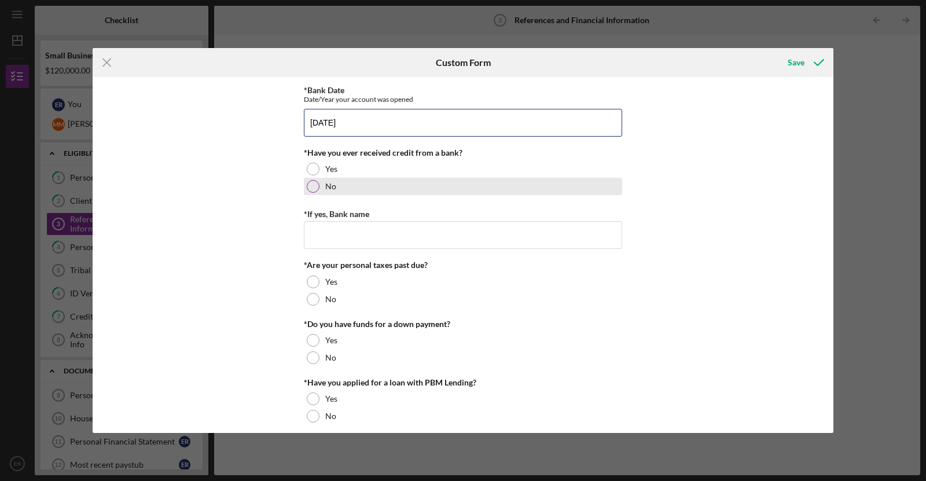
type input "[DATE]"
click at [310, 185] on div at bounding box center [313, 186] width 13 height 13
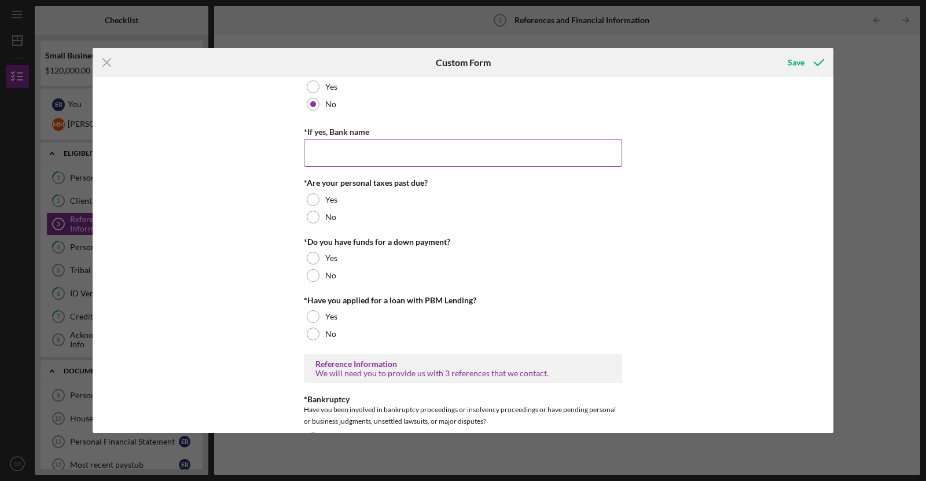
scroll to position [123, 0]
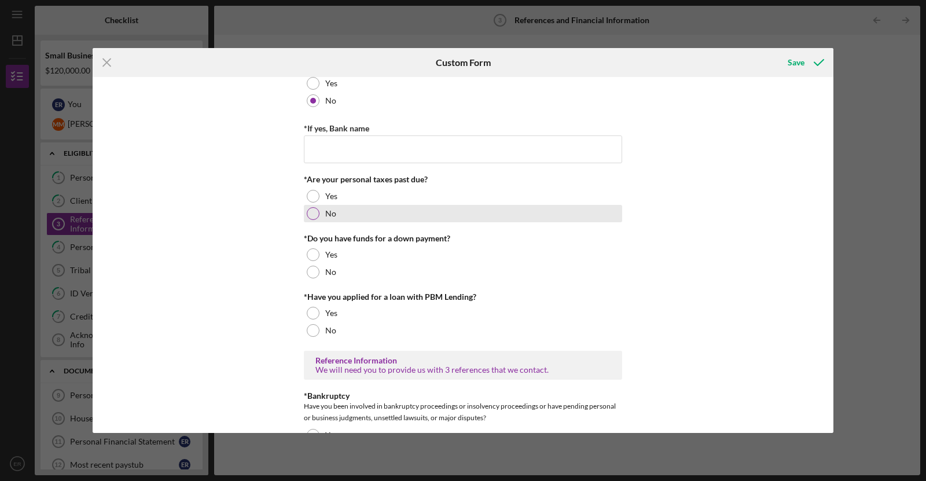
click at [309, 212] on div at bounding box center [313, 213] width 13 height 13
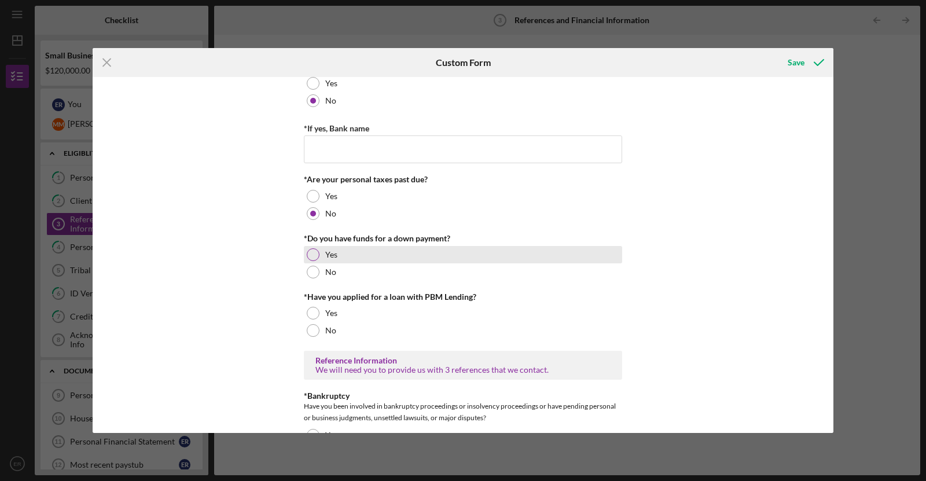
click at [313, 255] on div at bounding box center [313, 254] width 13 height 13
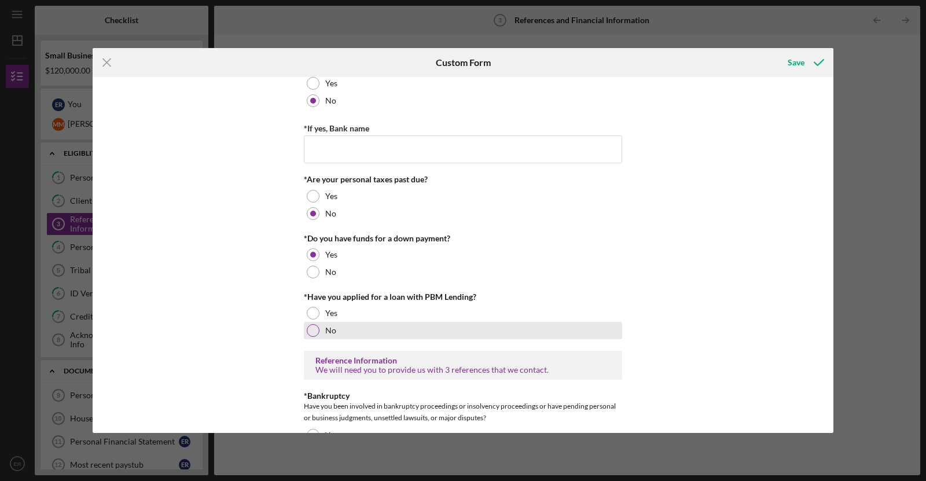
click at [316, 322] on div "No" at bounding box center [463, 330] width 318 height 17
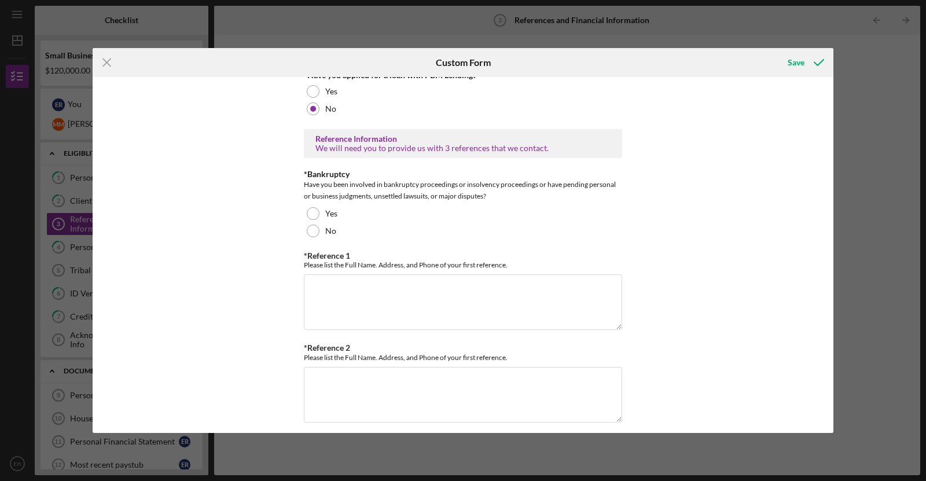
scroll to position [345, 0]
click at [308, 230] on div at bounding box center [313, 231] width 13 height 13
click at [352, 298] on textarea "*Reference 1" at bounding box center [463, 302] width 318 height 56
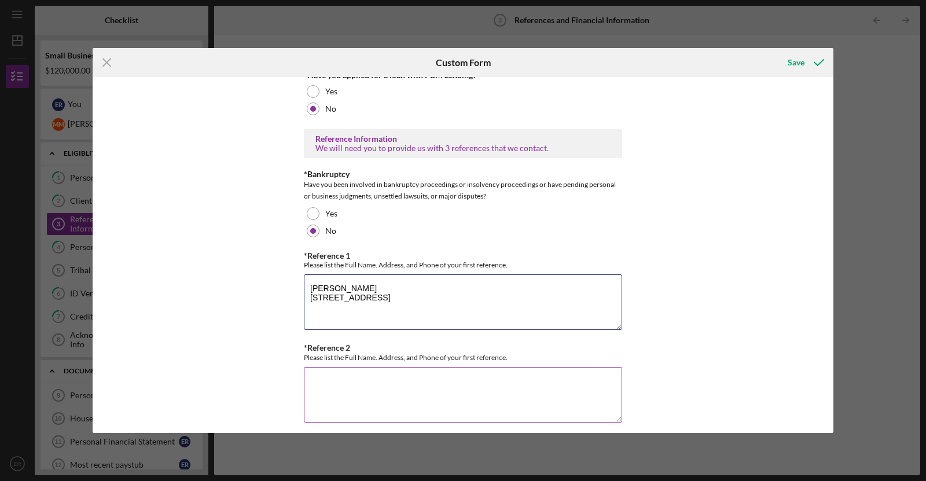
type textarea "[PERSON_NAME] [STREET_ADDRESS]"
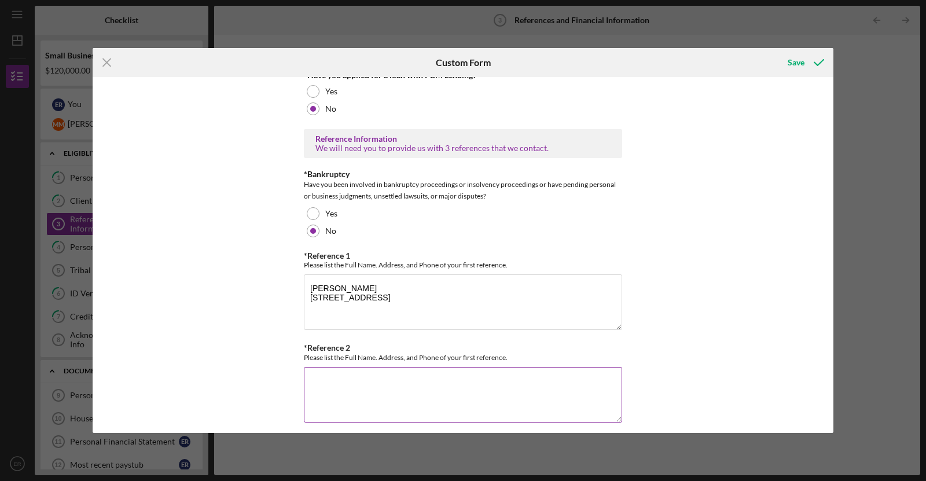
click at [418, 370] on textarea "*Reference 2" at bounding box center [463, 395] width 318 height 56
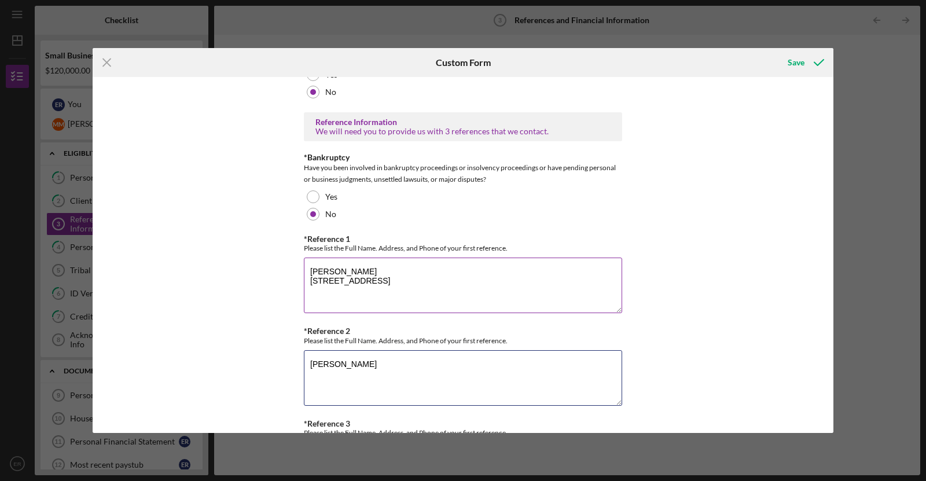
scroll to position [362, 0]
click at [415, 365] on textarea "[PERSON_NAME]" at bounding box center [463, 378] width 318 height 56
click at [369, 383] on textarea "[PERSON_NAME]" at bounding box center [463, 378] width 318 height 56
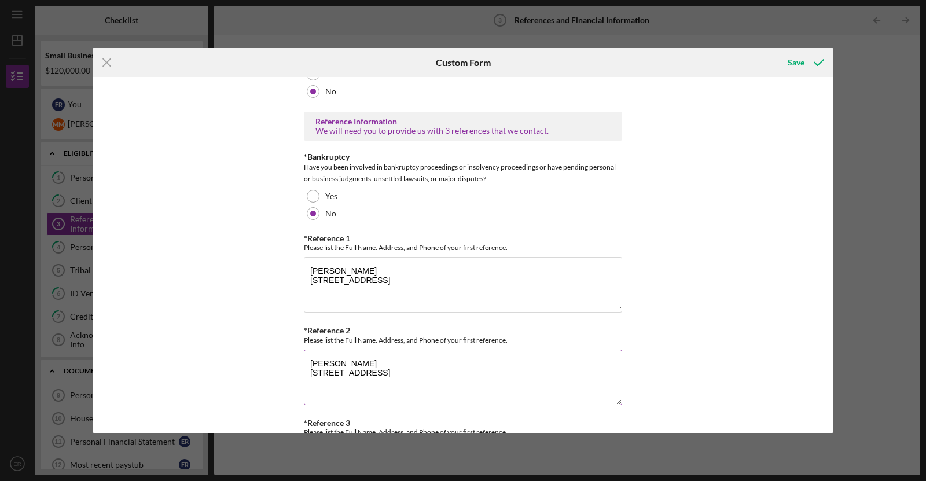
click at [392, 366] on textarea "[PERSON_NAME] [STREET_ADDRESS]" at bounding box center [463, 378] width 318 height 56
click at [373, 361] on textarea "[PERSON_NAME] [STREET_ADDRESS]" at bounding box center [463, 378] width 318 height 56
type textarea "[PERSON_NAME] [PHONE_NUMBER] [STREET_ADDRESS]"
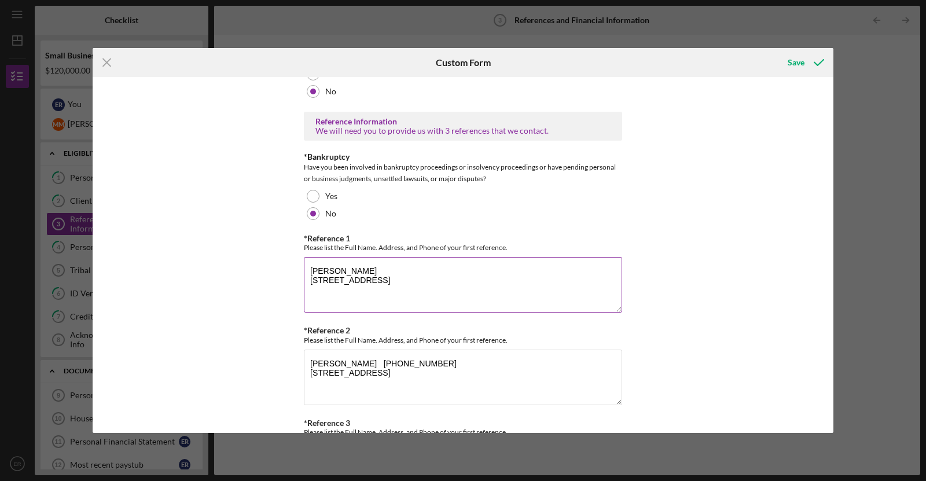
click at [383, 259] on textarea "[PERSON_NAME] [STREET_ADDRESS]" at bounding box center [463, 285] width 318 height 56
click at [398, 275] on textarea "[PERSON_NAME] [STREET_ADDRESS]" at bounding box center [463, 285] width 318 height 56
click at [391, 269] on textarea "[PERSON_NAME] [STREET_ADDRESS]" at bounding box center [463, 285] width 318 height 56
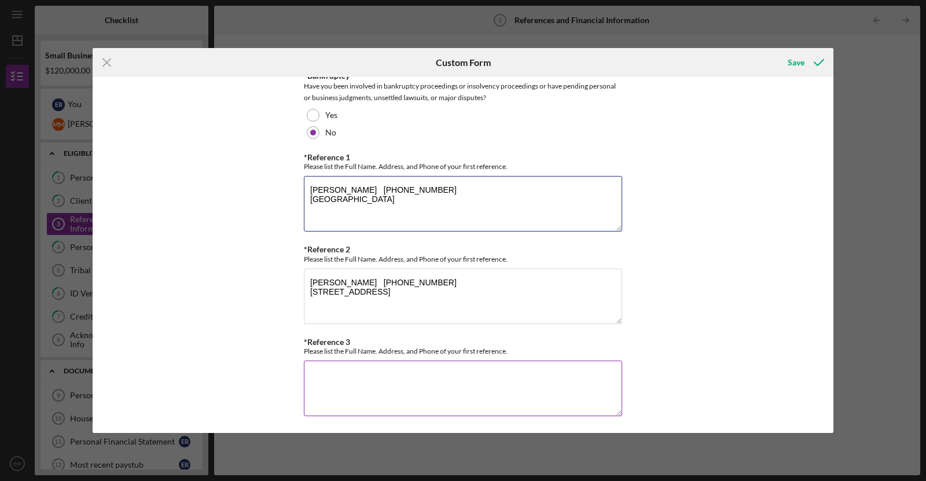
type textarea "[PERSON_NAME] [PHONE_NUMBER] [GEOGRAPHIC_DATA]"
click at [423, 397] on textarea "*Reference 3" at bounding box center [463, 389] width 318 height 56
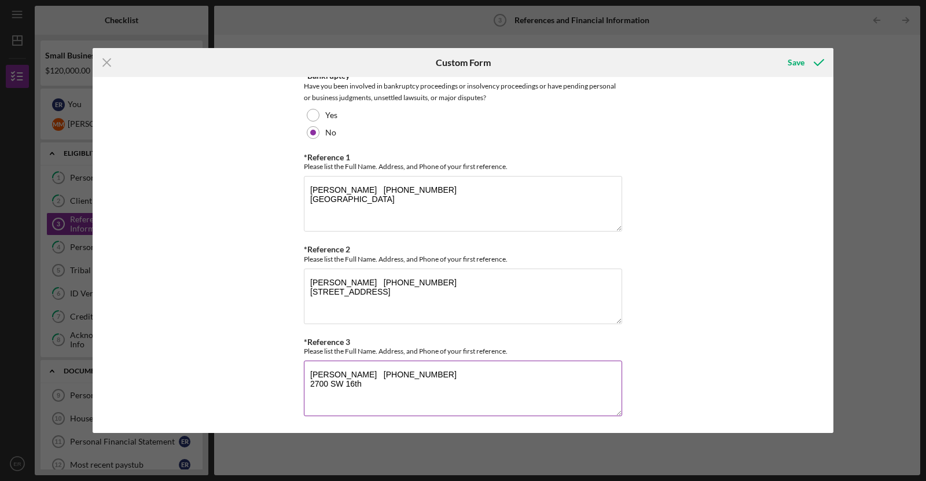
click at [380, 382] on textarea "[PERSON_NAME] [PHONE_NUMBER] 2700 SW 16th" at bounding box center [463, 389] width 318 height 56
type textarea "[PERSON_NAME] [PHONE_NUMBER] [STREET_ADDRESS]"
click at [786, 68] on button "Save" at bounding box center [804, 62] width 57 height 23
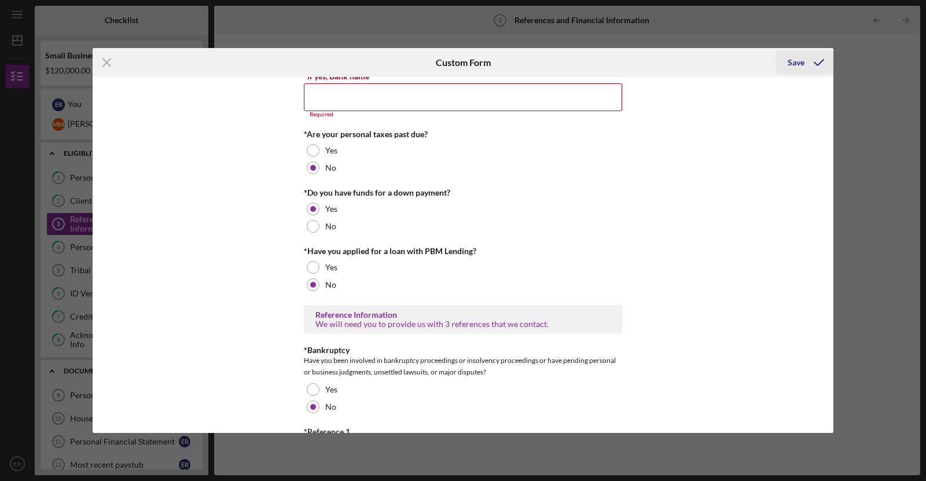
scroll to position [167, 0]
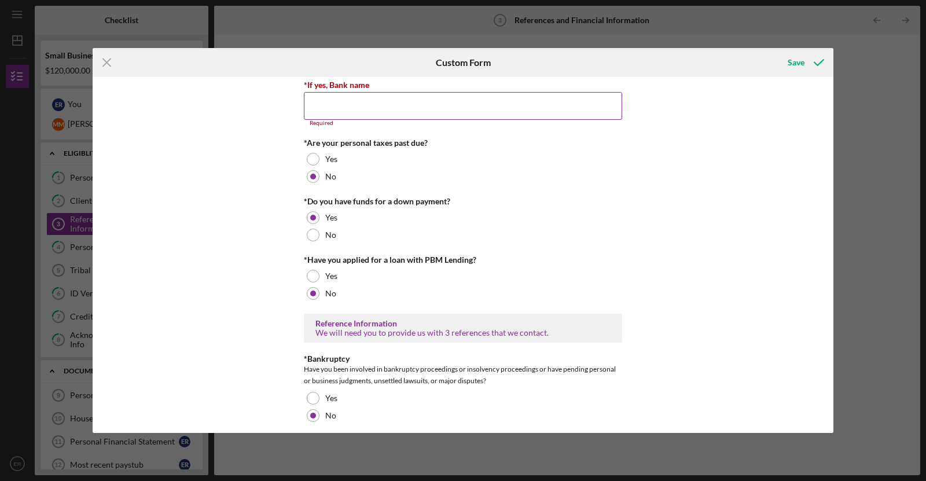
click at [524, 112] on input "*If yes, Bank name" at bounding box center [463, 106] width 318 height 28
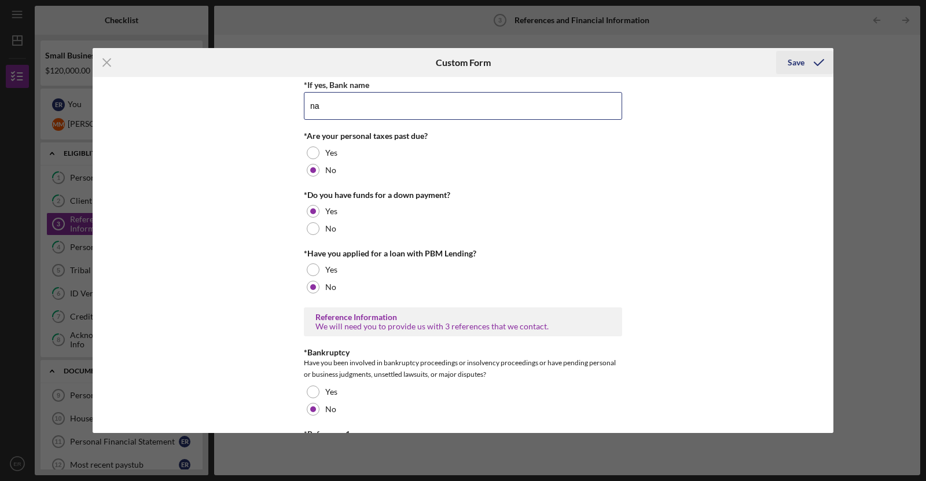
type input "na"
click at [799, 65] on div "Save" at bounding box center [796, 62] width 17 height 23
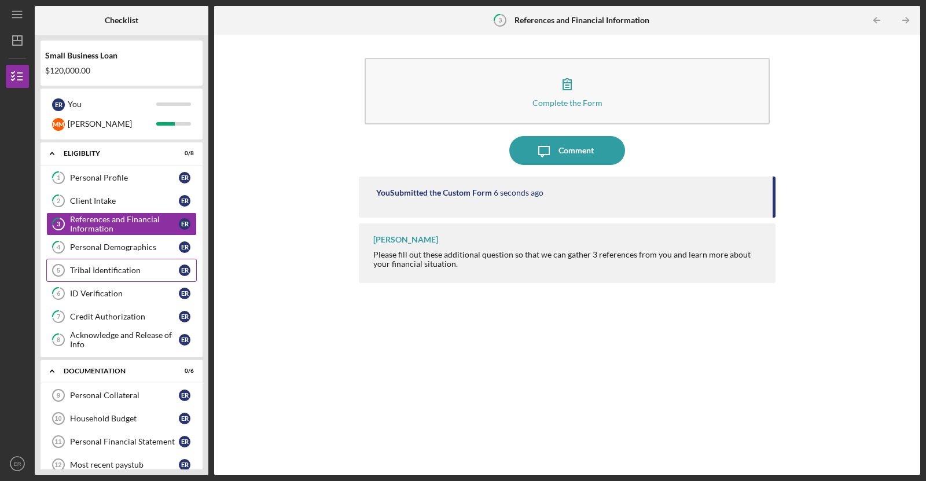
click at [135, 273] on link "Tribal Identification 5 Tribal Identification E R" at bounding box center [121, 270] width 150 height 23
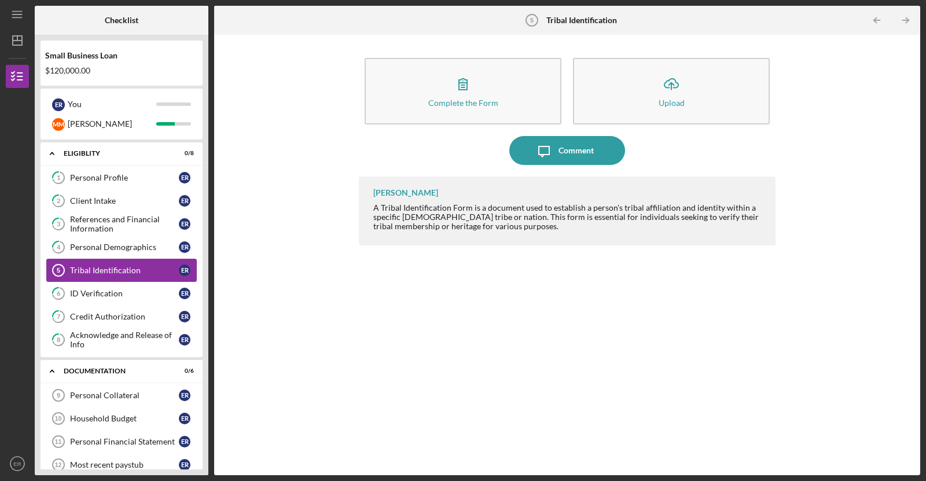
click at [135, 273] on link "Tribal Identification 5 Tribal Identification E R" at bounding box center [121, 270] width 150 height 23
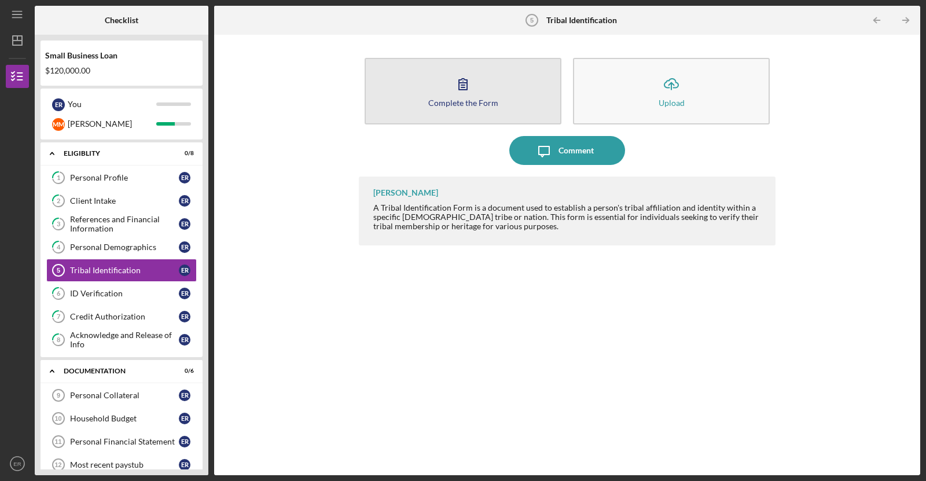
click at [447, 83] on button "Complete the Form Form" at bounding box center [463, 91] width 197 height 67
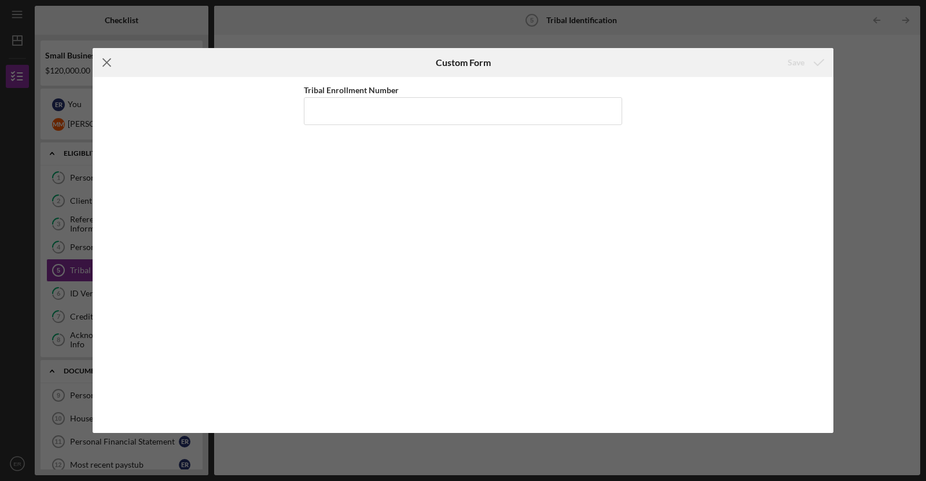
click at [102, 64] on icon "Icon/Menu Close" at bounding box center [107, 62] width 29 height 29
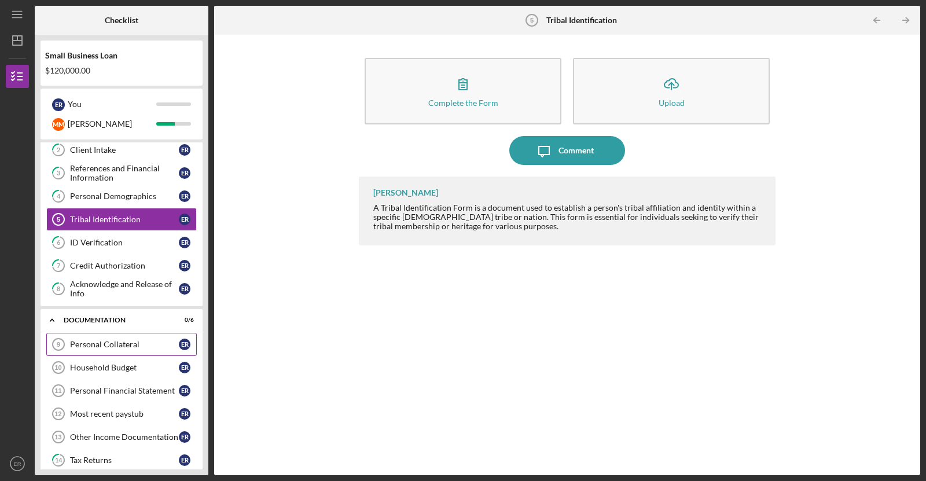
scroll to position [84, 0]
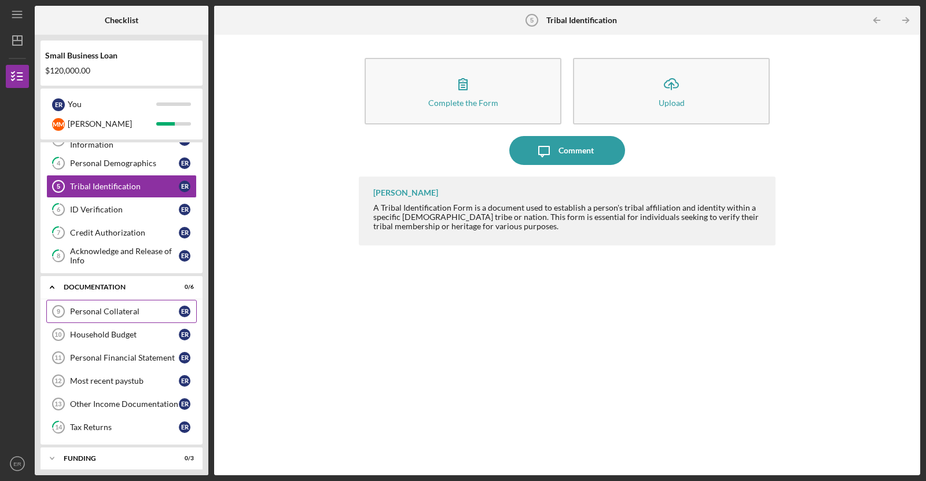
click at [156, 384] on link "Most recent paystub 12 Most recent paystub E R" at bounding box center [121, 380] width 150 height 23
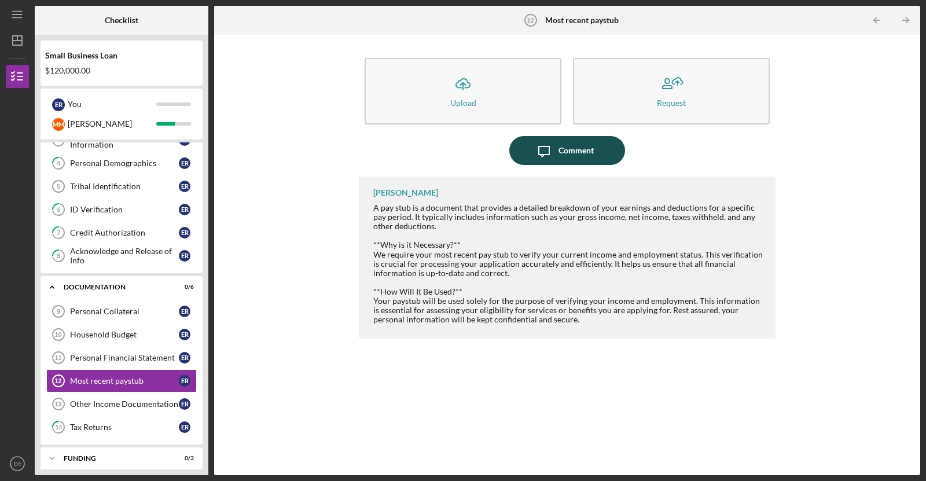
click at [542, 159] on icon "Icon/Message" at bounding box center [544, 150] width 29 height 29
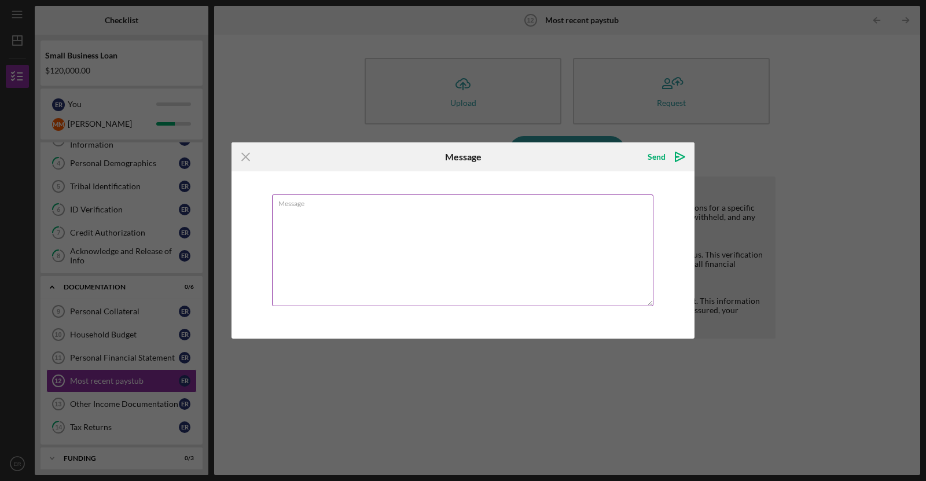
click at [439, 266] on textarea "Message" at bounding box center [462, 250] width 381 height 112
click at [366, 219] on textarea "I do not have any paystubs" at bounding box center [462, 250] width 381 height 112
click at [374, 217] on textarea "I do not have any paystubs" at bounding box center [462, 250] width 381 height 112
type textarea "I do not have any pay stubs"
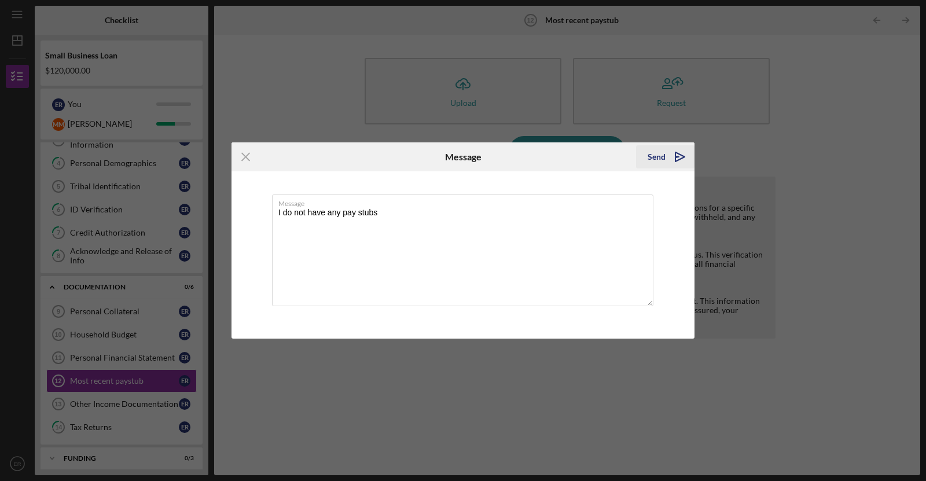
click at [662, 153] on div "Send" at bounding box center [657, 156] width 18 height 23
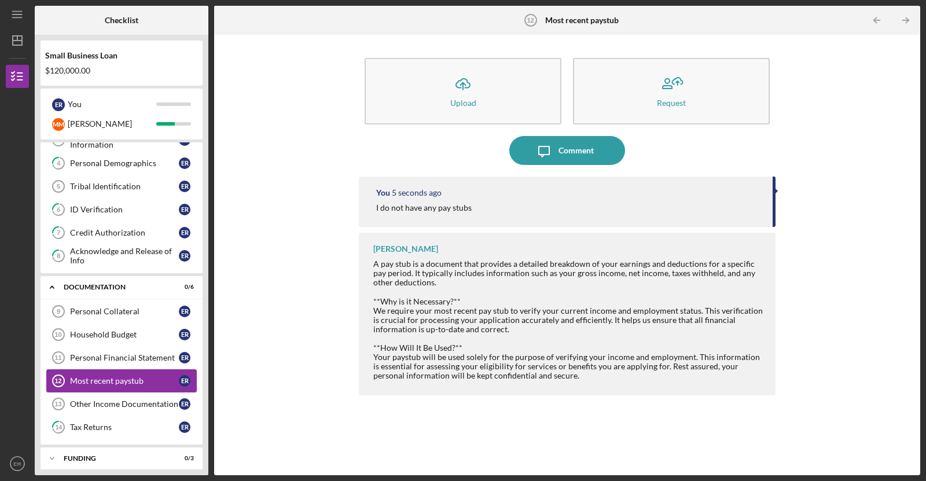
click at [174, 369] on link "Most recent paystub 12 Most recent paystub E R" at bounding box center [121, 380] width 150 height 23
click at [84, 362] on link "Personal Financial Statement 11 Personal Financial Statement E R" at bounding box center [121, 357] width 150 height 23
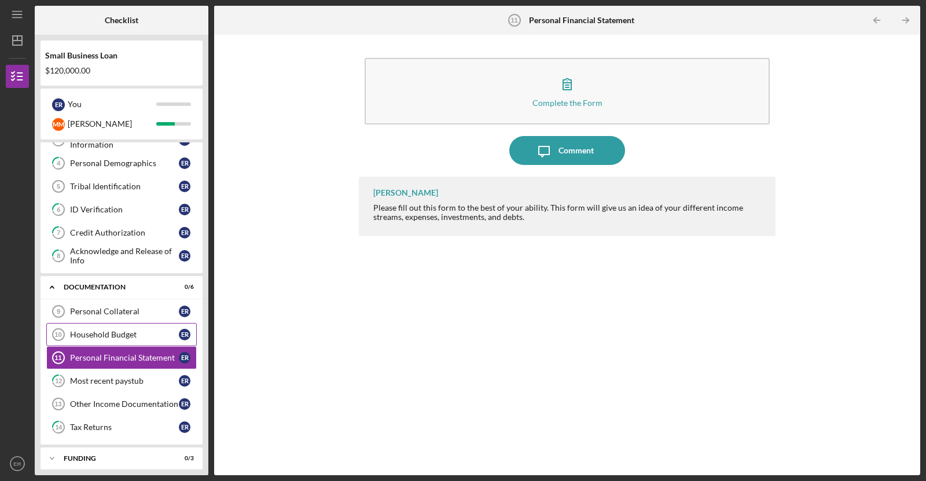
click at [167, 333] on div "Household Budget" at bounding box center [124, 334] width 109 height 9
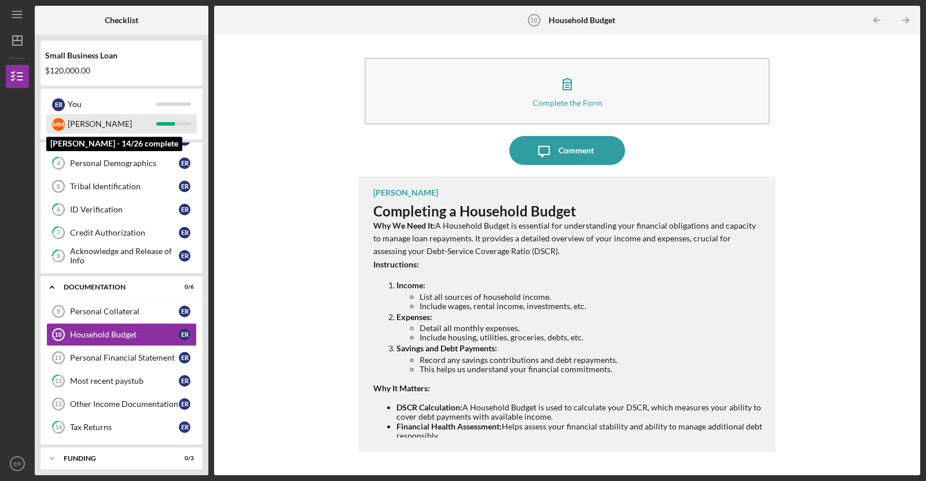
click at [99, 125] on div "[PERSON_NAME]" at bounding box center [112, 124] width 89 height 20
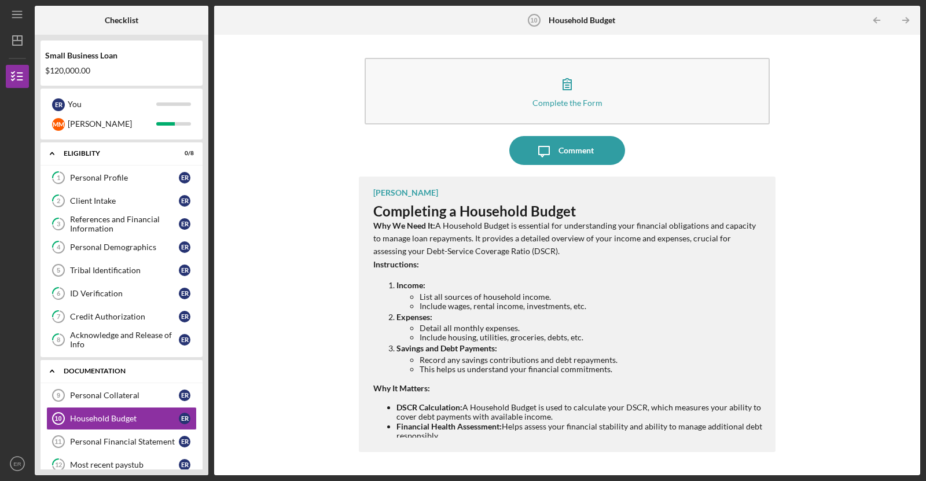
scroll to position [84, 0]
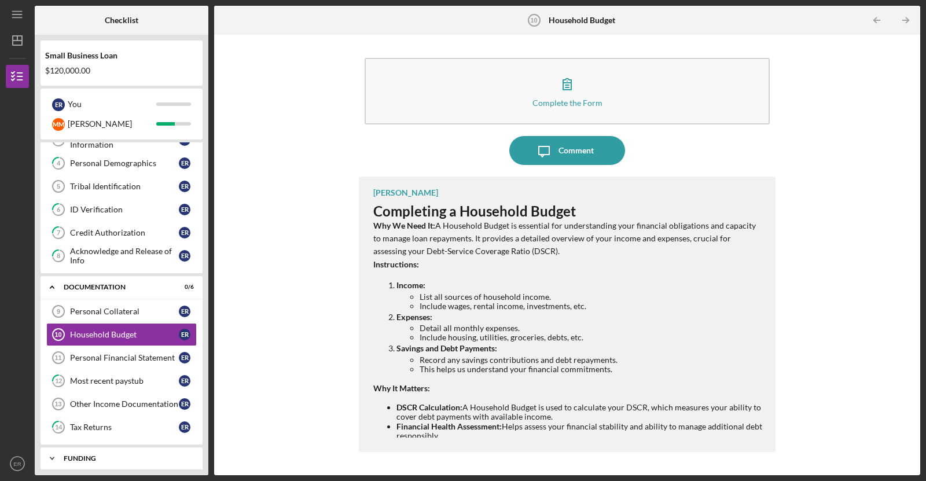
click at [108, 455] on div "Funding" at bounding box center [126, 458] width 124 height 7
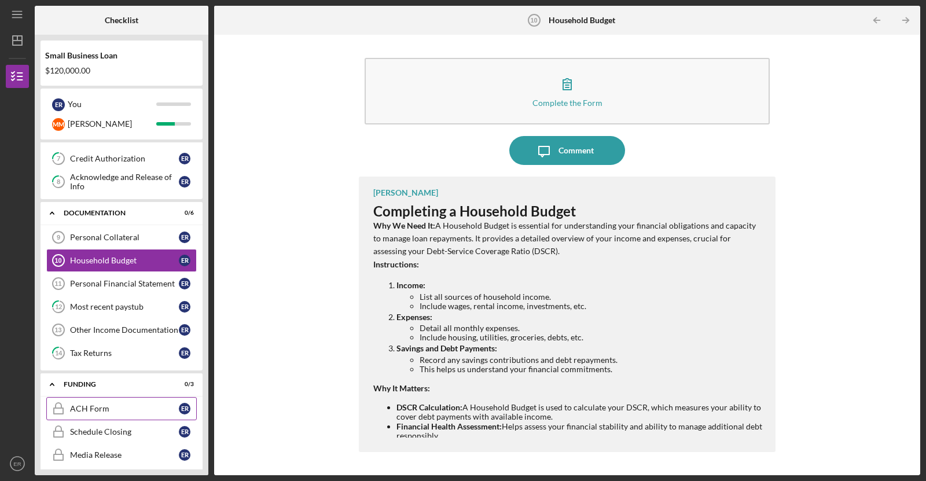
click at [107, 404] on div "ACH Form" at bounding box center [124, 408] width 109 height 9
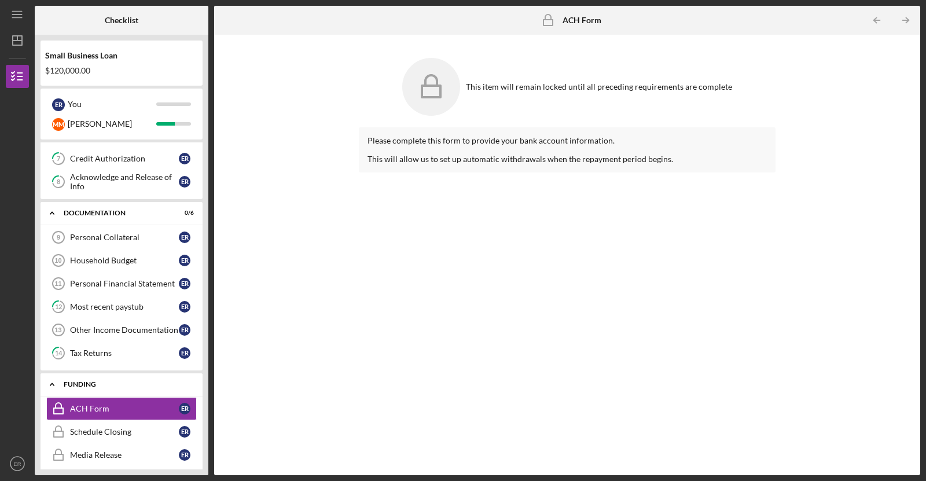
click at [96, 382] on div "Icon/Expander Funding 0 / 3" at bounding box center [122, 385] width 162 height 24
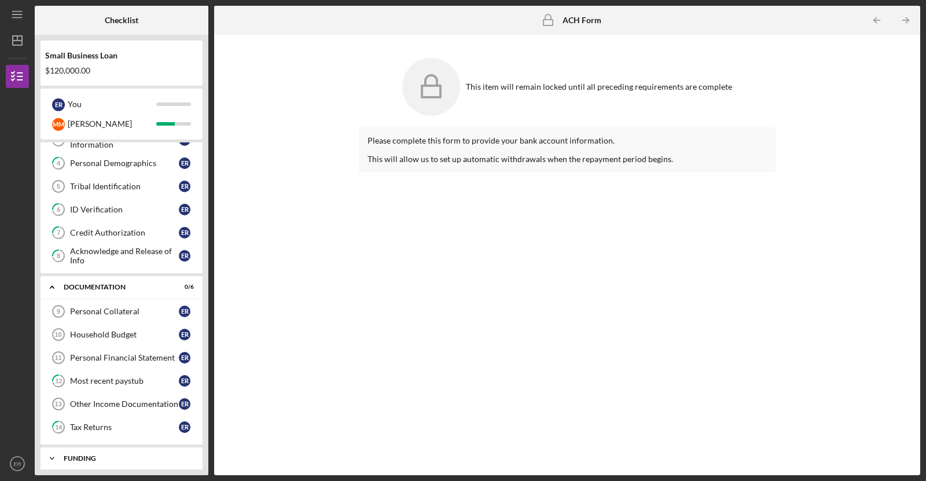
click at [67, 447] on div "Icon/Expander Funding 0 / 3" at bounding box center [122, 458] width 162 height 23
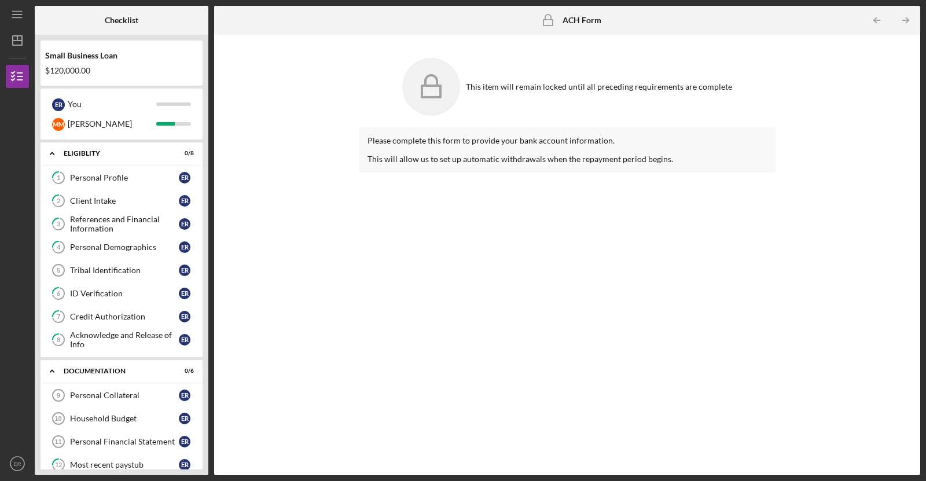
scroll to position [158, 0]
